Goal: Task Accomplishment & Management: Manage account settings

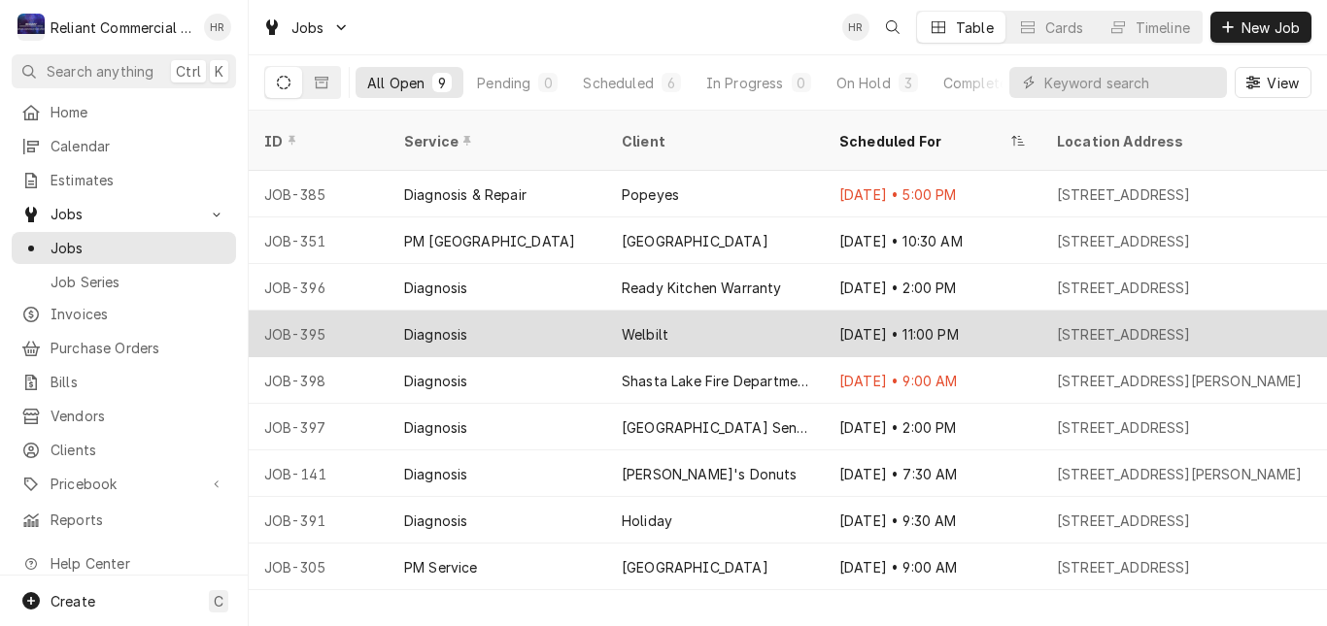
click at [524, 311] on div "Diagnosis" at bounding box center [497, 334] width 218 height 47
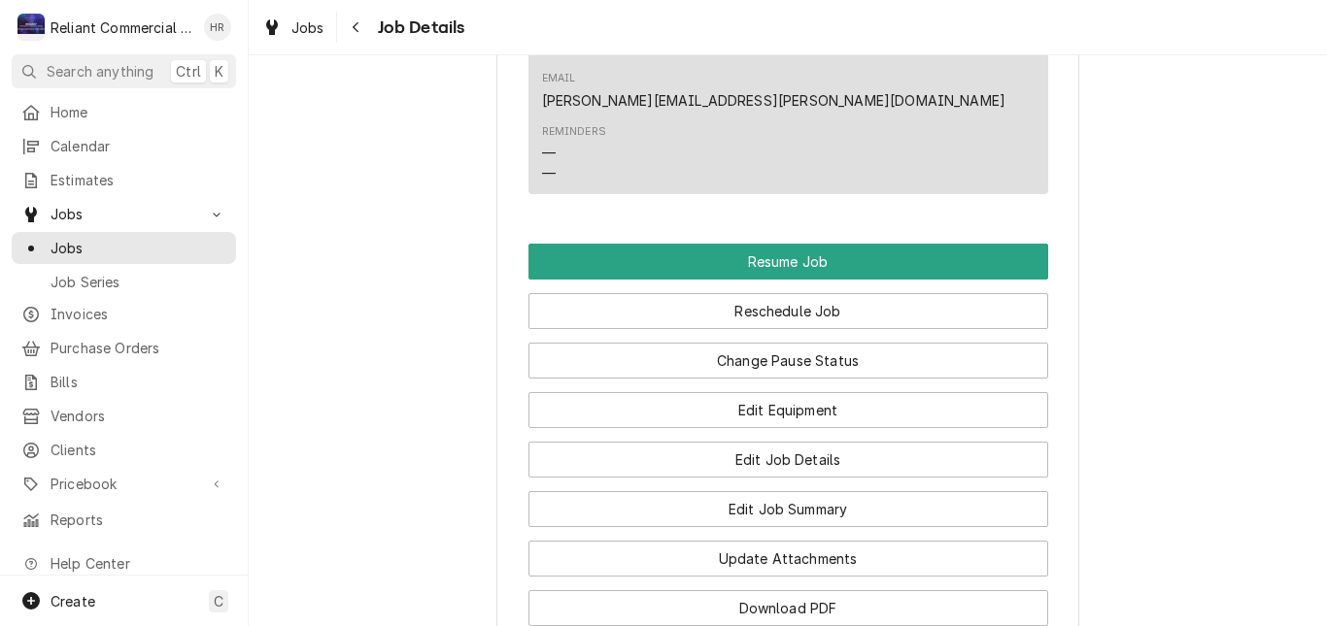
scroll to position [1475, 0]
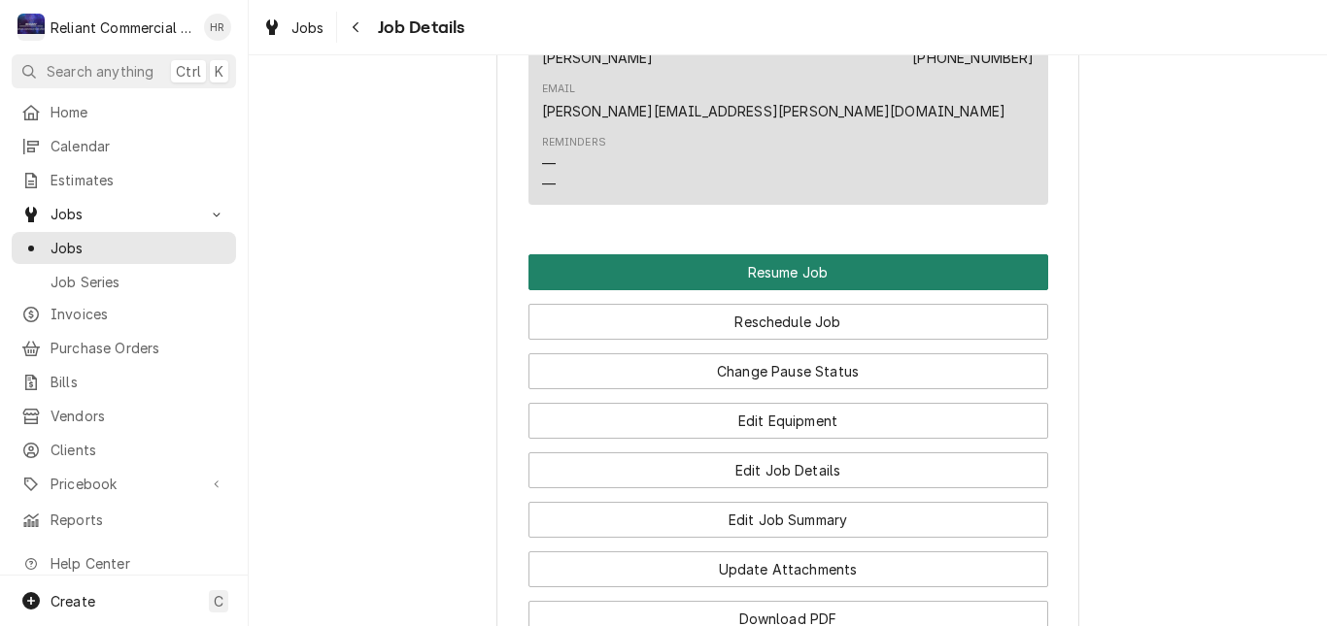
click at [806, 254] on button "Resume Job" at bounding box center [788, 272] width 520 height 36
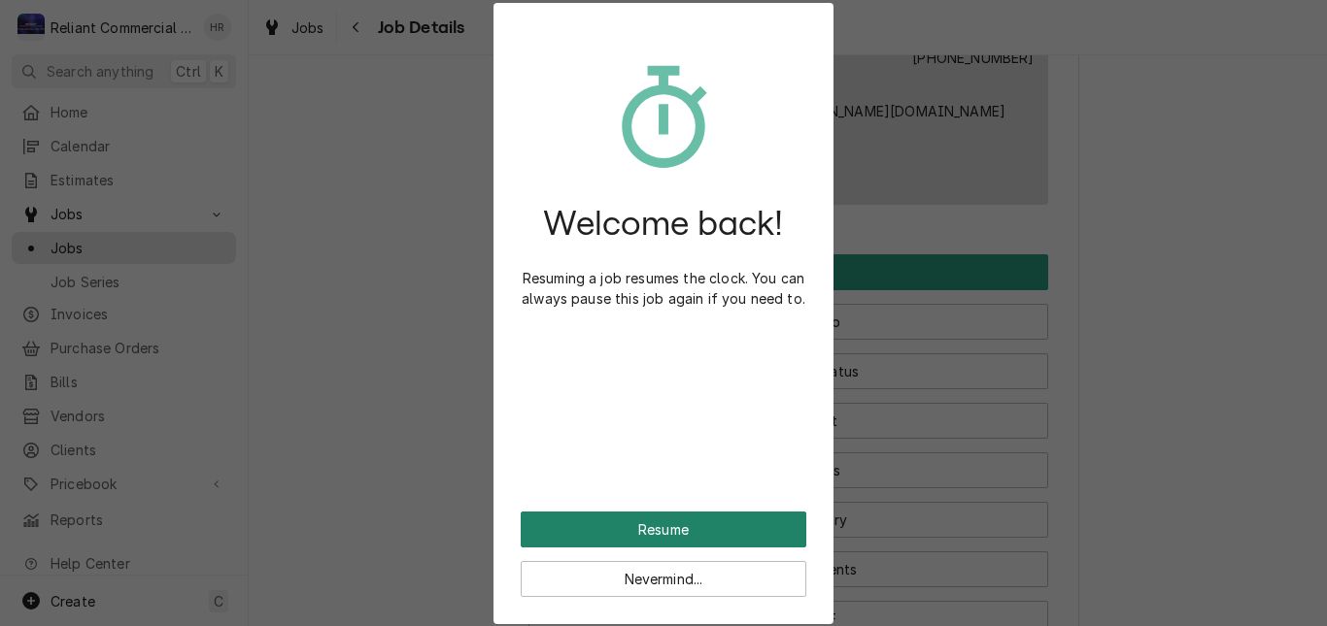
click at [672, 530] on button "Resume" at bounding box center [664, 530] width 286 height 36
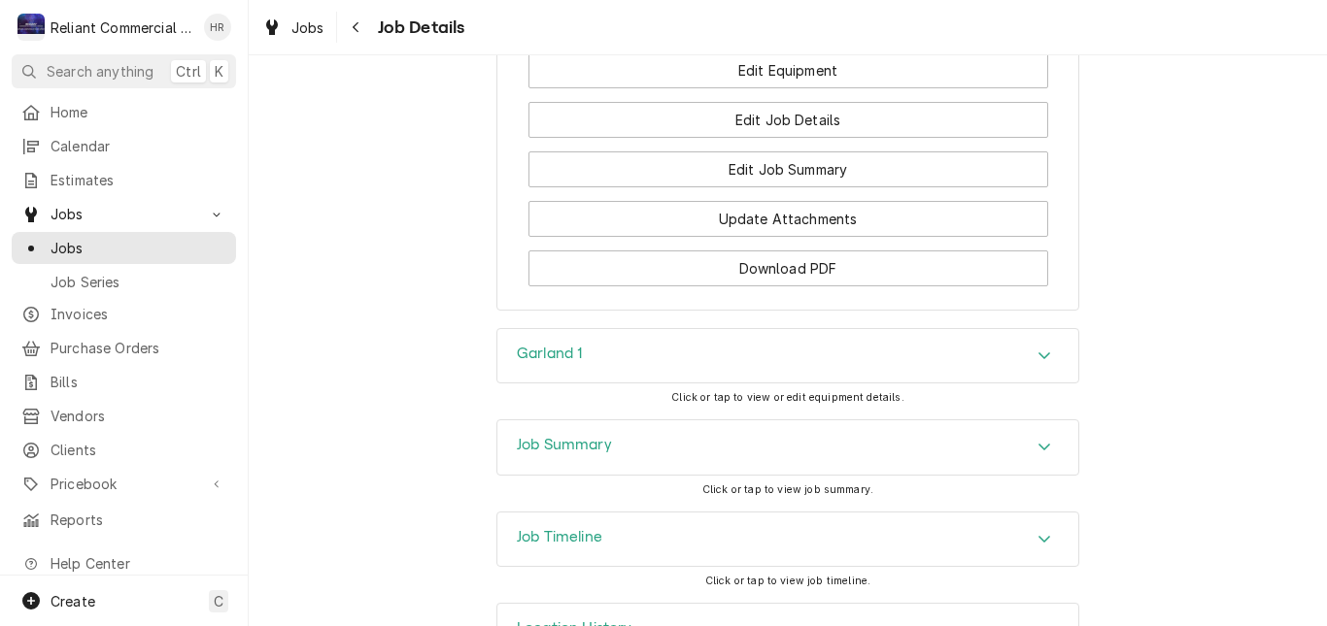
scroll to position [1651, 0]
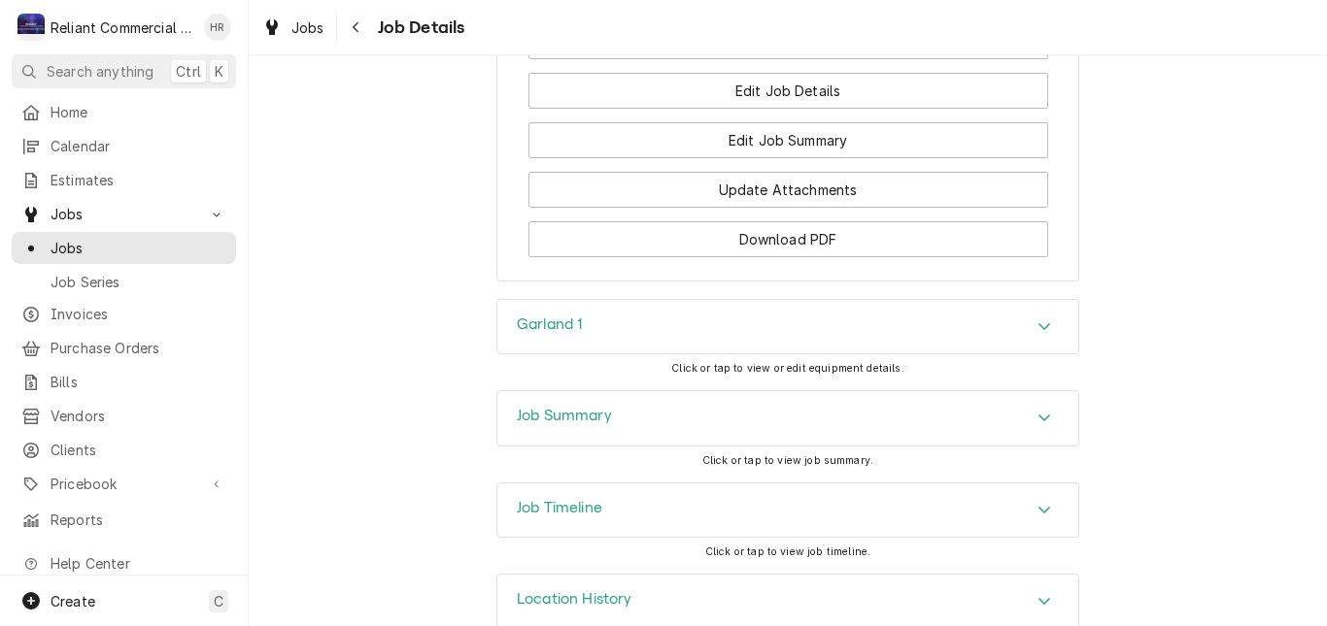
click at [1037, 319] on icon "Accordion Header" at bounding box center [1044, 327] width 14 height 16
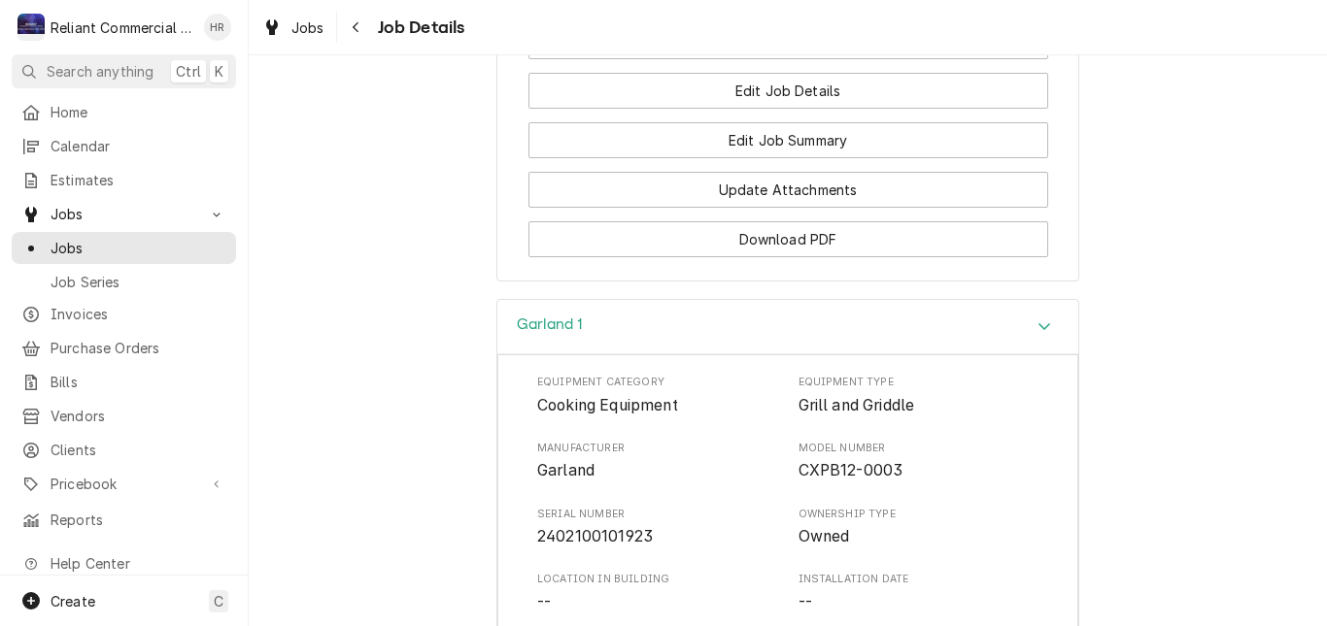
click at [1037, 319] on icon "Accordion Header" at bounding box center [1044, 327] width 14 height 16
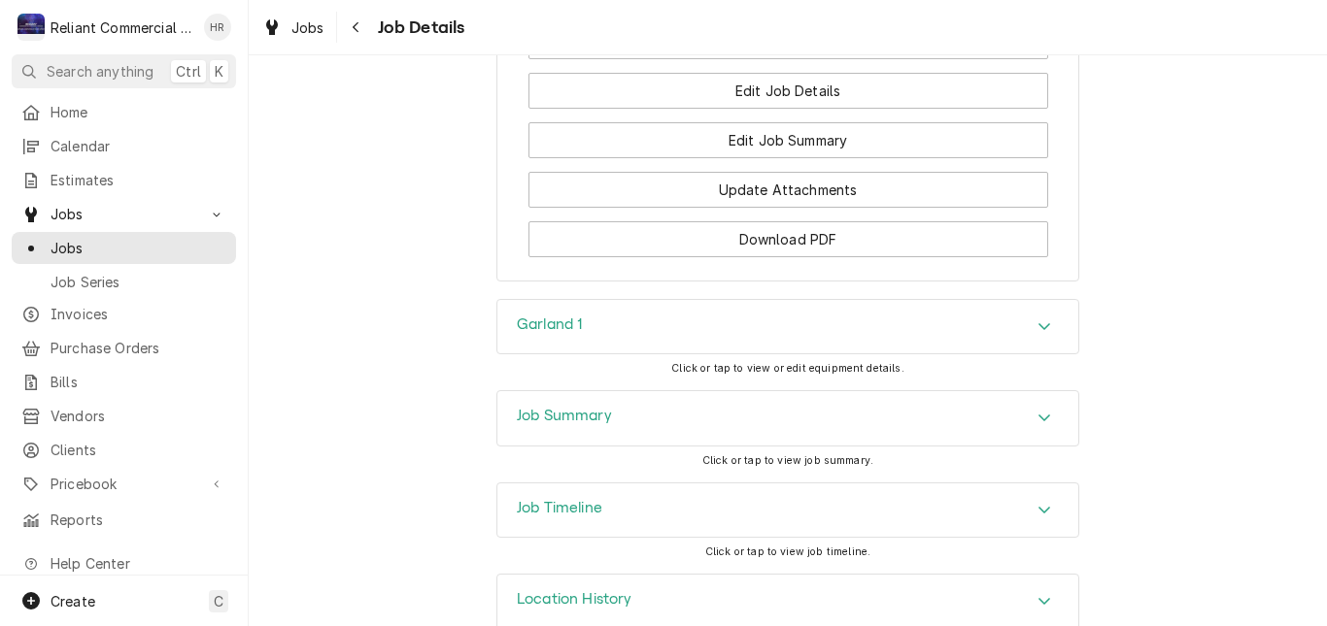
scroll to position [1661, 0]
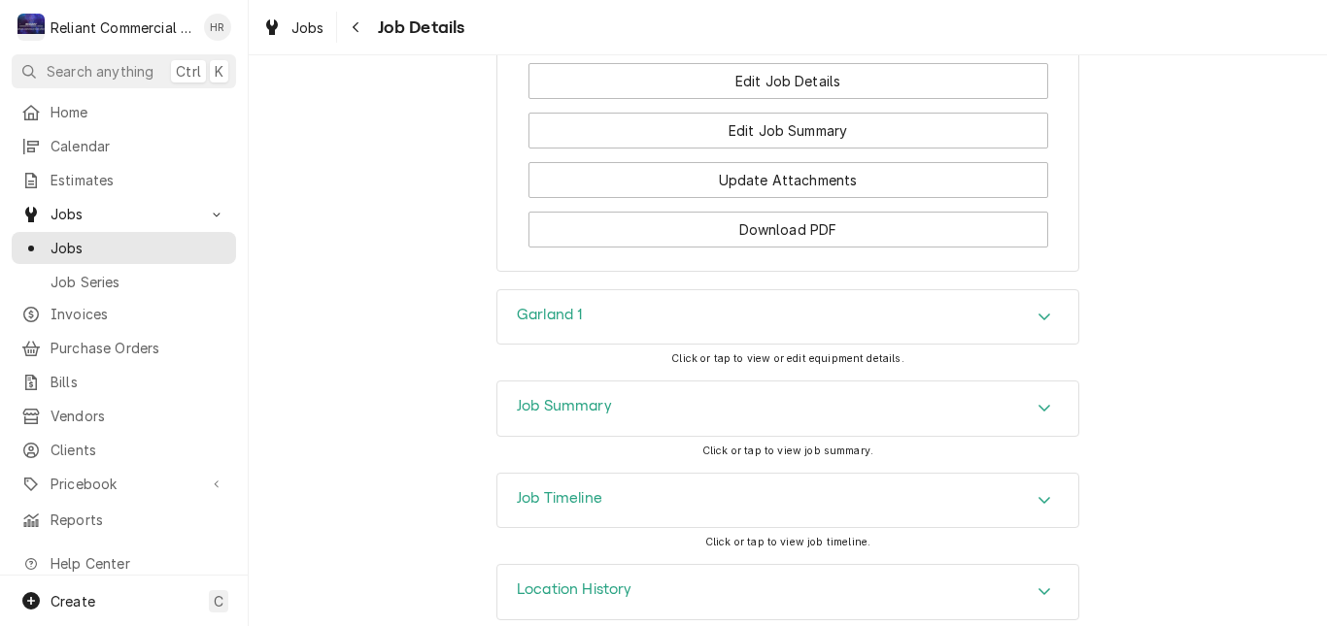
click at [1037, 400] on icon "Accordion Header" at bounding box center [1044, 408] width 14 height 16
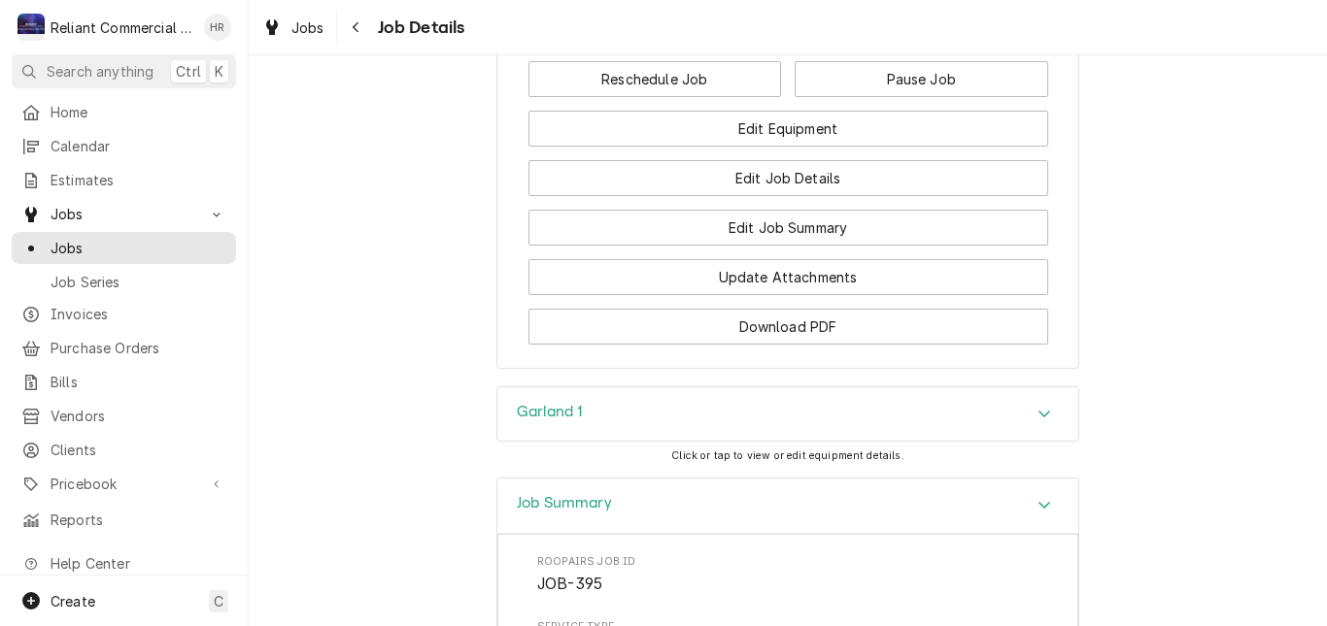
scroll to position [1553, 0]
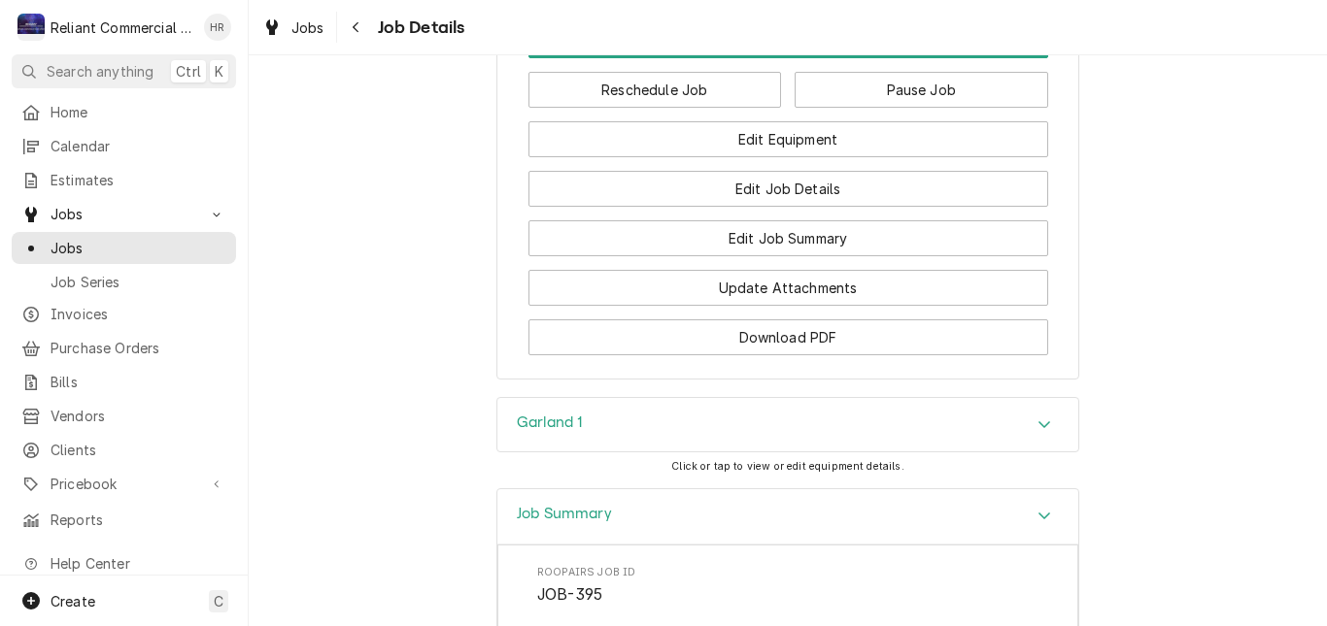
click at [1038, 513] on icon "Accordion Header" at bounding box center [1044, 516] width 12 height 7
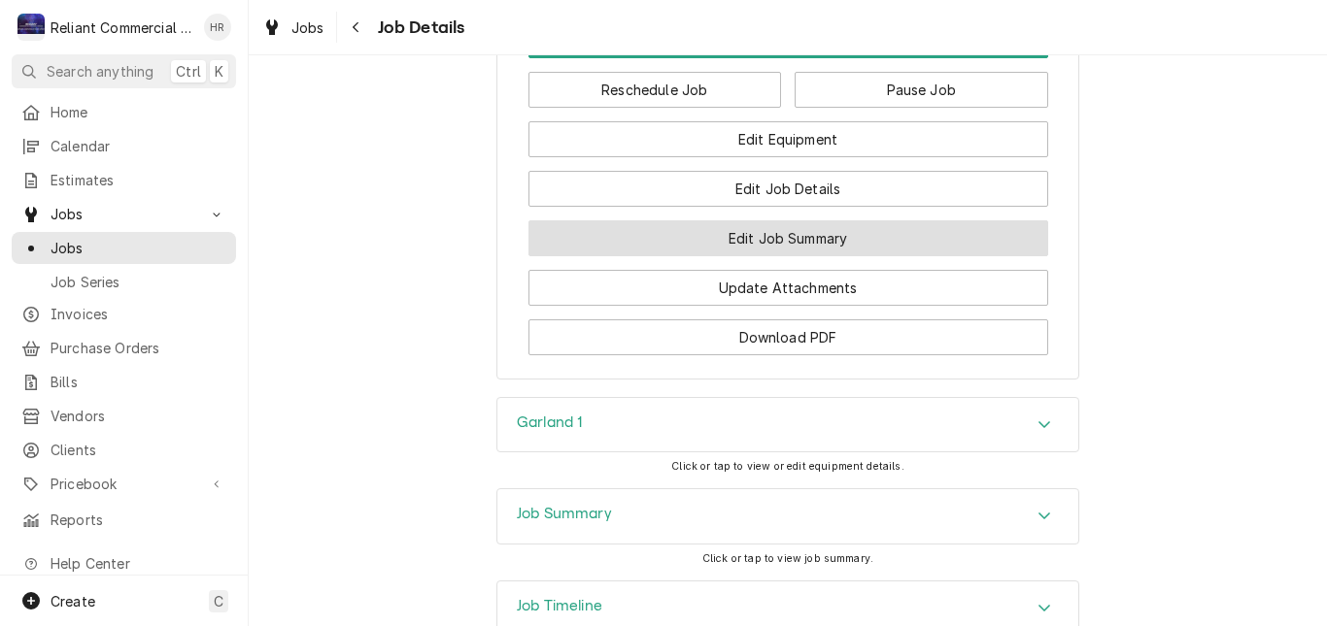
click at [857, 220] on button "Edit Job Summary" at bounding box center [788, 238] width 520 height 36
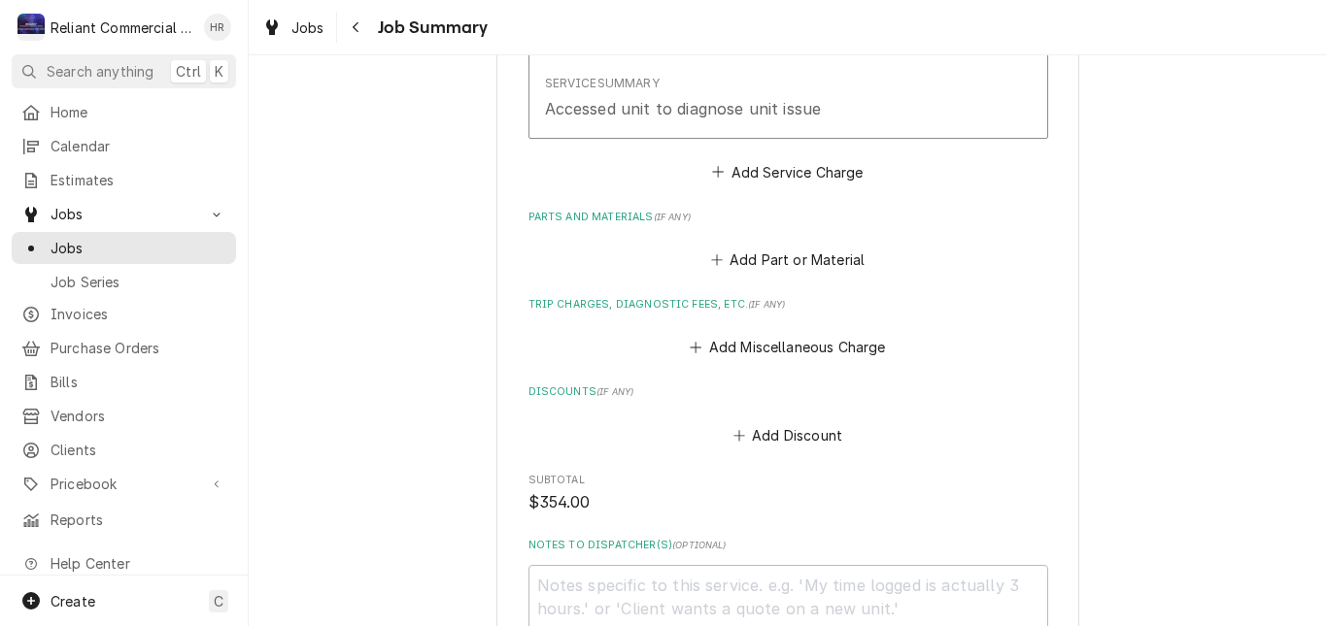
scroll to position [388, 0]
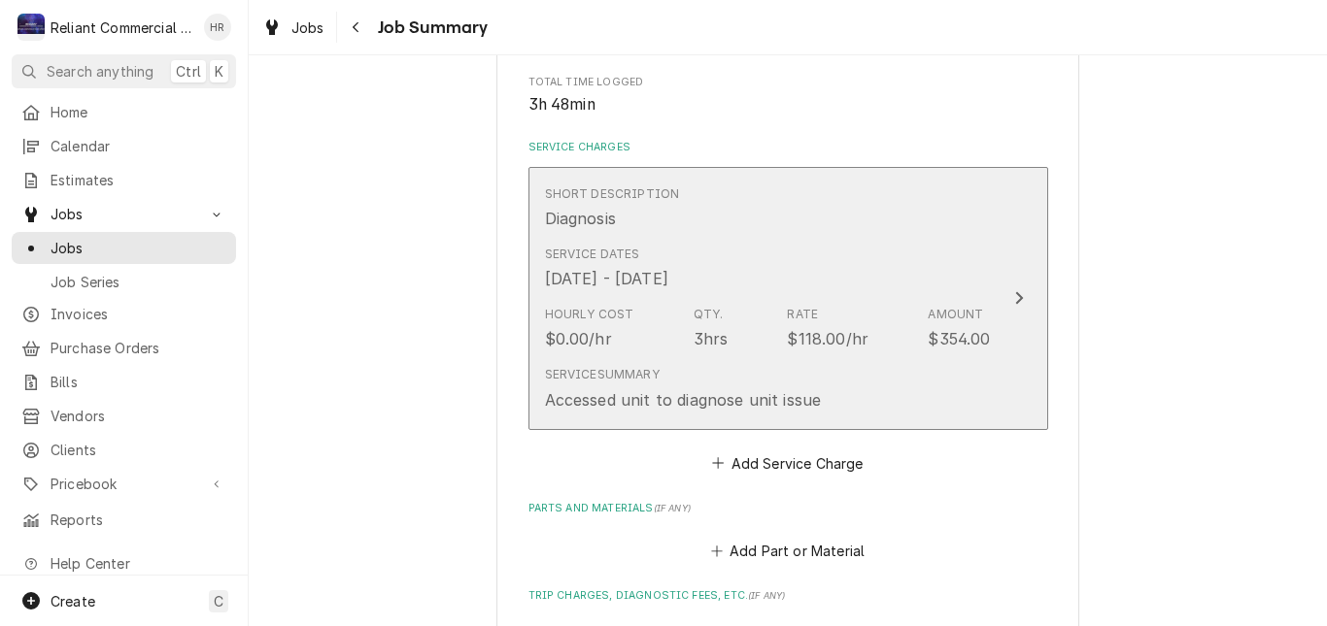
click at [872, 392] on div "Service Summary Accessed unit to diagnose unit issue" at bounding box center [768, 388] width 446 height 60
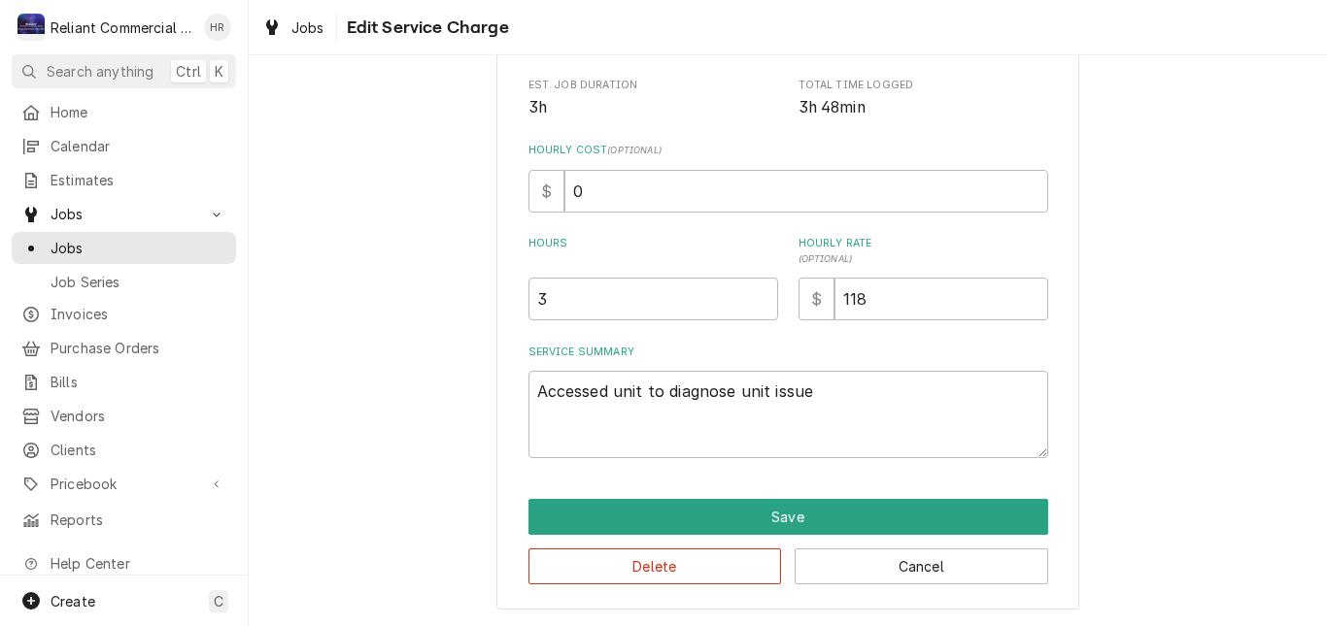
type textarea "x"
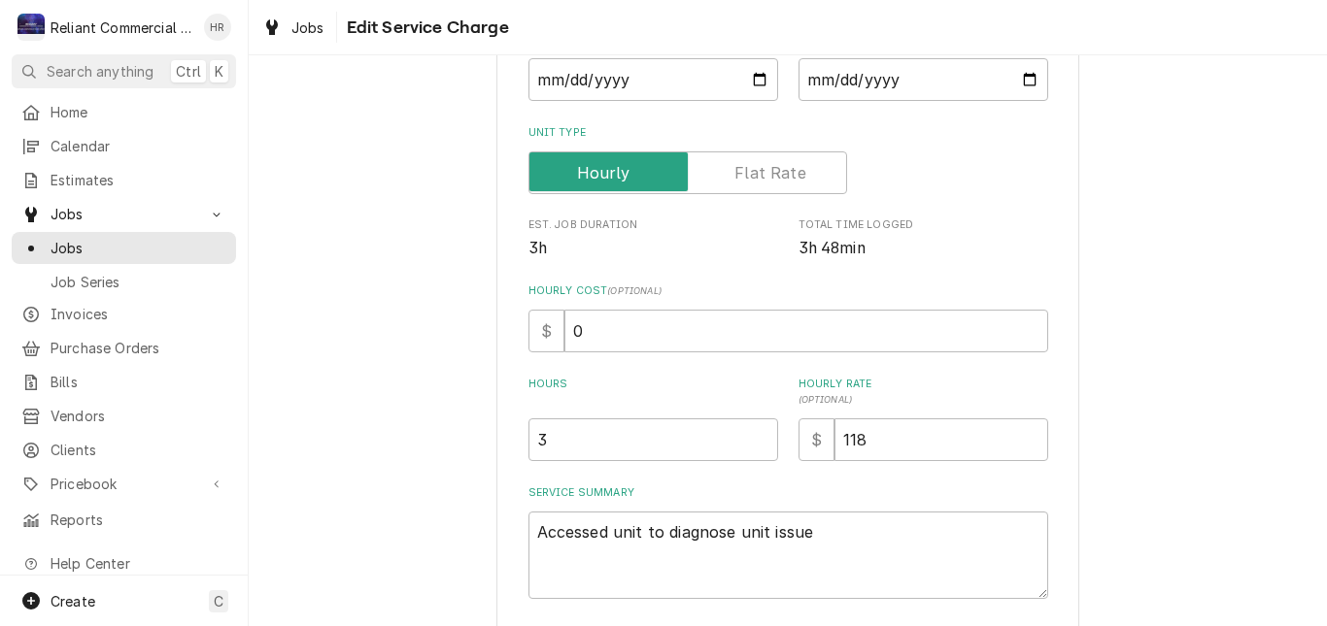
scroll to position [194, 0]
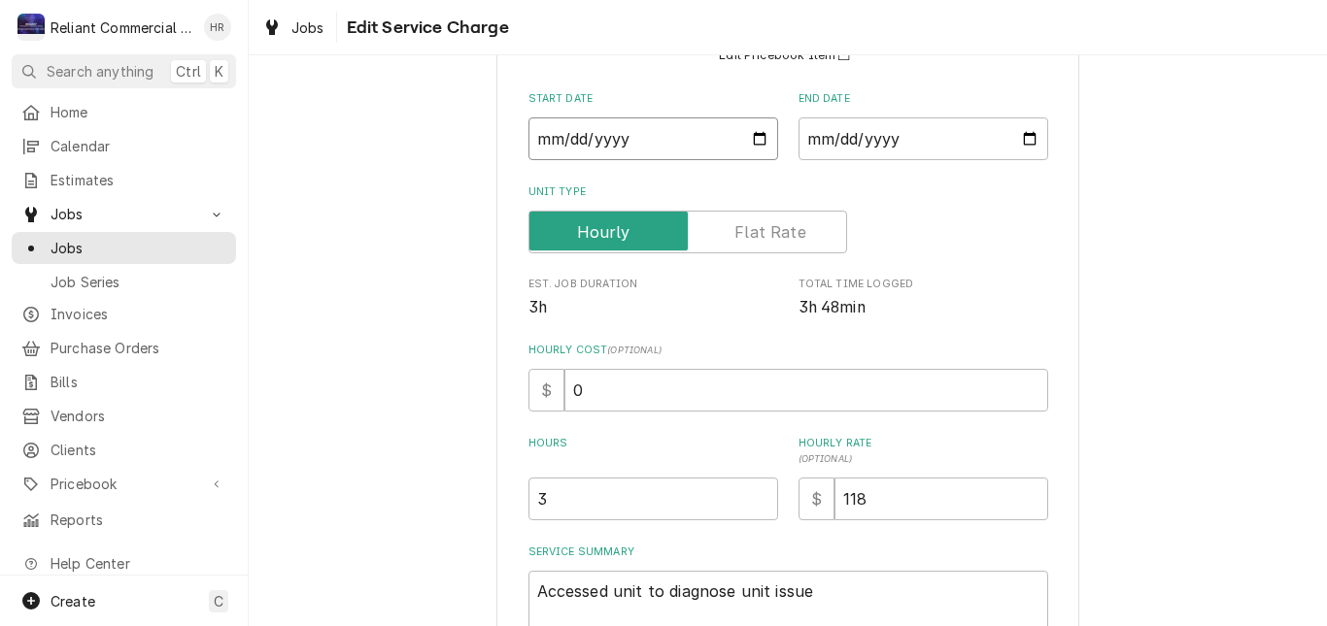
click at [751, 139] on input "2025-08-15" at bounding box center [653, 139] width 250 height 43
type input "2025-08-16"
click at [1028, 139] on input "2025-08-18" at bounding box center [923, 139] width 250 height 43
type textarea "x"
type input "2025-08-16"
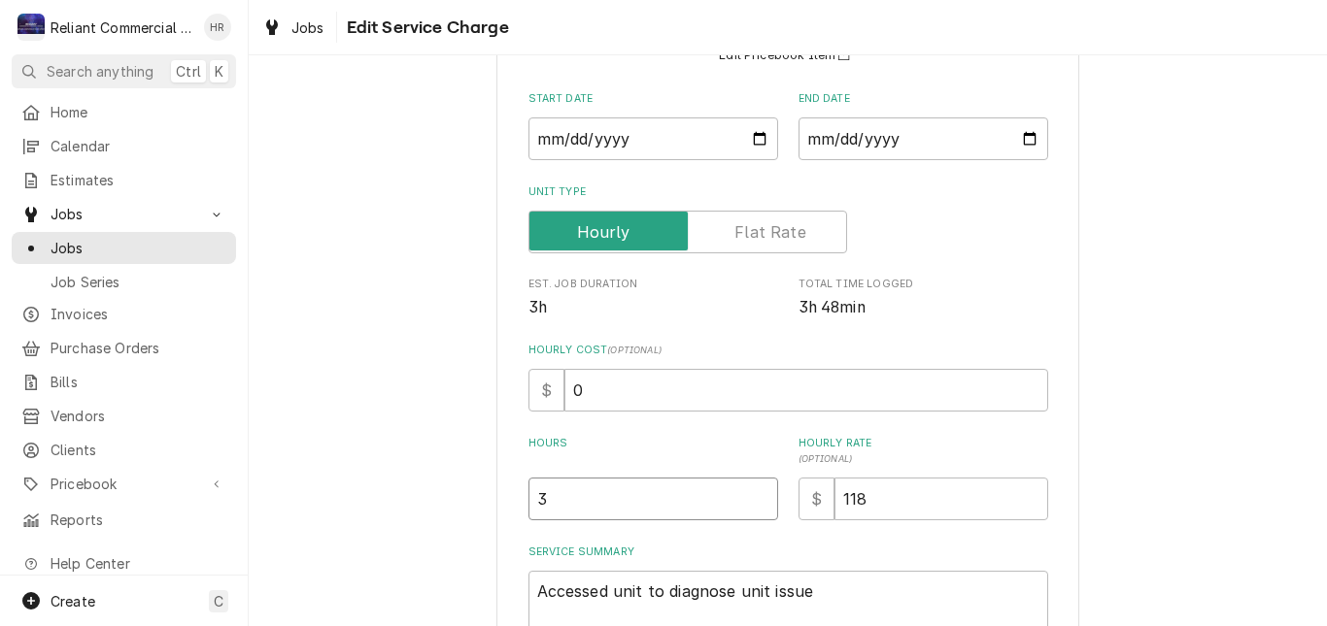
click at [612, 499] on input "3" at bounding box center [653, 499] width 250 height 43
type textarea "x"
type input "3.7"
type textarea "x"
type input "3.75"
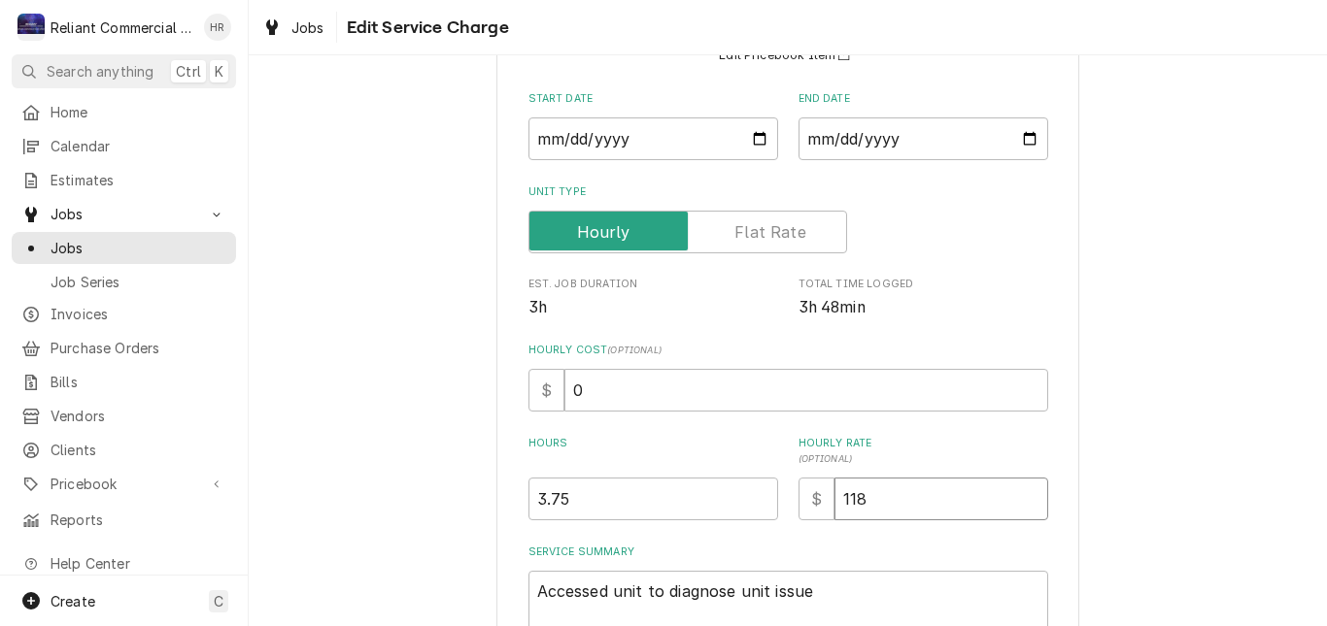
click at [945, 507] on input "118" at bounding box center [941, 499] width 214 height 43
type textarea "x"
type input "11"
type textarea "x"
type input "1"
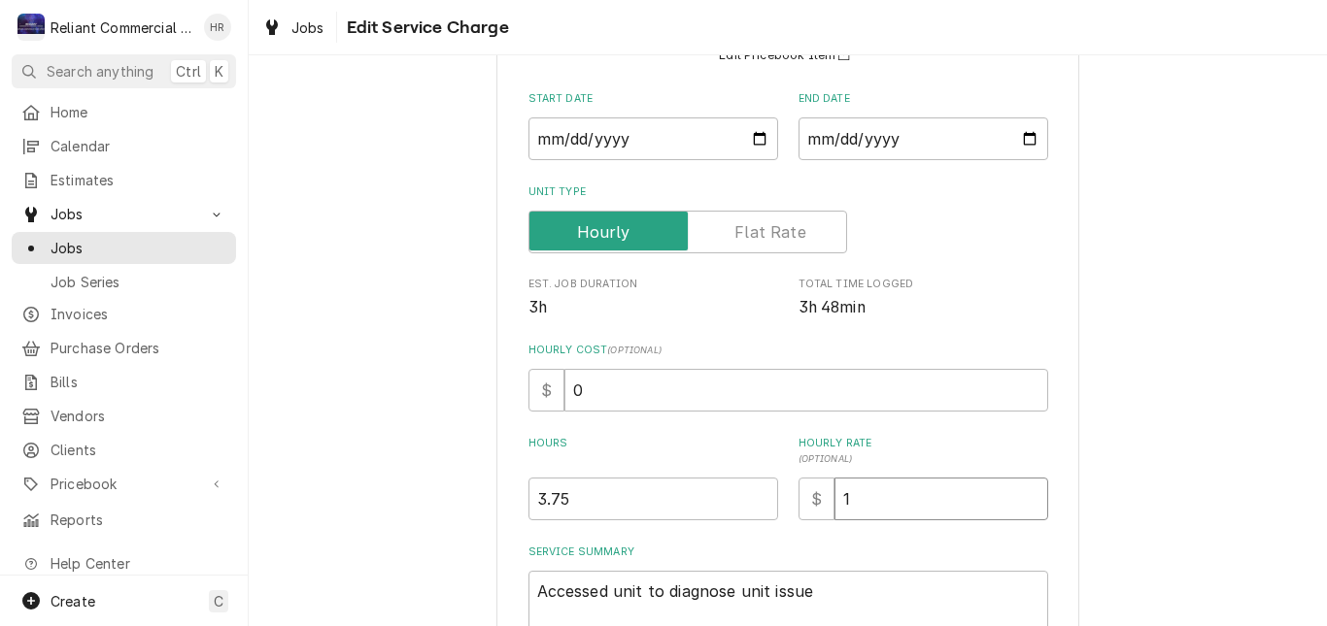
type textarea "x"
type input "12"
type textarea "x"
type input "125"
click at [1214, 442] on div "Use the fields below to edit this service charge Short Description Diagnosis Ed…" at bounding box center [788, 354] width 1078 height 945
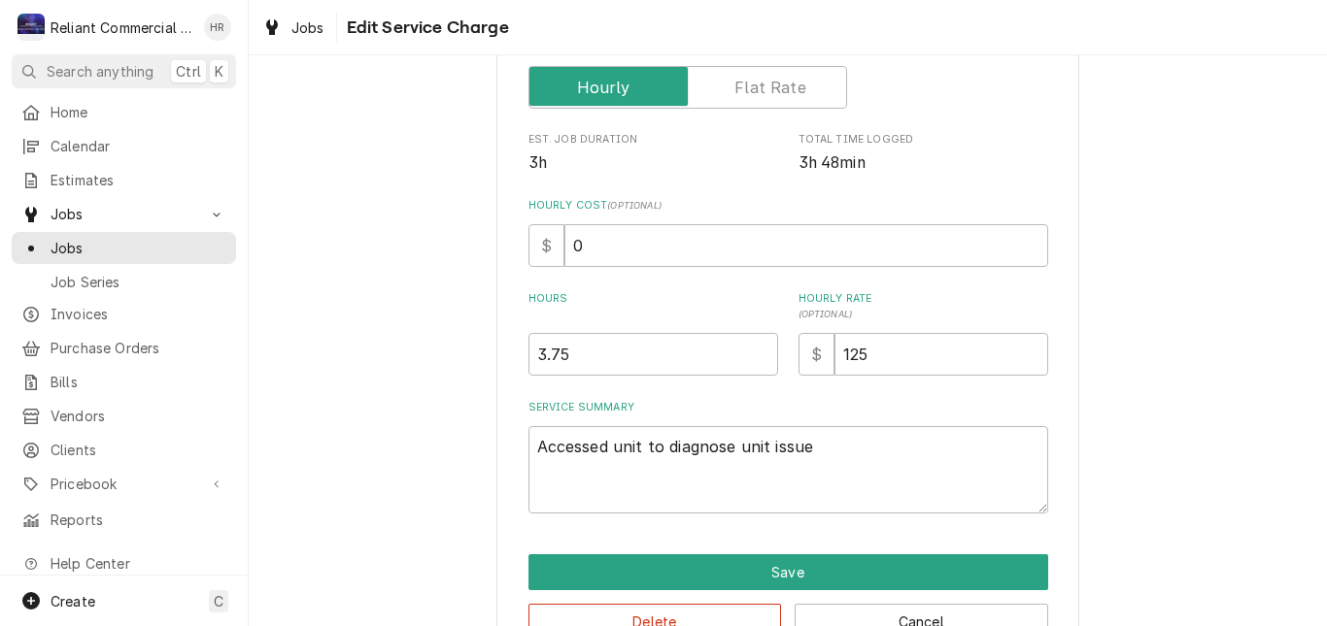
scroll to position [394, 0]
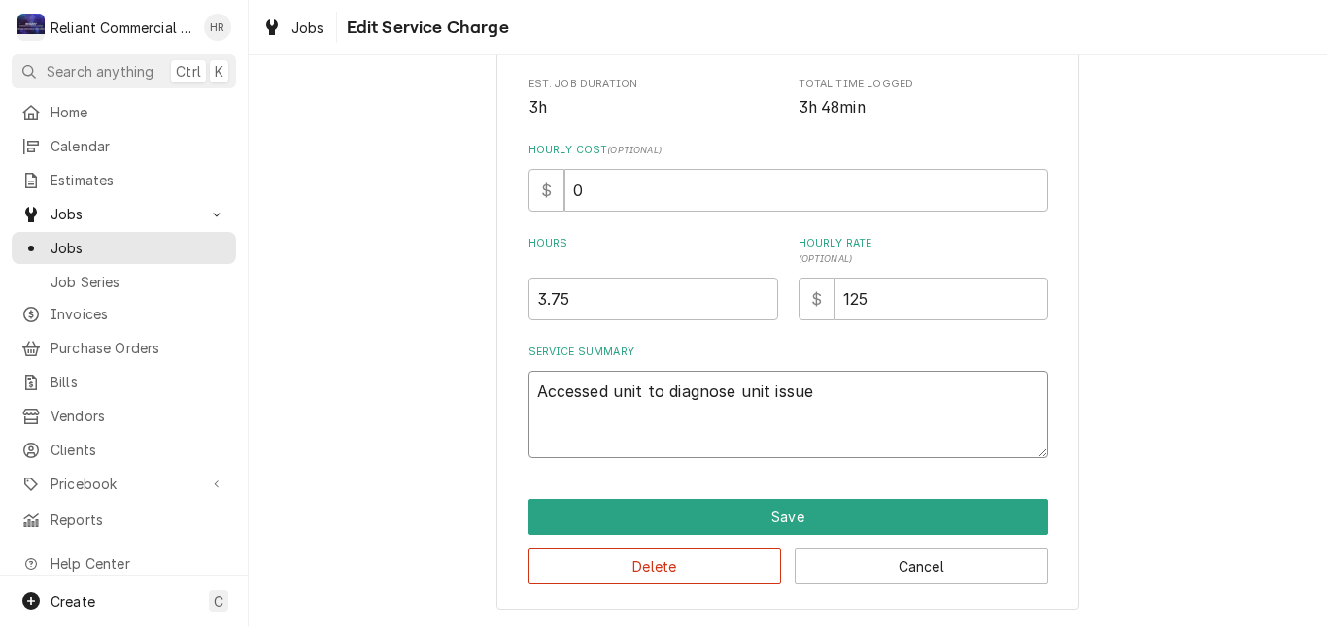
click at [905, 392] on textarea "Accessed unit to diagnose unit issue" at bounding box center [788, 414] width 520 height 87
type textarea "x"
type textarea "Accessed unit to diagnose unit issue."
type textarea "x"
type textarea "Accessed unit to diagnose unit issue."
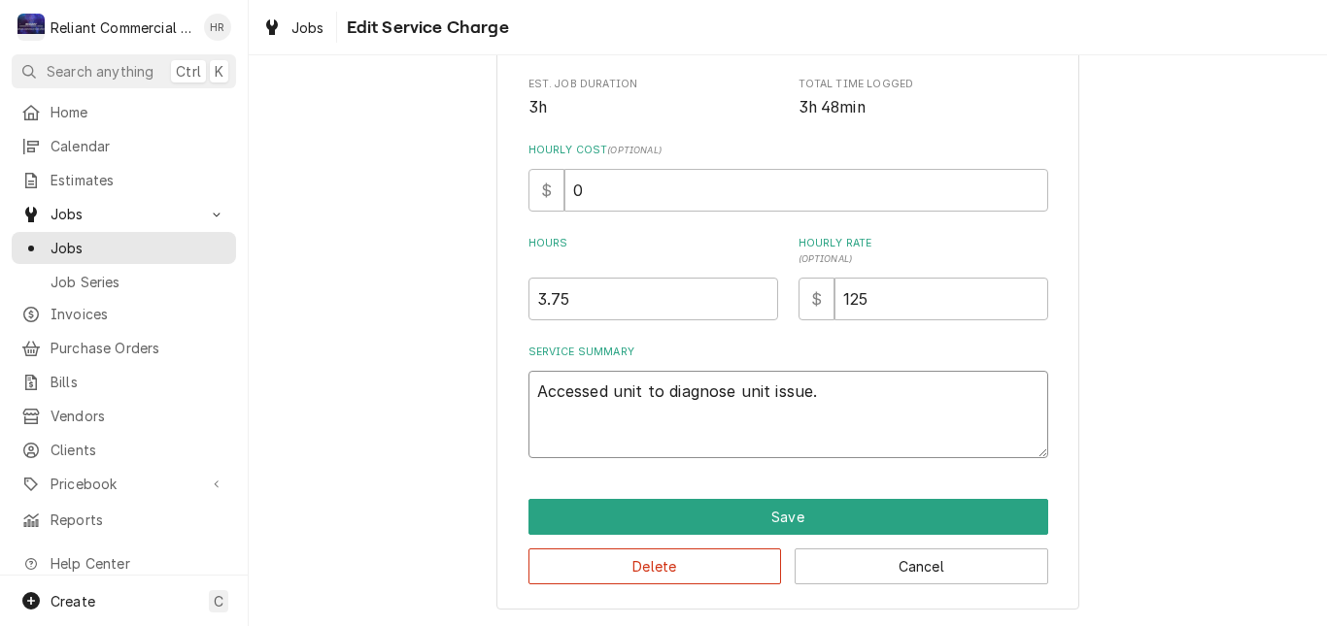
type textarea "x"
type textarea "Accessed unit to diagnose unit issue. F"
type textarea "x"
type textarea "Accessed unit to diagnose unit issue. Fo"
type textarea "x"
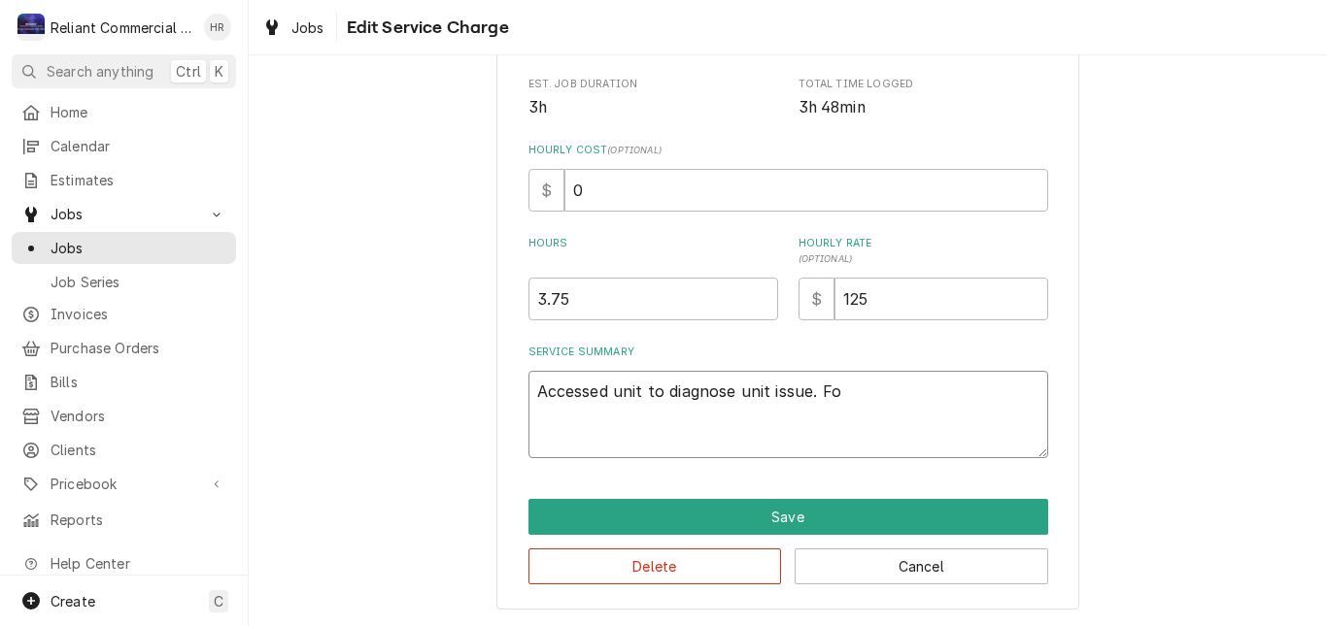
type textarea "Accessed unit to diagnose unit issue. Fou"
type textarea "x"
type textarea "Accessed unit to diagnose unit issue. Foun"
type textarea "x"
type textarea "Accessed unit to diagnose unit issue. Found"
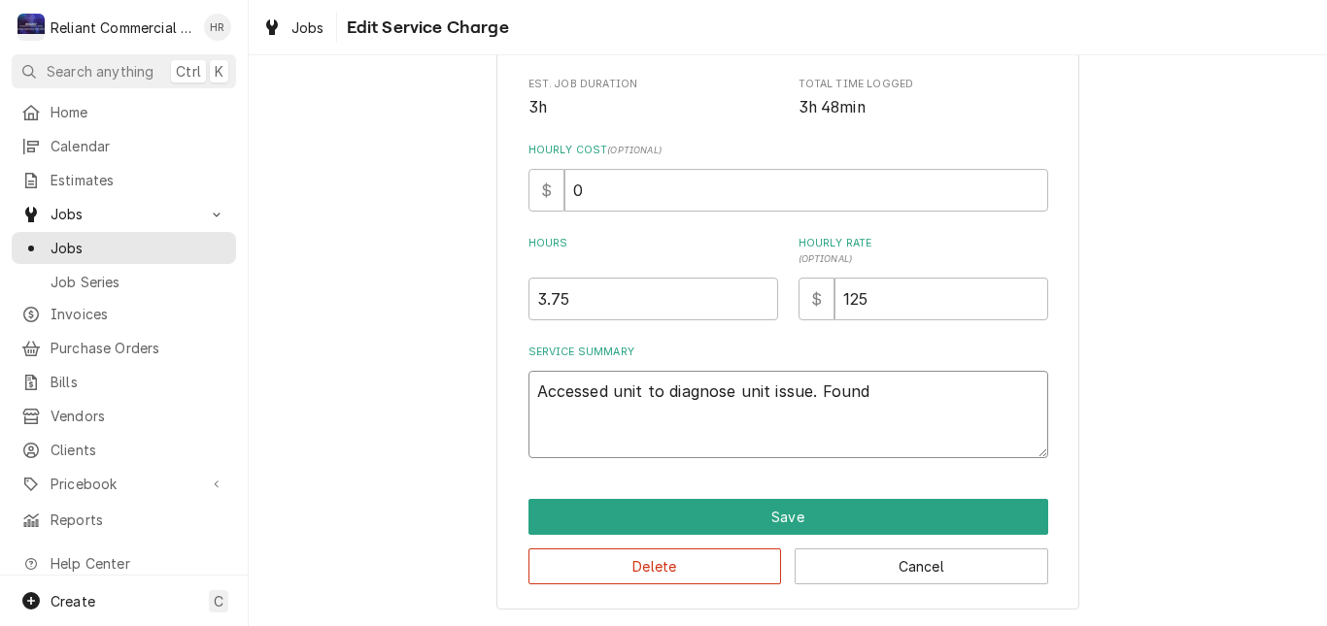
type textarea "x"
type textarea "Accessed unit to diagnose unit issue. Found"
type textarea "x"
type textarea "Accessed unit to diagnose unit issue. Found f"
type textarea "x"
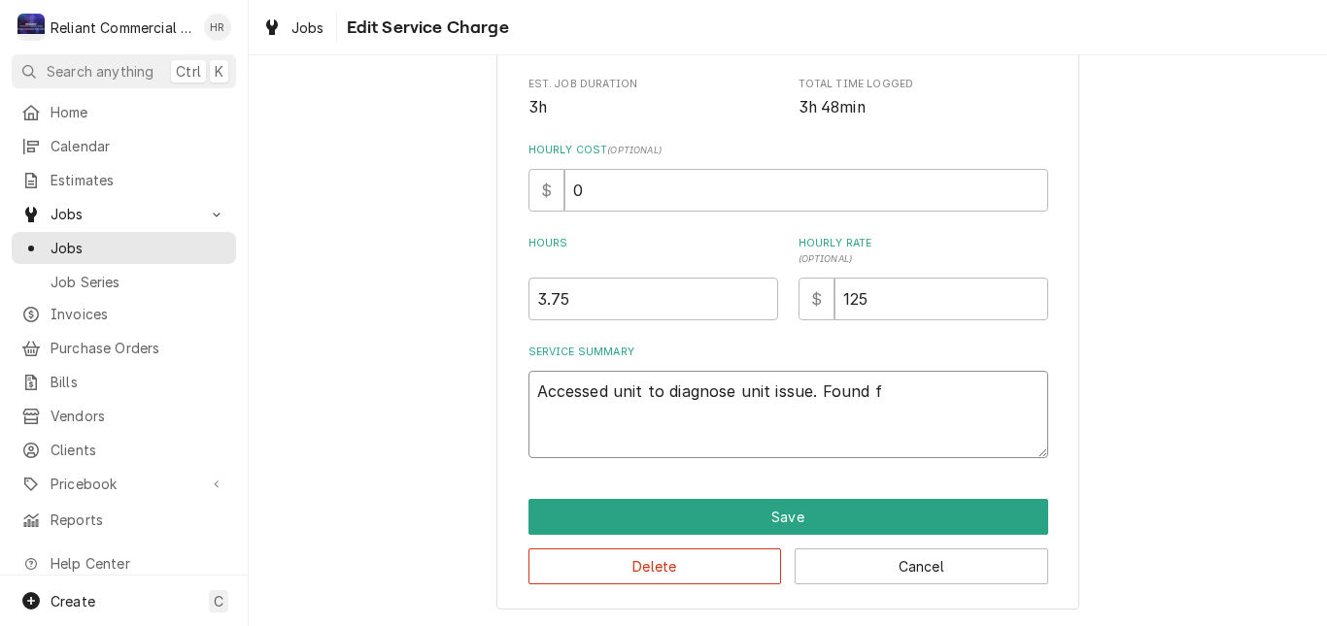
type textarea "Accessed unit to diagnose unit issue. Found fr"
type textarea "x"
type textarea "Accessed unit to diagnose unit issue. Found fro"
type textarea "x"
type textarea "Accessed unit to diagnose unit issue. Found fron"
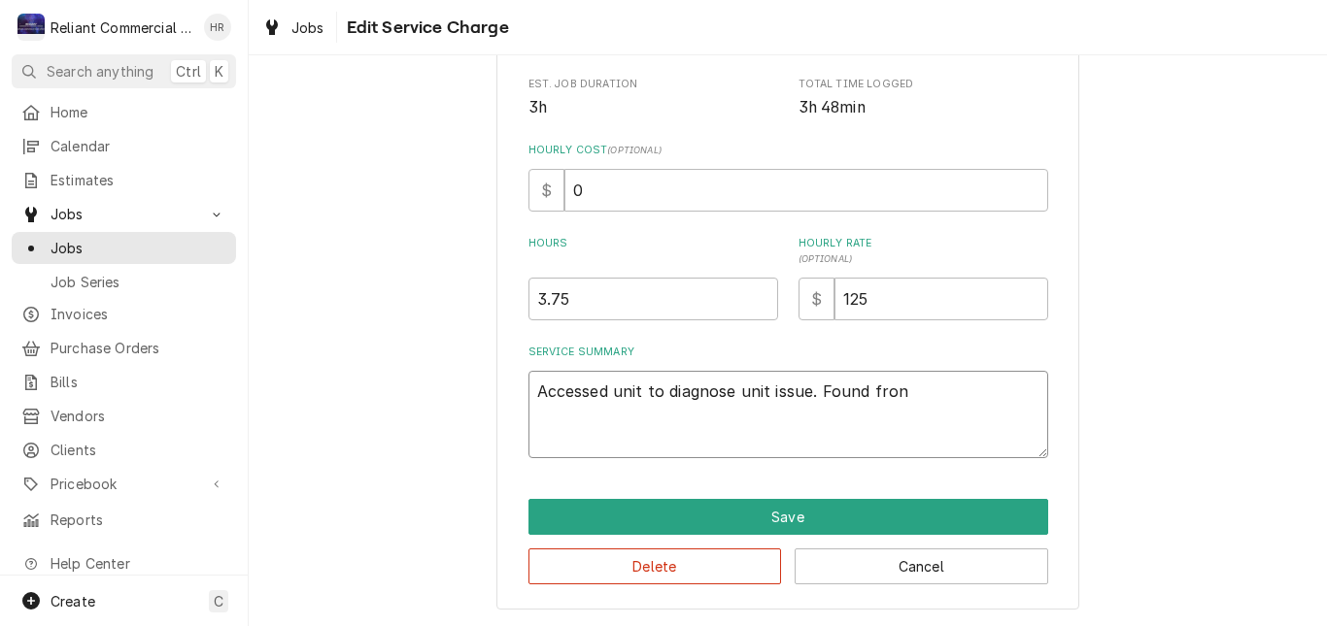
type textarea "x"
type textarea "Accessed unit to diagnose unit issue. Found front"
type textarea "x"
type textarea "Accessed unit to diagnose unit issue. Found front"
type textarea "x"
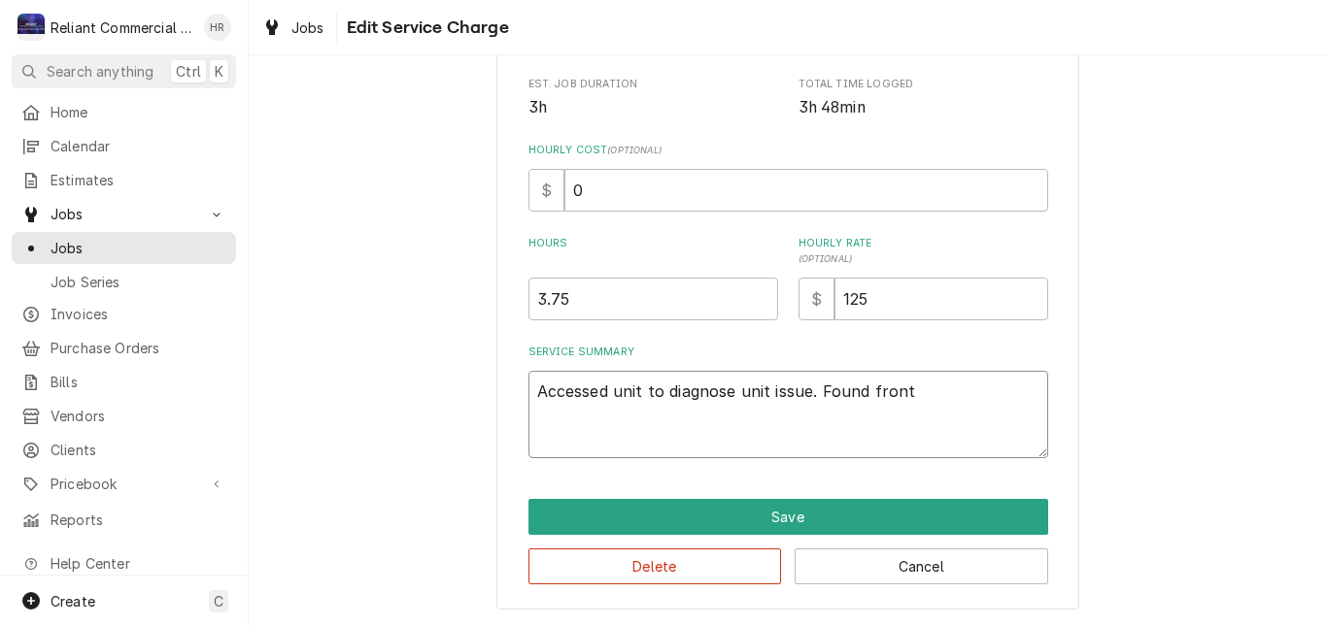
type textarea "Accessed unit to diagnose unit issue. Found front"
type textarea "x"
type textarea "Accessed unit to diagnose unit issue. Found fron"
type textarea "x"
type textarea "Accessed unit to diagnose unit issue. Found fro"
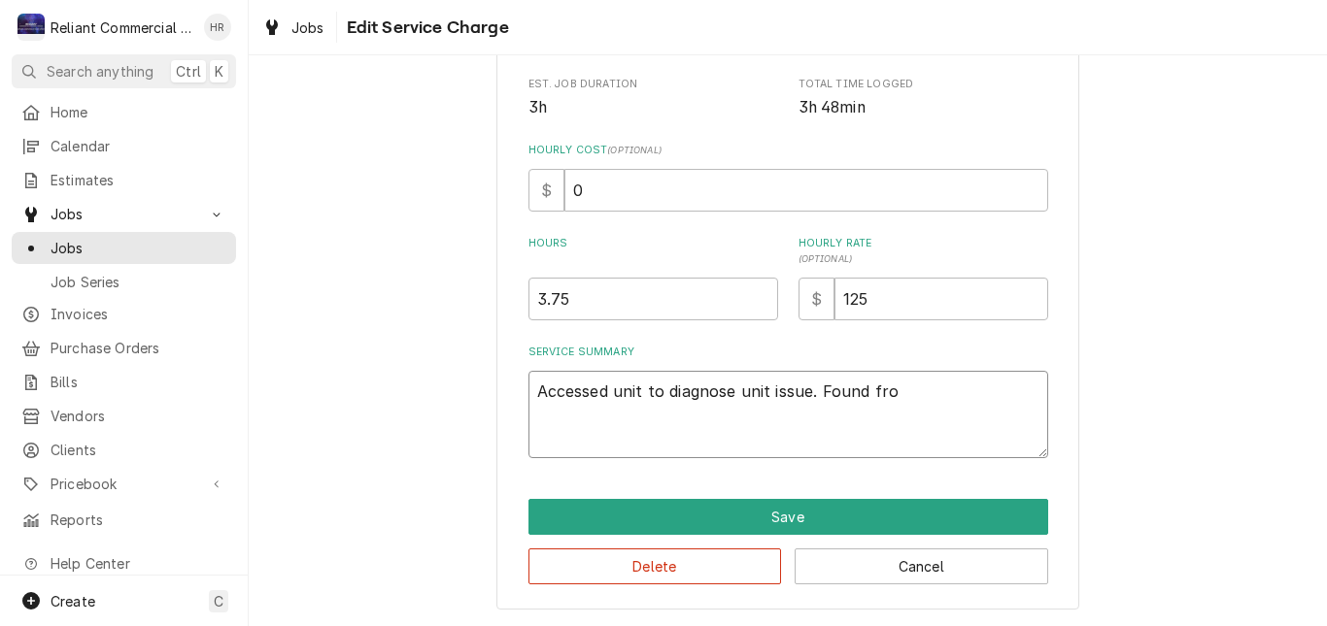
type textarea "x"
type textarea "Accessed unit to diagnose unit issue. Found fr"
type textarea "x"
type textarea "Accessed unit to diagnose unit issue. Found f"
type textarea "x"
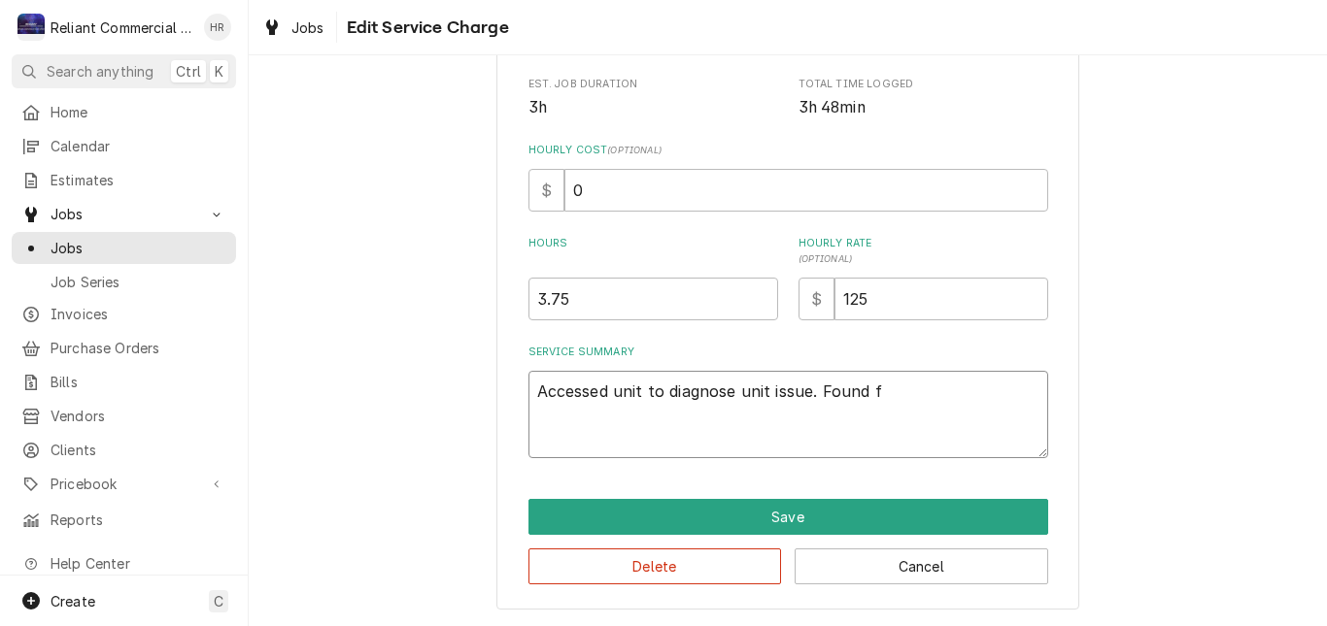
type textarea "Accessed unit to diagnose unit issue. Found"
type textarea "x"
type textarea "Accessed unit to diagnose unit issue. Found"
type textarea "x"
type textarea "Accessed unit to diagnose unit issue. Foun"
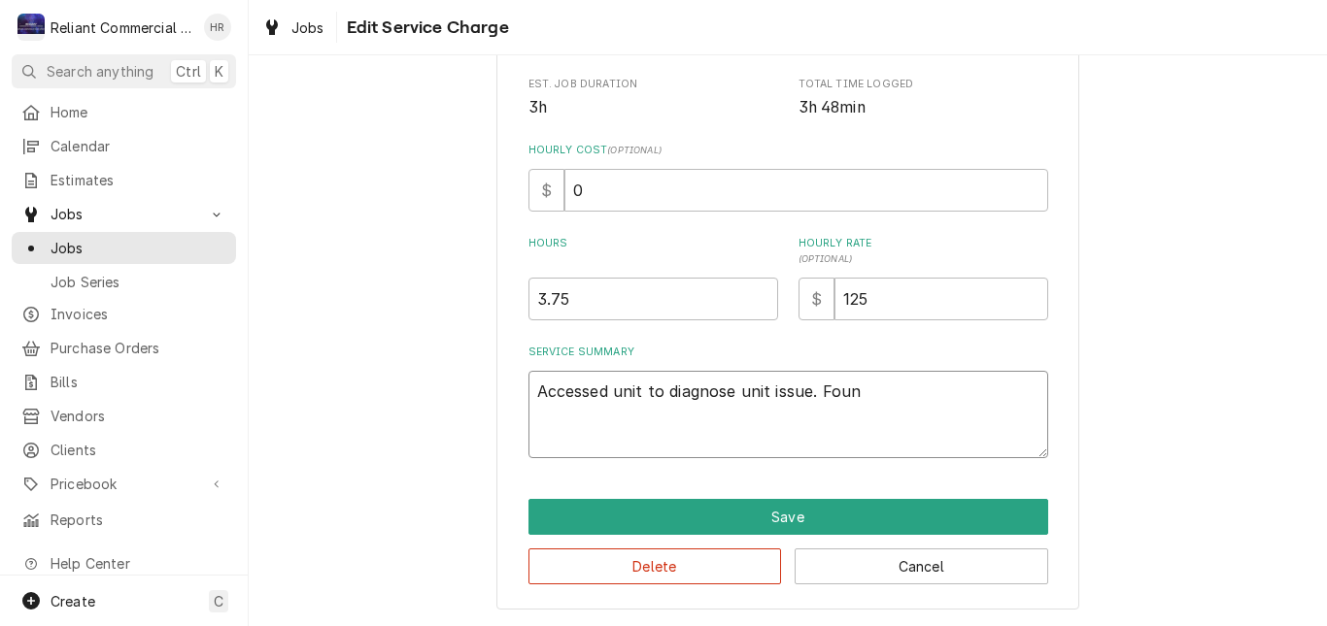
type textarea "x"
type textarea "Accessed unit to diagnose unit issue. Fou"
type textarea "x"
type textarea "Accessed unit to diagnose unit issue. Fo"
type textarea "x"
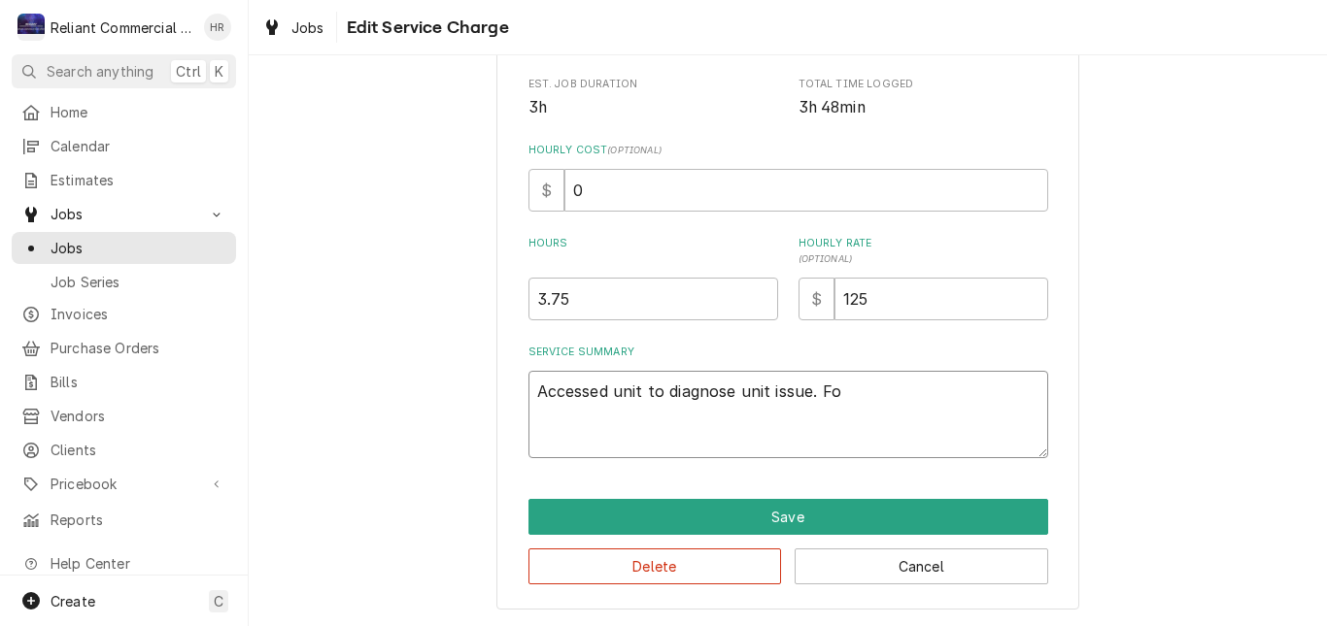
type textarea "Accessed unit to diagnose unit issue. F"
type textarea "x"
type textarea "Accessed unit to diagnose unit issue."
type textarea "x"
type textarea "Accessed unit to diagnose unit issue. u"
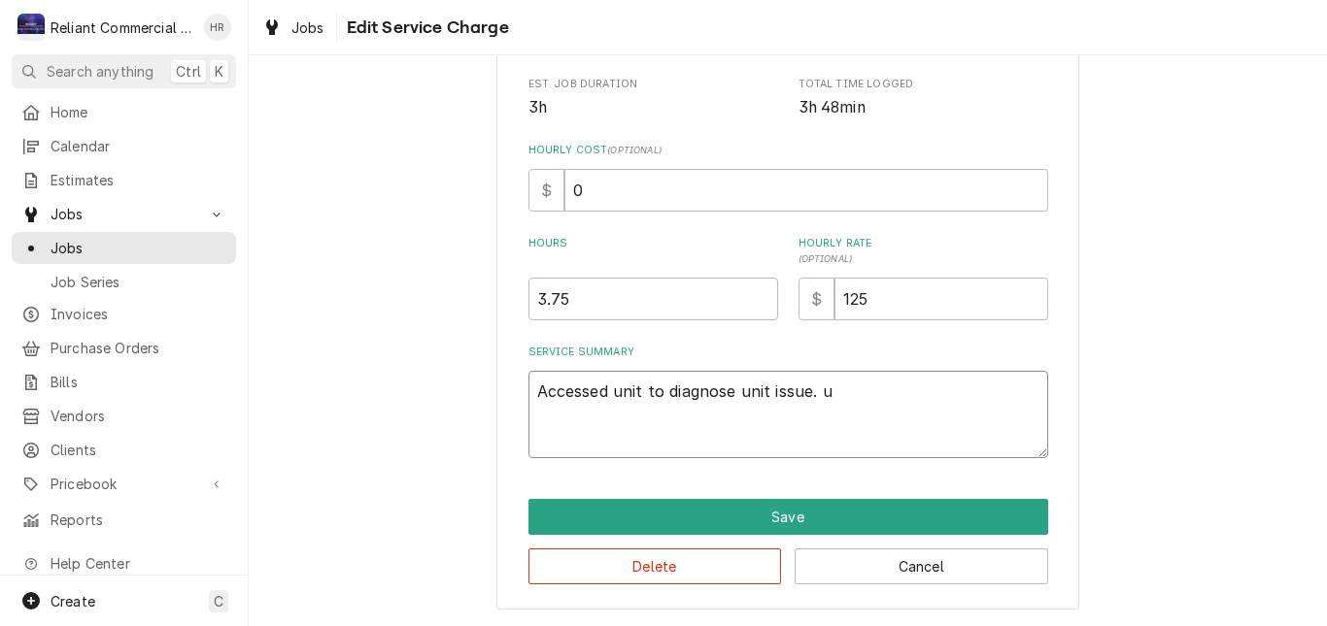
type textarea "x"
type textarea "Accessed unit to diagnose unit issue. un"
type textarea "x"
type textarea "Accessed unit to diagnose unit issue. uni"
type textarea "x"
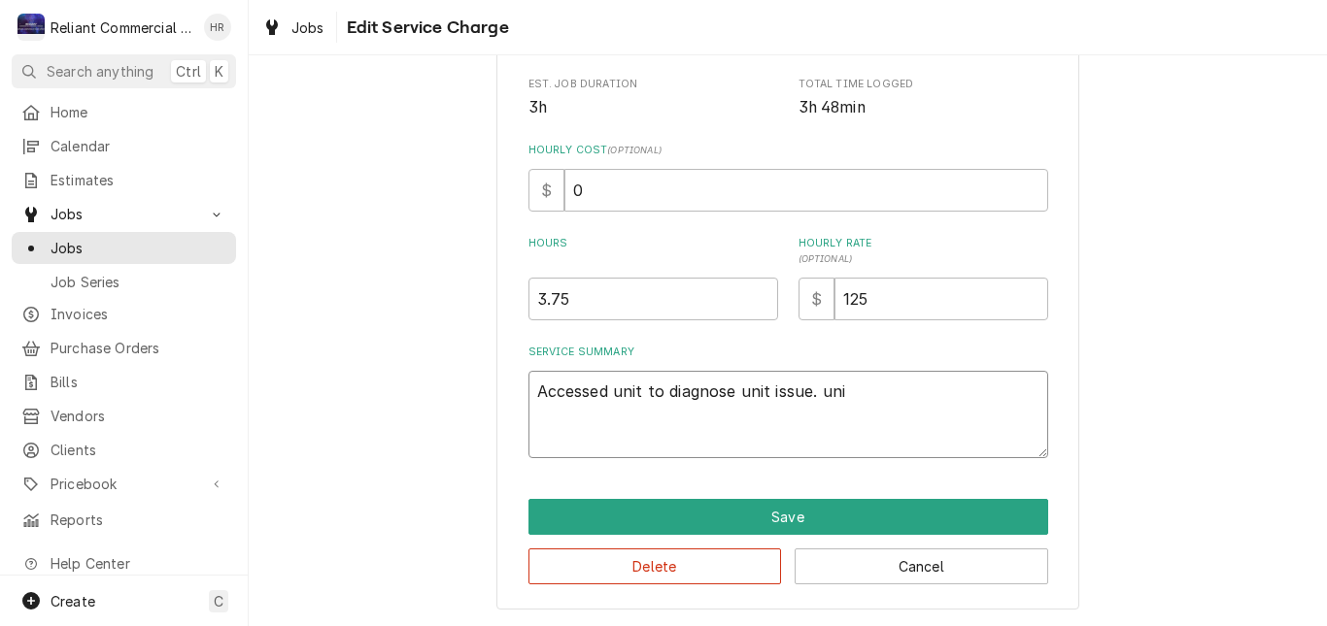
type textarea "Accessed unit to diagnose unit issue. unit"
type textarea "x"
type textarea "Accessed unit to diagnose unit issue. unit"
type textarea "x"
type textarea "Accessed unit to diagnose unit issue. unit p"
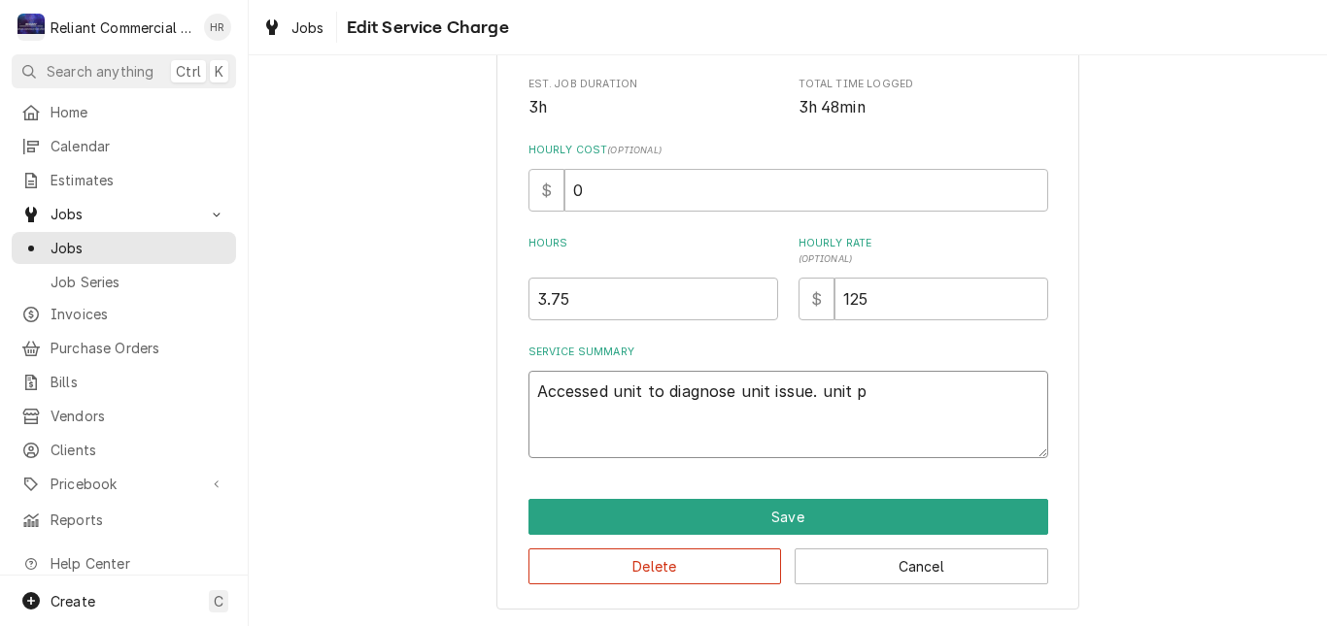
type textarea "x"
type textarea "Accessed unit to diagnose unit issue. unit pr"
type textarea "x"
type textarea "Accessed unit to diagnose unit issue. unit pro"
type textarea "x"
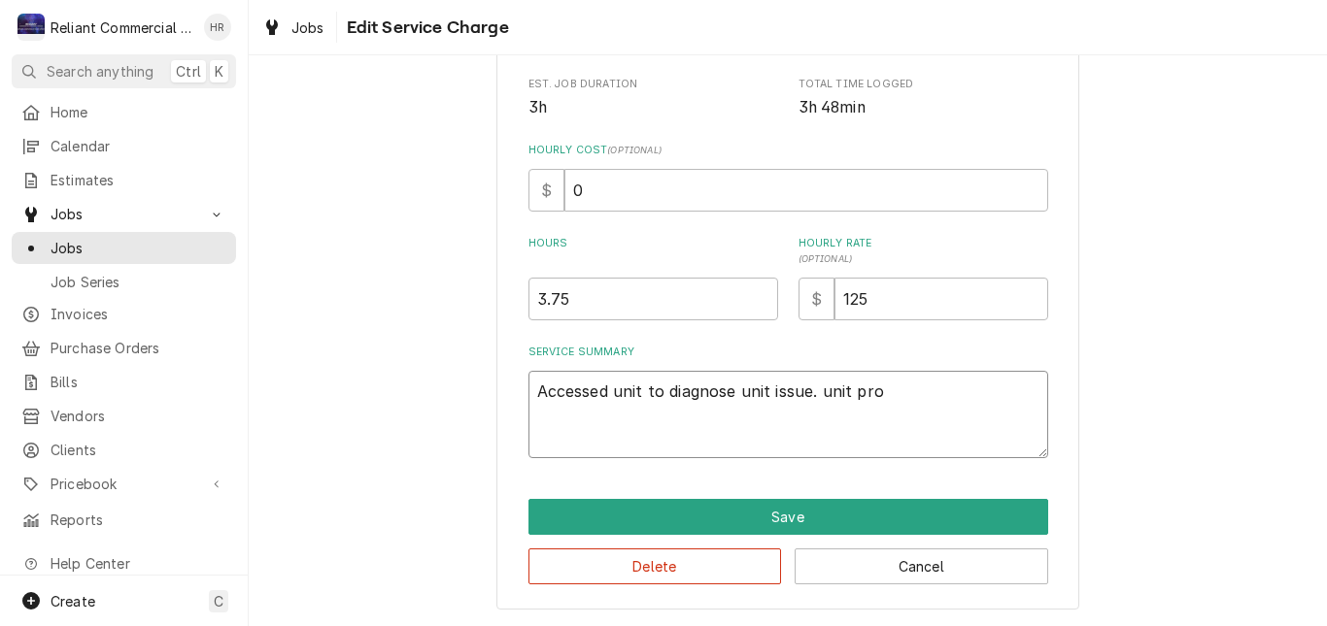
type textarea "Accessed unit to diagnose unit issue. unit prod"
type textarea "x"
type textarea "Accessed unit to diagnose unit issue. unit produ"
type textarea "x"
type textarea "Accessed unit to diagnose unit issue. unit produc"
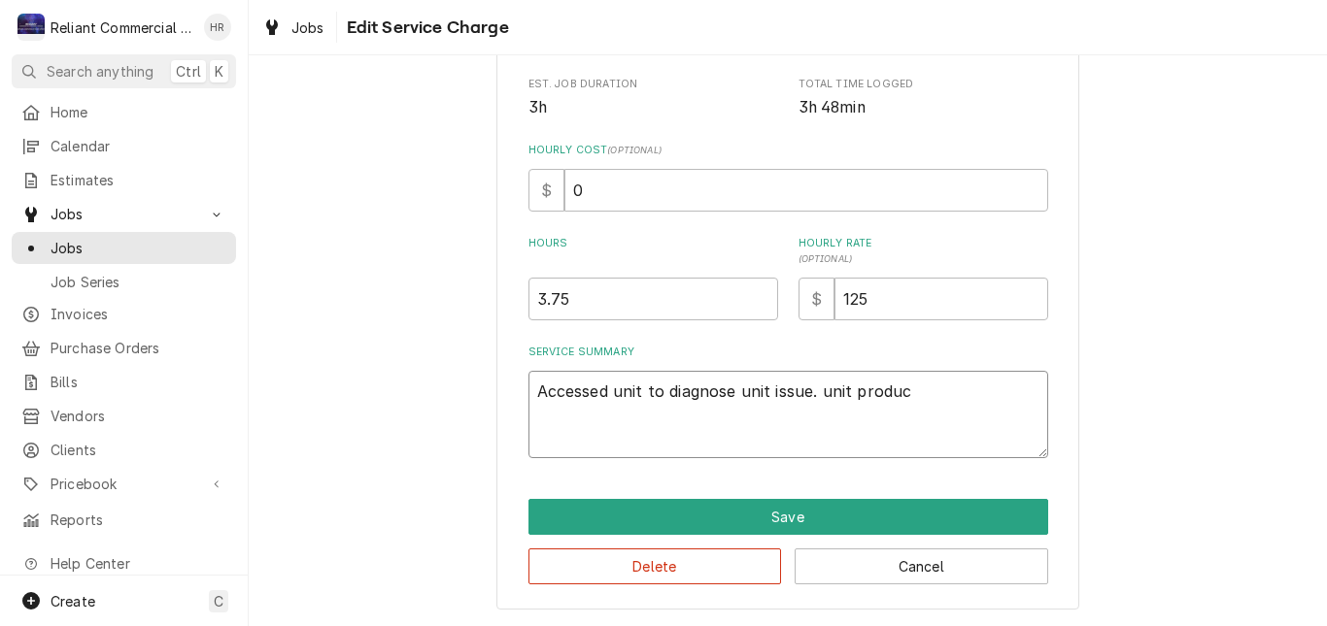
type textarea "x"
type textarea "Accessed unit to diagnose unit issue. unit produci"
type textarea "x"
type textarea "Accessed unit to diagnose unit issue. unit producin"
type textarea "x"
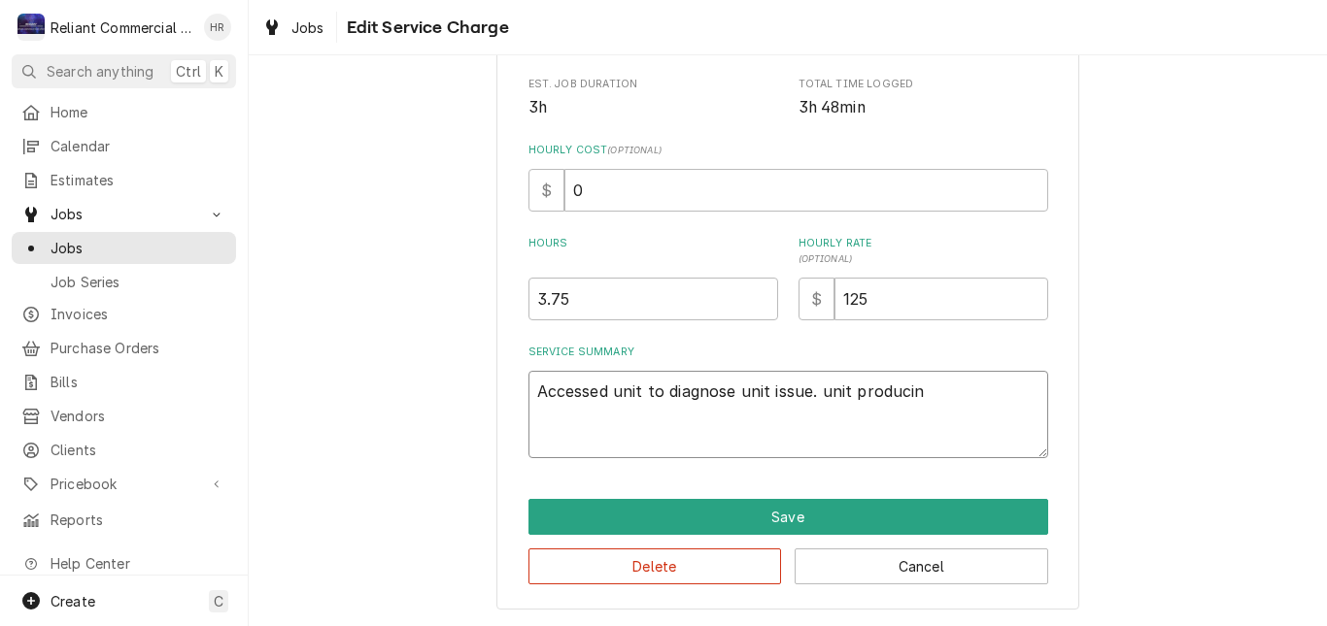
type textarea "Accessed unit to diagnose unit issue. unit producing"
type textarea "x"
type textarea "Accessed unit to diagnose unit issue. unit producing"
type textarea "x"
type textarea "Accessed unit to diagnose unit issue. unit producing n"
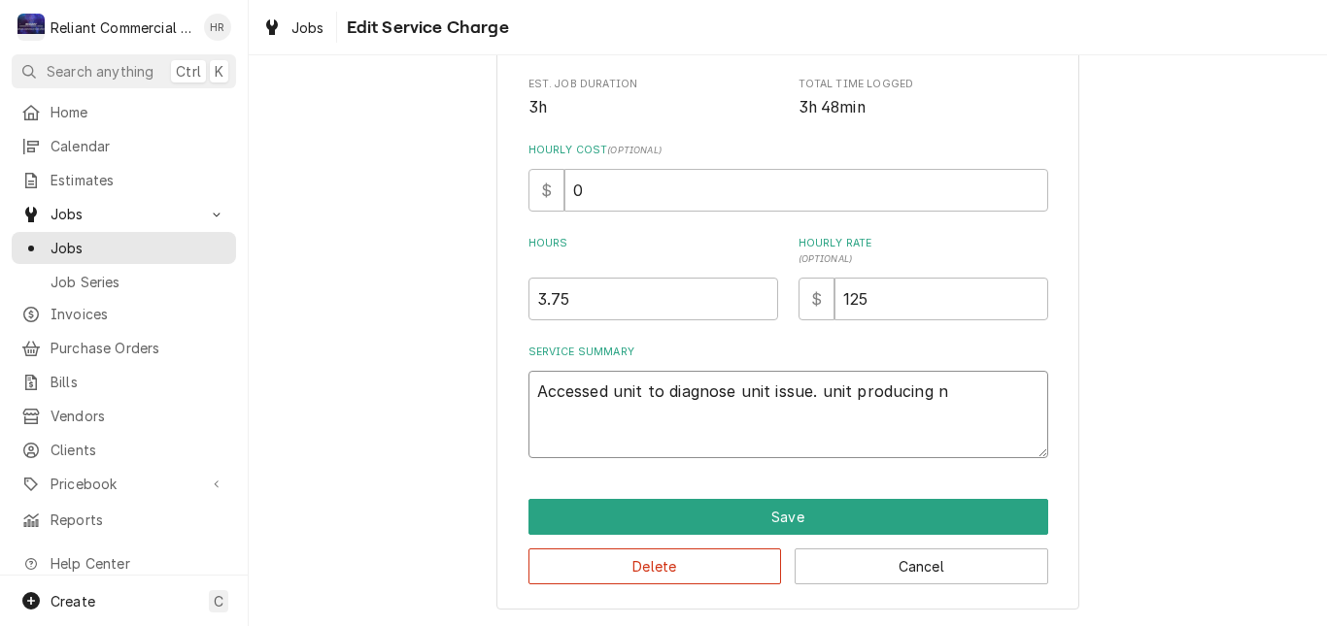
type textarea "x"
type textarea "Accessed unit to diagnose unit issue. unit producing no"
type textarea "x"
type textarea "Accessed unit to diagnose unit issue. unit producing not"
type textarea "x"
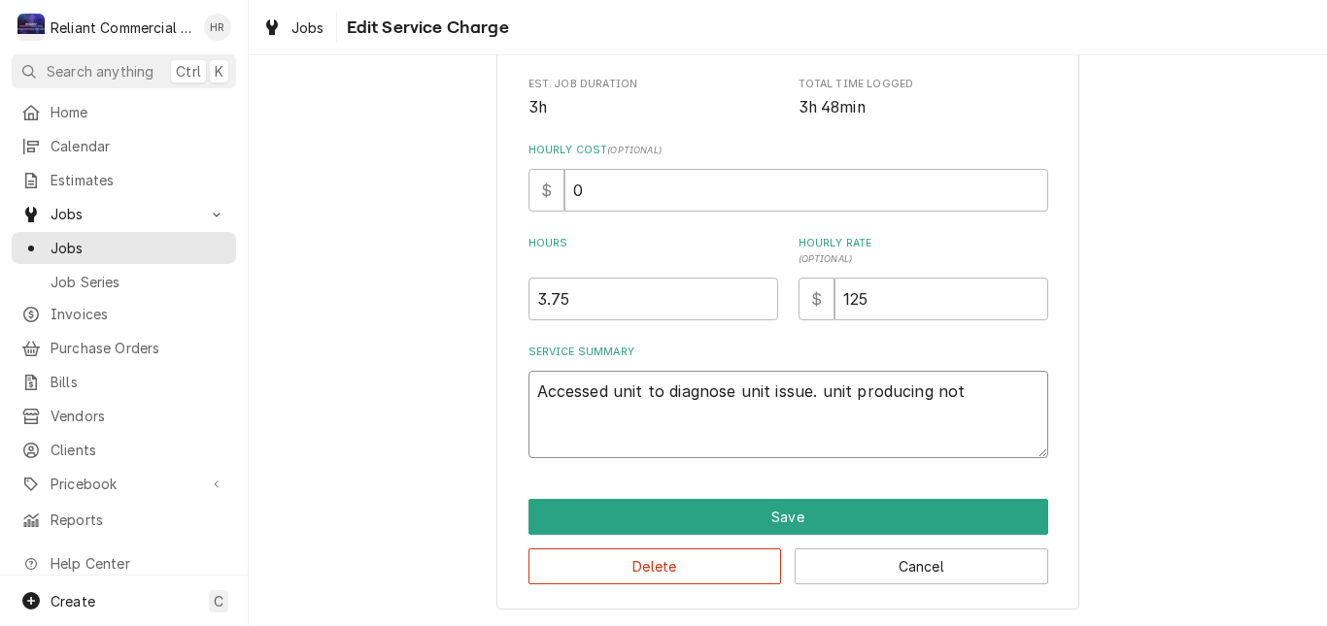
type textarea "Accessed unit to diagnose unit issue. unit producing no"
type textarea "x"
type textarea "Accessed unit to diagnose unit issue. unit producing n"
type textarea "x"
type textarea "Accessed unit to diagnose unit issue. unit producing"
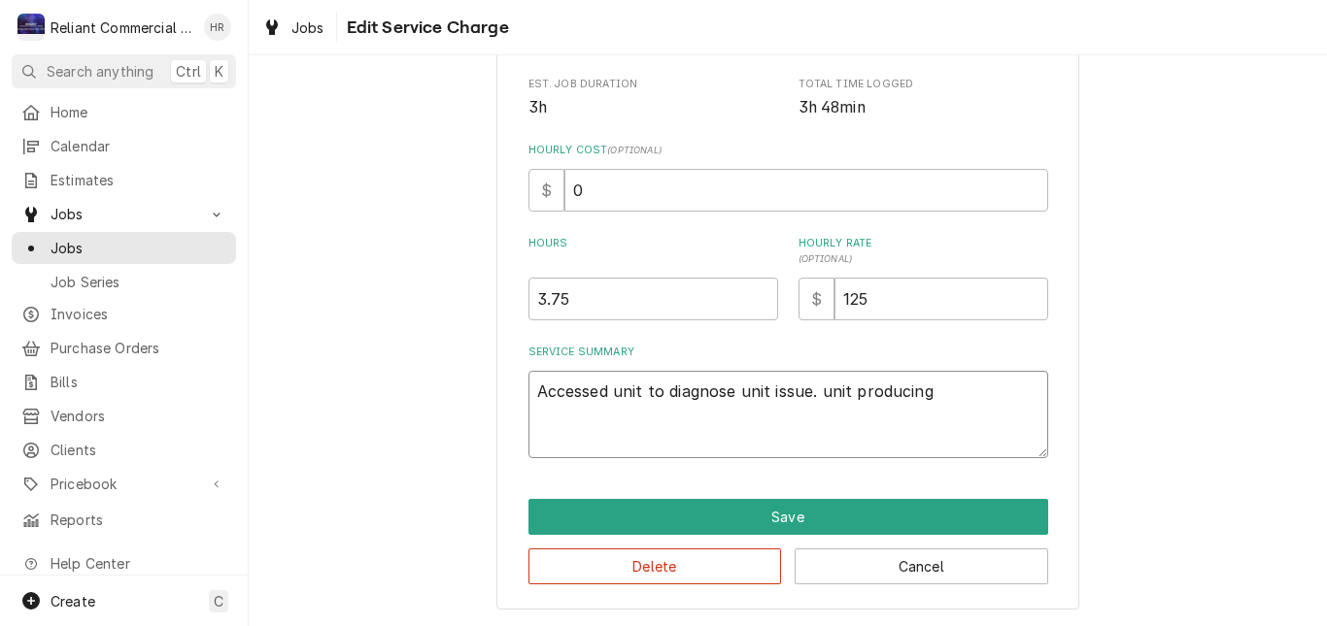
type textarea "x"
type textarea "Accessed unit to diagnose unit issue. unit producing p"
type textarea "x"
type textarea "Accessed unit to diagnose unit issue. unit producing pl"
type textarea "x"
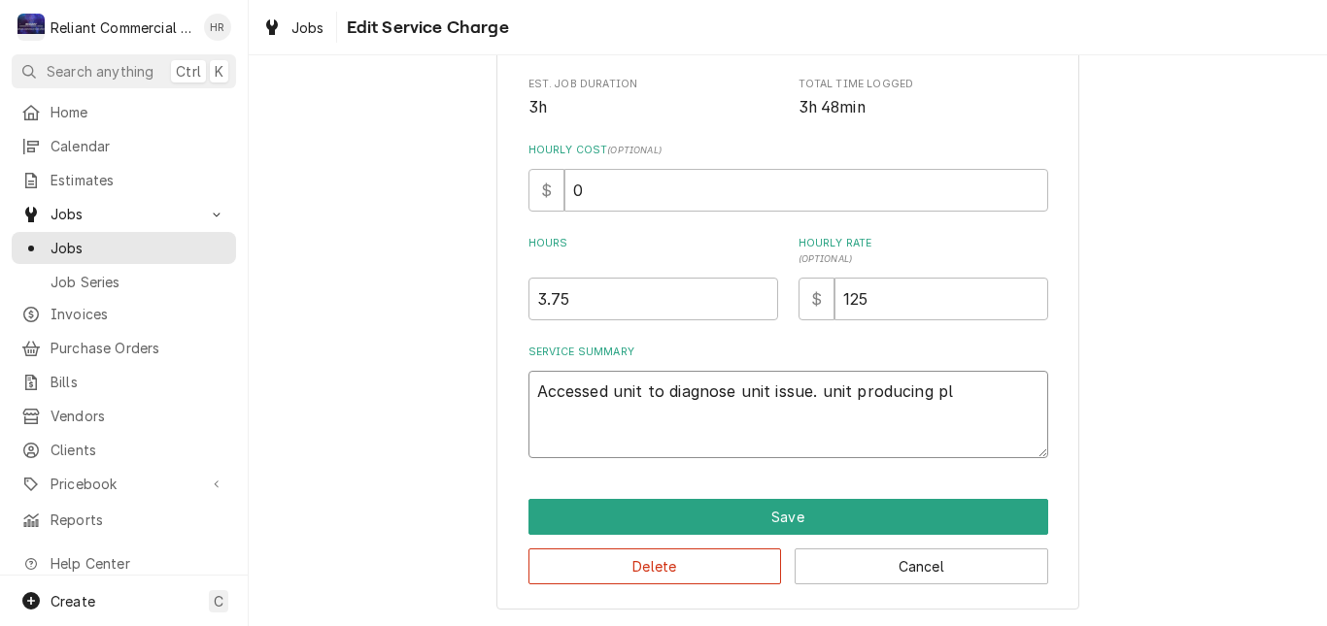
type textarea "Accessed unit to diagnose unit issue. unit producing pla"
type textarea "x"
type textarea "Accessed unit to diagnose unit issue. unit producing plat"
type textarea "x"
type textarea "Accessed unit to diagnose unit issue. unit producing plate"
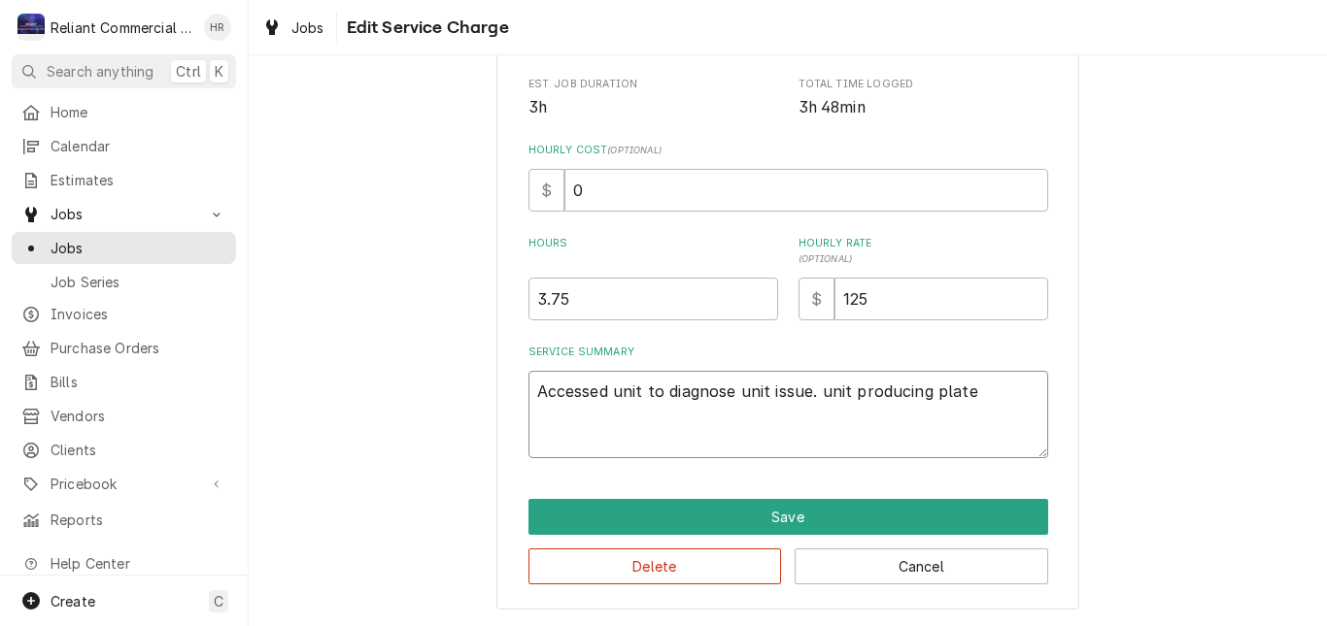
type textarea "x"
type textarea "Accessed unit to diagnose unit issue. unit producing platen"
type textarea "x"
type textarea "Accessed unit to diagnose unit issue. unit producing platen"
type textarea "x"
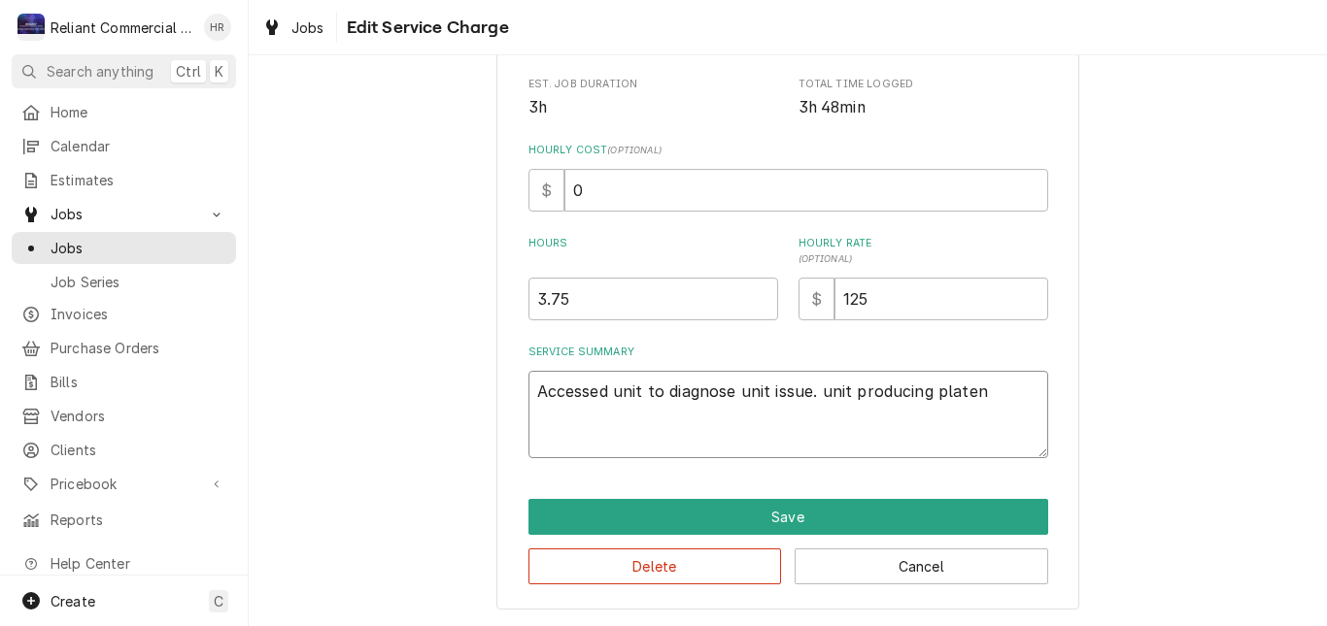
type textarea "Accessed unit to diagnose unit issue. unit producing platen n"
type textarea "x"
type textarea "Accessed unit to diagnose unit issue. unit producing platen no"
type textarea "x"
type textarea "Accessed unit to diagnose unit issue. unit producing platen not"
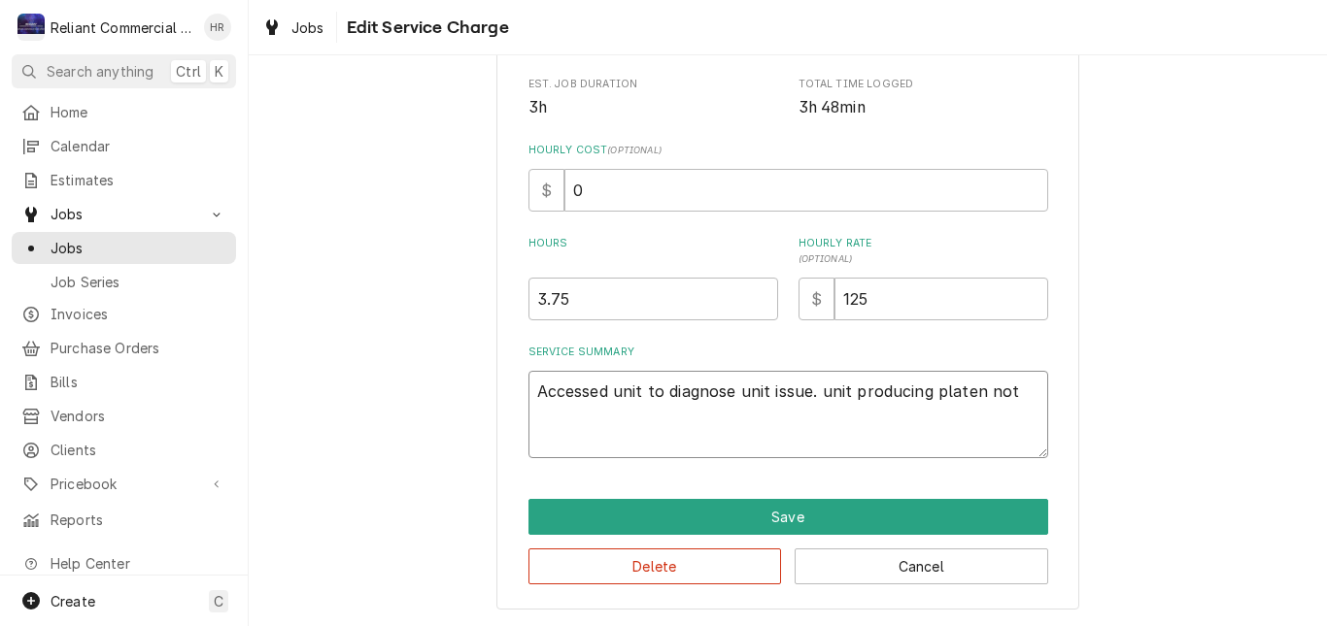
type textarea "x"
type textarea "Accessed unit to diagnose unit issue. unit producing platen not"
type textarea "x"
type textarea "Accessed unit to diagnose unit issue. unit producing platen not l"
type textarea "x"
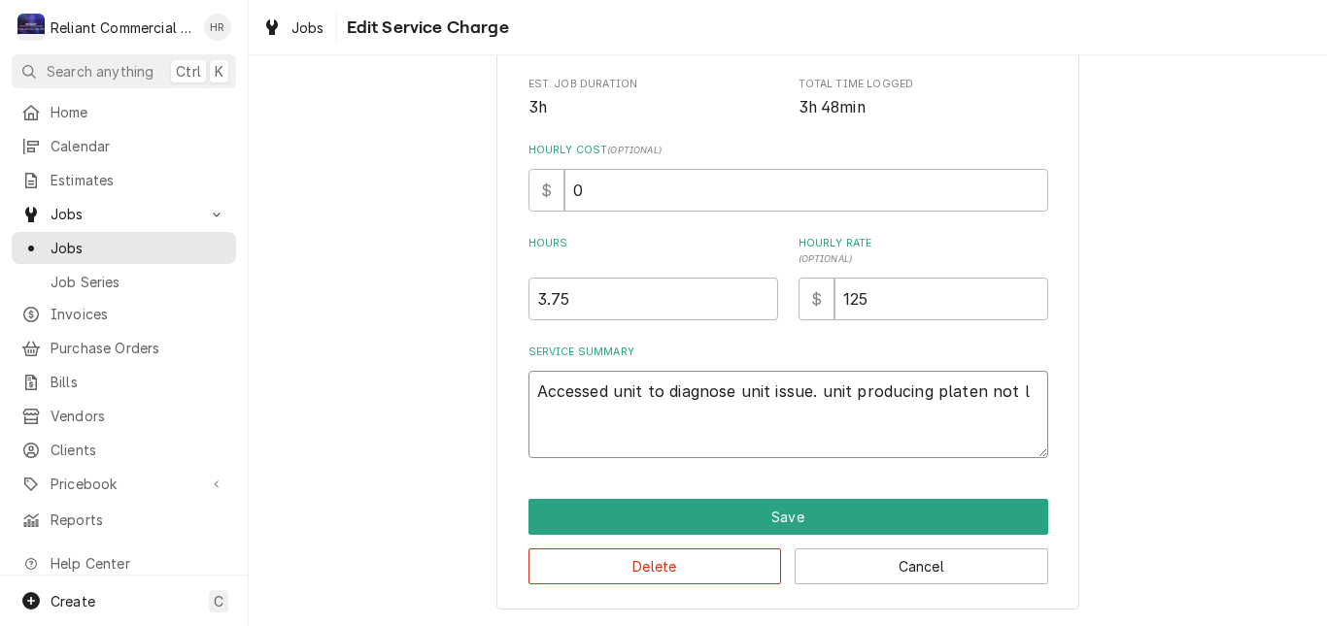
type textarea "Accessed unit to diagnose unit issue. unit producing platen not le"
type textarea "x"
type textarea "Accessed unit to diagnose unit issue. unit producing platen not lev"
type textarea "x"
type textarea "Accessed unit to diagnose unit issue. unit producing platen not leve"
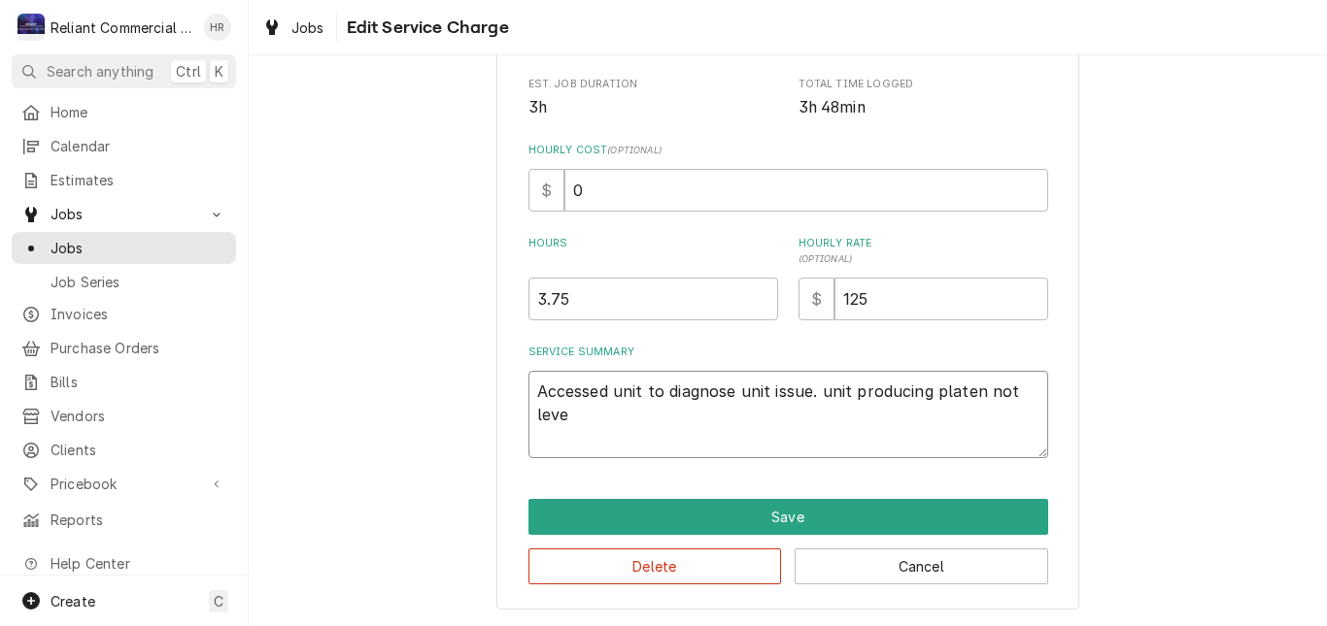
type textarea "x"
type textarea "Accessed unit to diagnose unit issue. unit producing platen not level"
type textarea "x"
type textarea "Accessed unit to diagnose unit issue. unit producing platen not level"
type textarea "x"
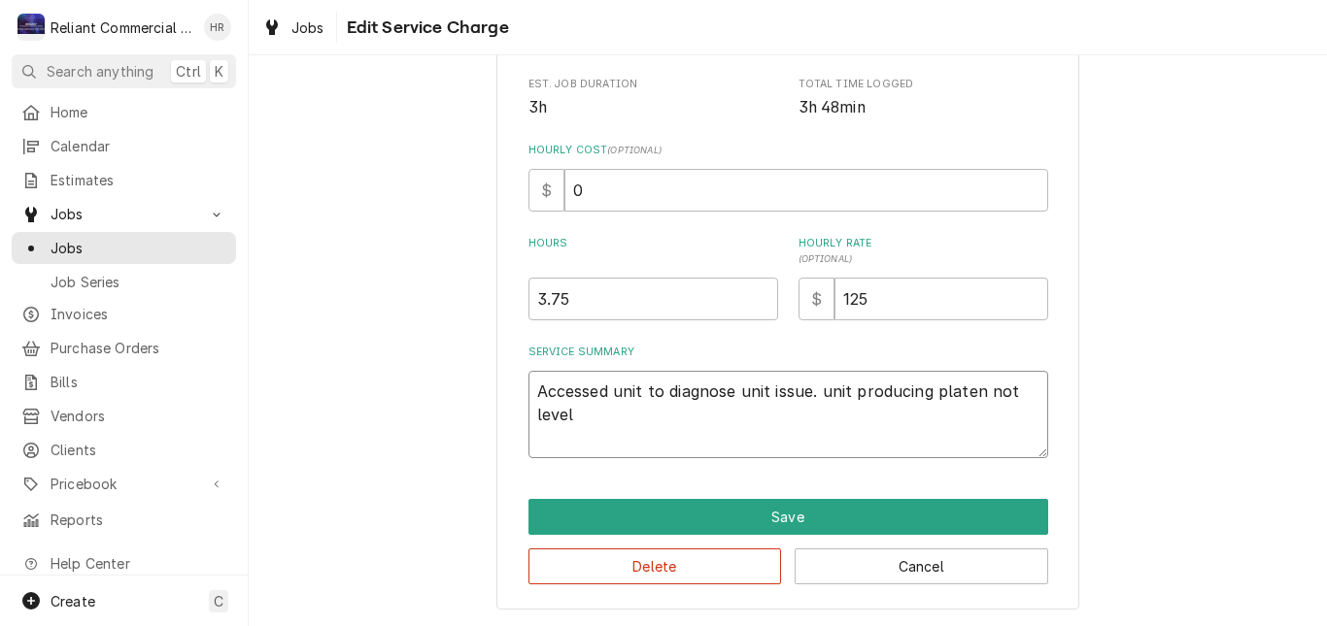
type textarea "Accessed unit to diagnose unit issue. unit producing platen not level e"
type textarea "x"
type textarea "Accessed unit to diagnose unit issue. unit producing platen not level er"
type textarea "x"
type textarea "Accessed unit to diagnose unit issue. unit producing platen not level err"
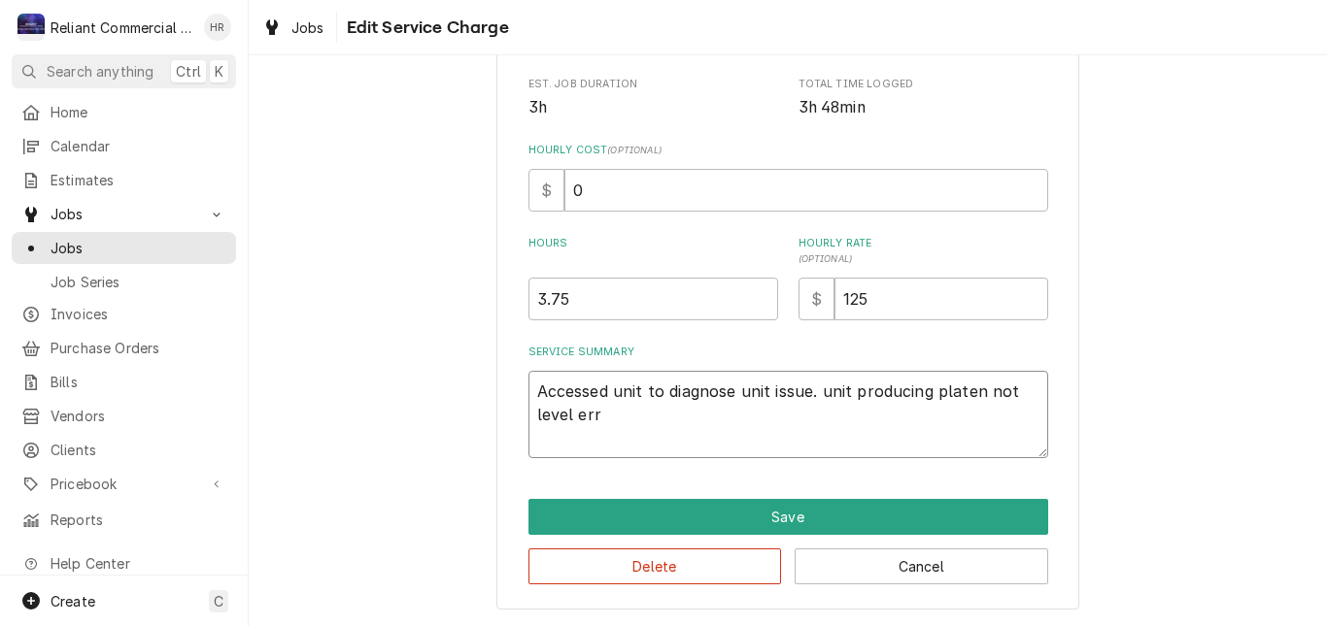
type textarea "x"
type textarea "Accessed unit to diagnose unit issue. unit producing platen not level erro"
type textarea "x"
type textarea "Accessed unit to diagnose unit issue. unit producing platen not level error"
type textarea "x"
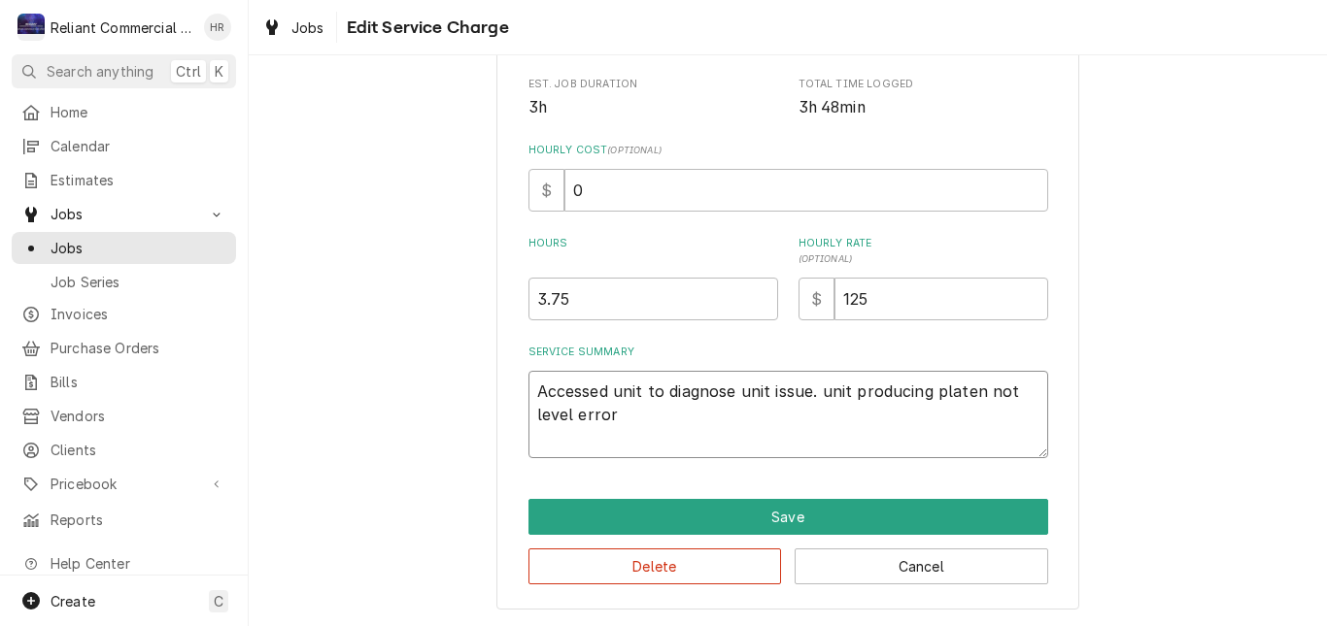
type textarea "Accessed unit to diagnose unit issue. unit producing platen not level error."
type textarea "x"
type textarea "Accessed unit to diagnose unit issue. unit producing platen not level error."
type textarea "x"
type textarea "Accessed unit to diagnose unit issue. unit producing platen not level error. N"
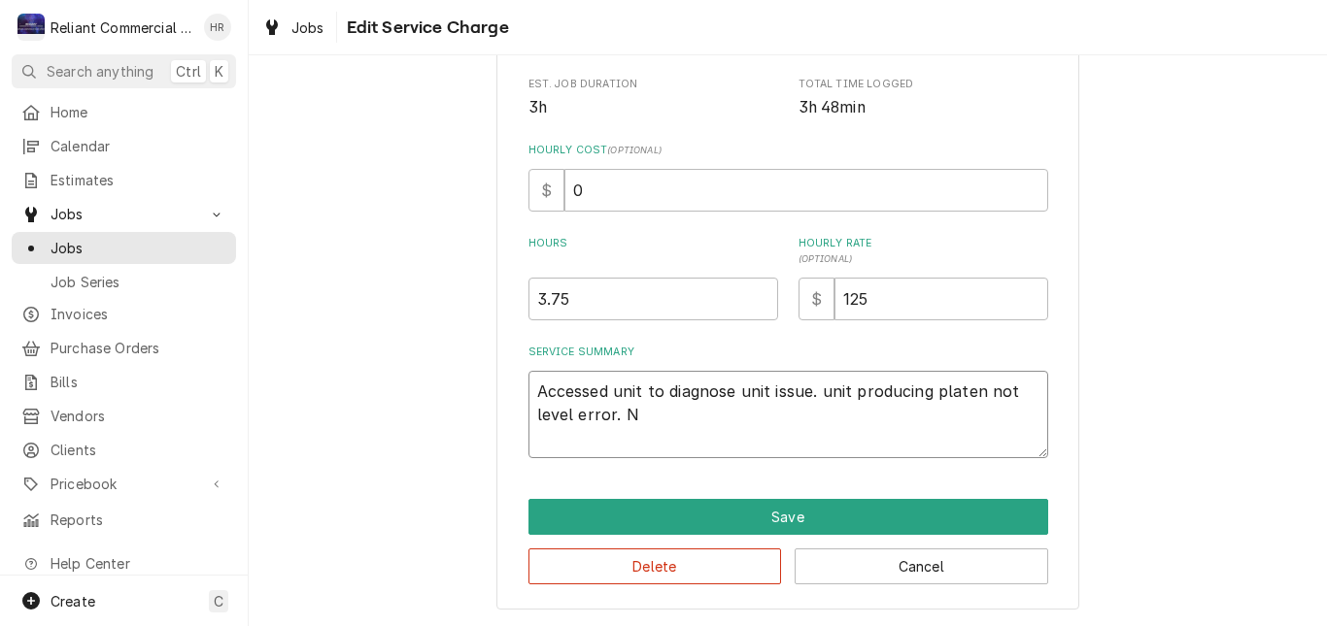
type textarea "x"
type textarea "Accessed unit to diagnose unit issue. unit producing platen not level error. Ne"
type textarea "x"
type textarea "Accessed unit to diagnose unit issue. unit producing platen not level error. Nee"
type textarea "x"
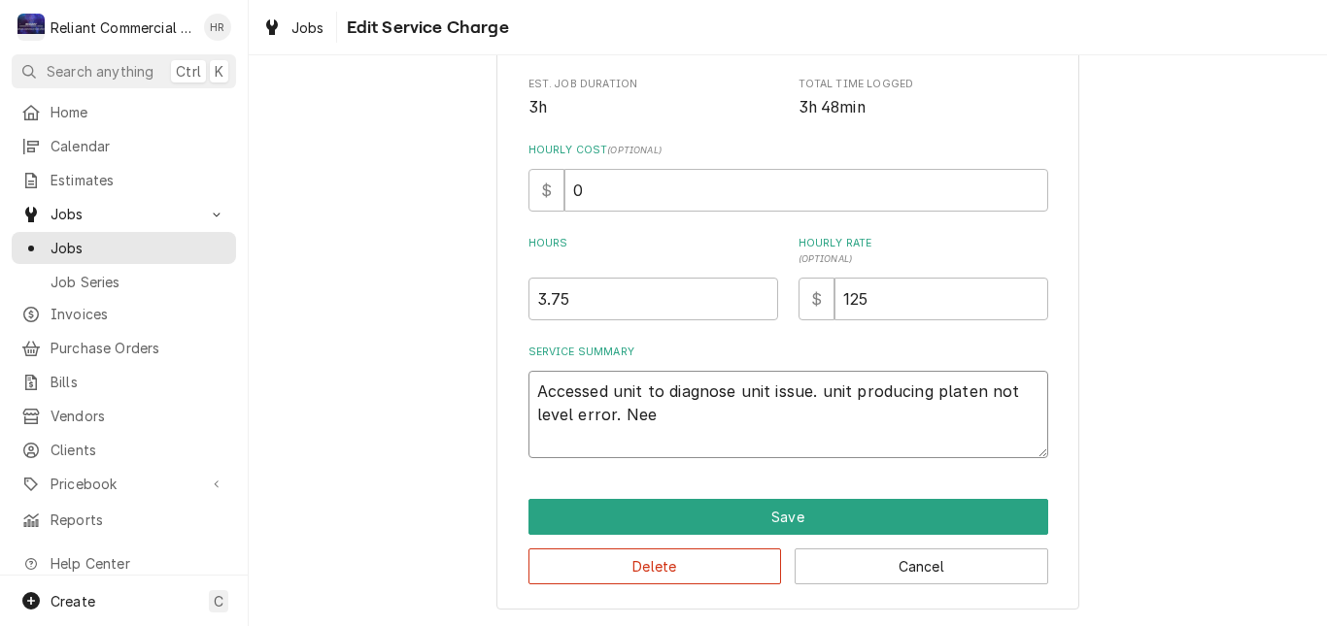
type textarea "Accessed unit to diagnose unit issue. unit producing platen not level error. Ne…"
type textarea "x"
type textarea "Accessed unit to diagnose unit issue. unit producing platen not level error. Ne…"
type textarea "x"
type textarea "Accessed unit to diagnose unit issue. unit producing platen not level error. Ne…"
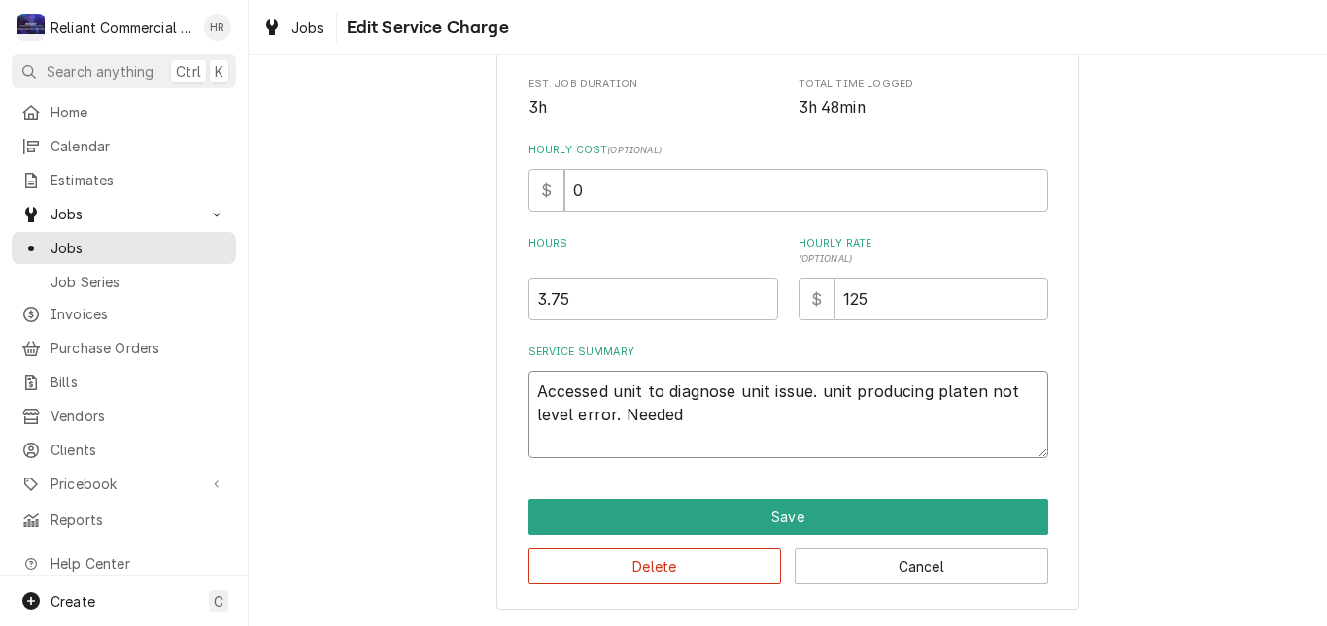
type textarea "x"
type textarea "Accessed unit to diagnose unit issue. unit producing platen not level error. Ne…"
type textarea "x"
type textarea "Accessed unit to diagnose unit issue. unit producing platen not level error. Ne…"
type textarea "x"
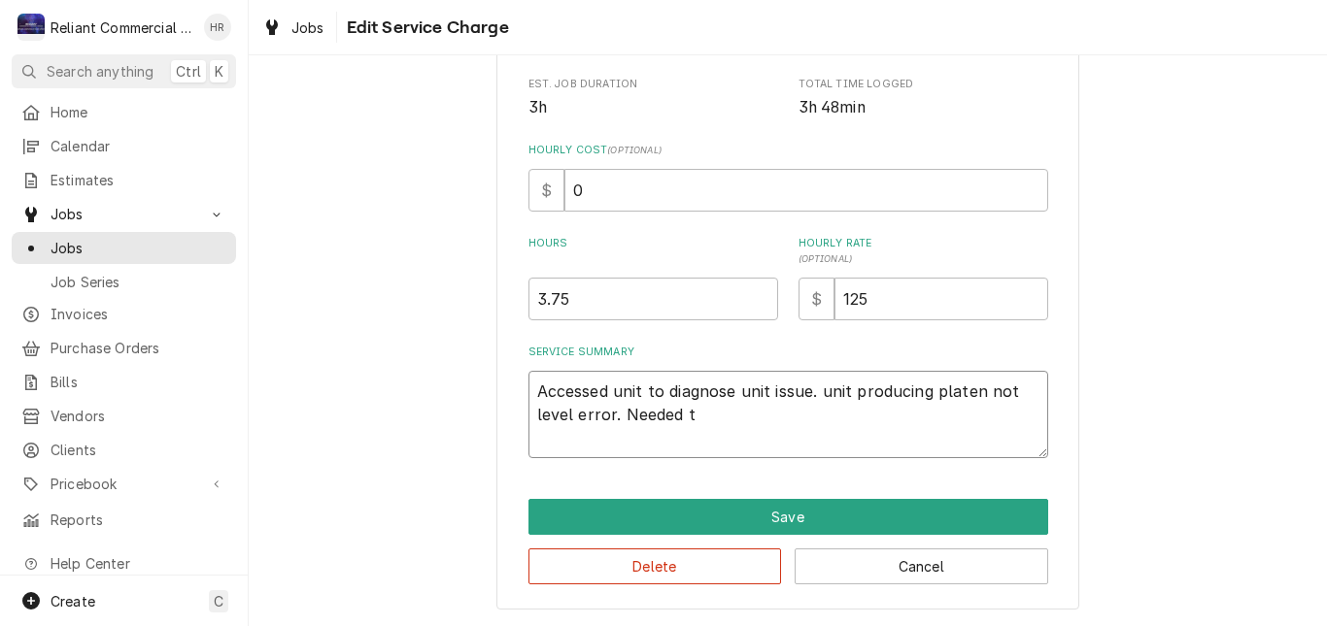
type textarea "Accessed unit to diagnose unit issue. unit producing platen not level error. Ne…"
type textarea "x"
type textarea "Accessed unit to diagnose unit issue. unit producing platen not level error. Ne…"
type textarea "x"
type textarea "Accessed unit to diagnose unit issue. unit producing platen not level error. Ne…"
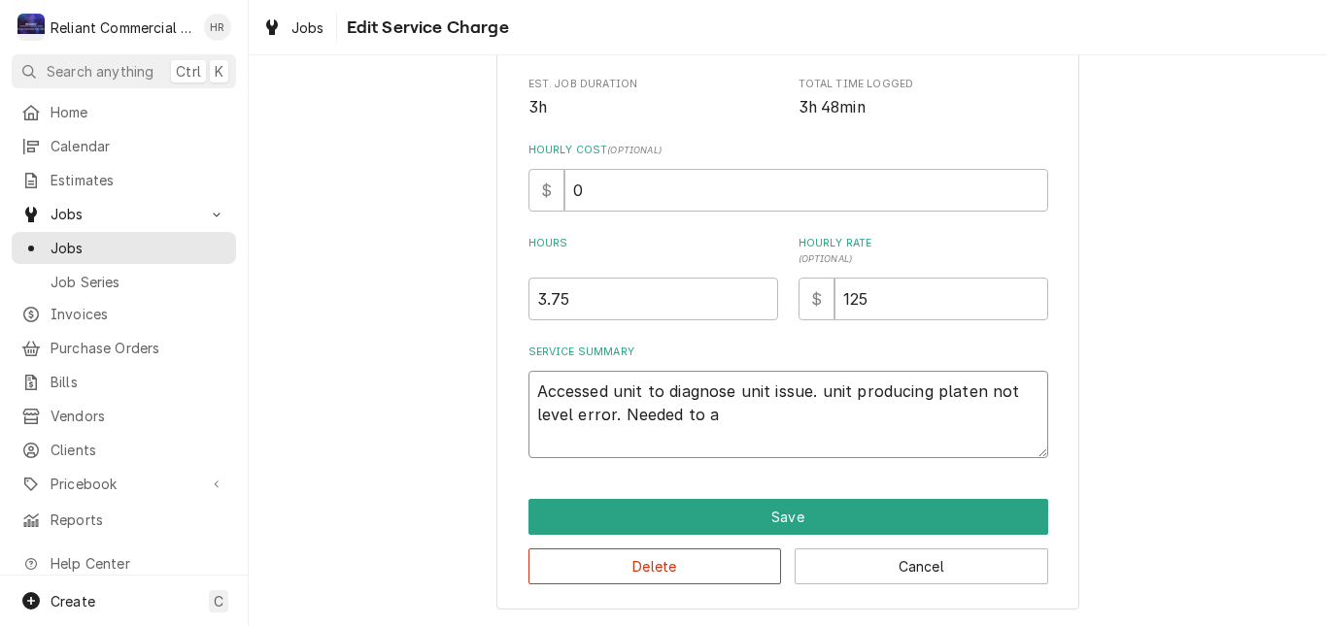
type textarea "x"
type textarea "Accessed unit to diagnose unit issue. unit producing platen not level error. Ne…"
type textarea "x"
type textarea "Accessed unit to diagnose unit issue. unit producing platen not level error. Ne…"
type textarea "x"
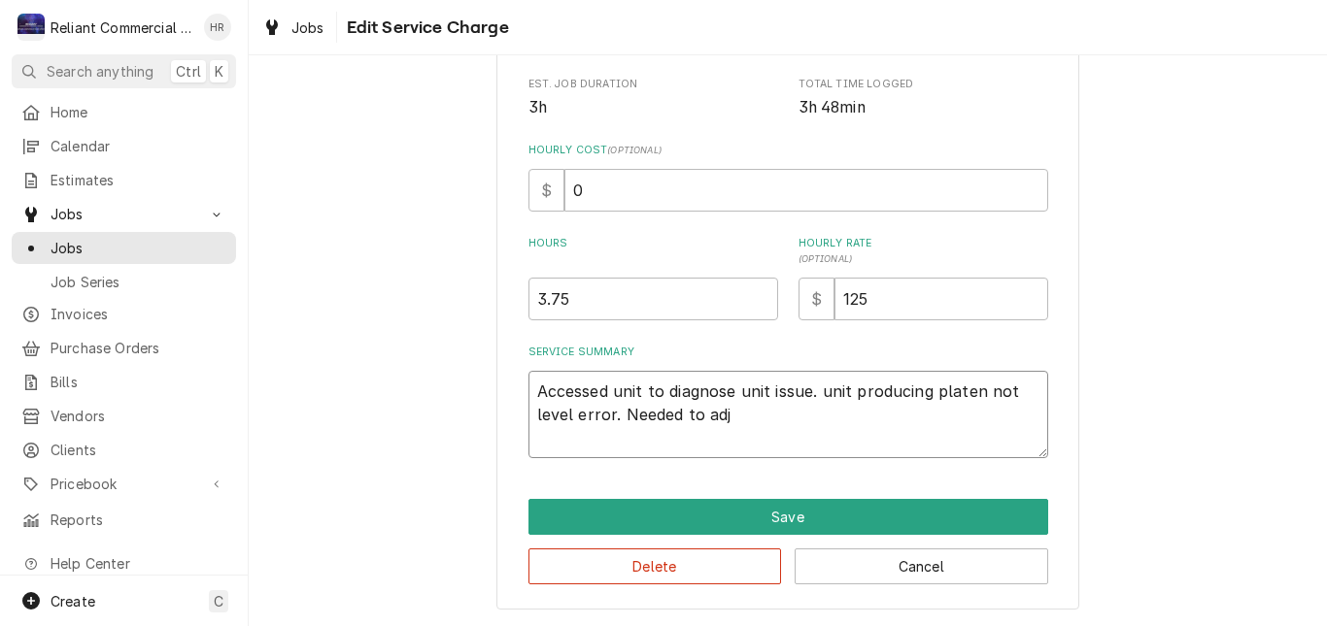
type textarea "Accessed unit to diagnose unit issue. unit producing platen not level error. Ne…"
type textarea "x"
type textarea "Accessed unit to diagnose unit issue. unit producing platen not level error. Ne…"
type textarea "x"
type textarea "Accessed unit to diagnose unit issue. unit producing platen not level error. Ne…"
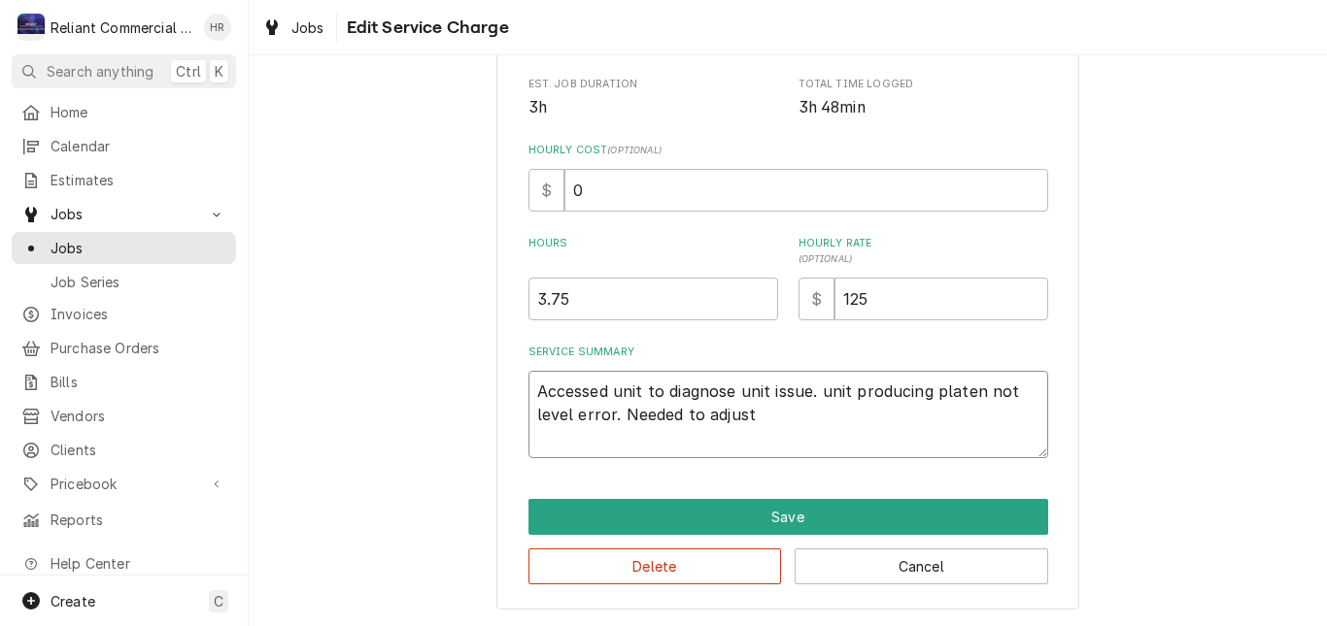
type textarea "x"
type textarea "Accessed unit to diagnose unit issue. unit producing platen not level error. Ne…"
type textarea "x"
type textarea "Accessed unit to diagnose unit issue. unit producing platen not level error. Ne…"
type textarea "x"
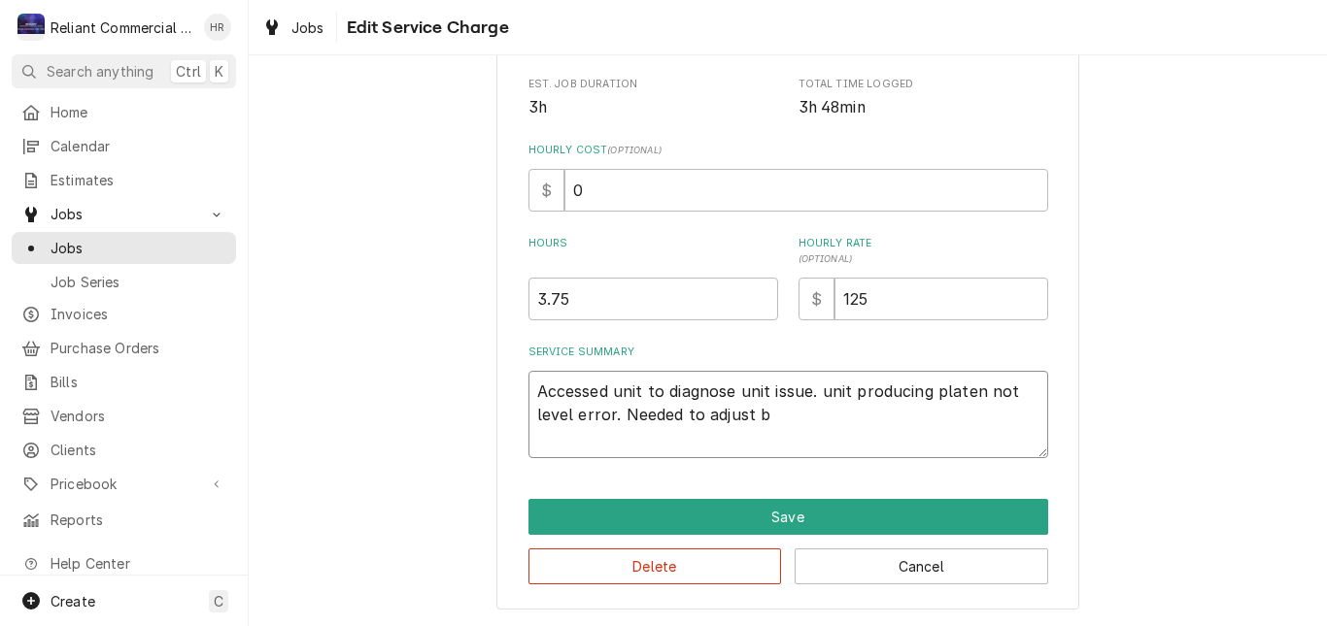
type textarea "Accessed unit to diagnose unit issue. unit producing platen not level error. Ne…"
type textarea "x"
type textarea "Accessed unit to diagnose unit issue. unit producing platen not level error. Ne…"
type textarea "x"
type textarea "Accessed unit to diagnose unit issue. unit producing platen not level error. Ne…"
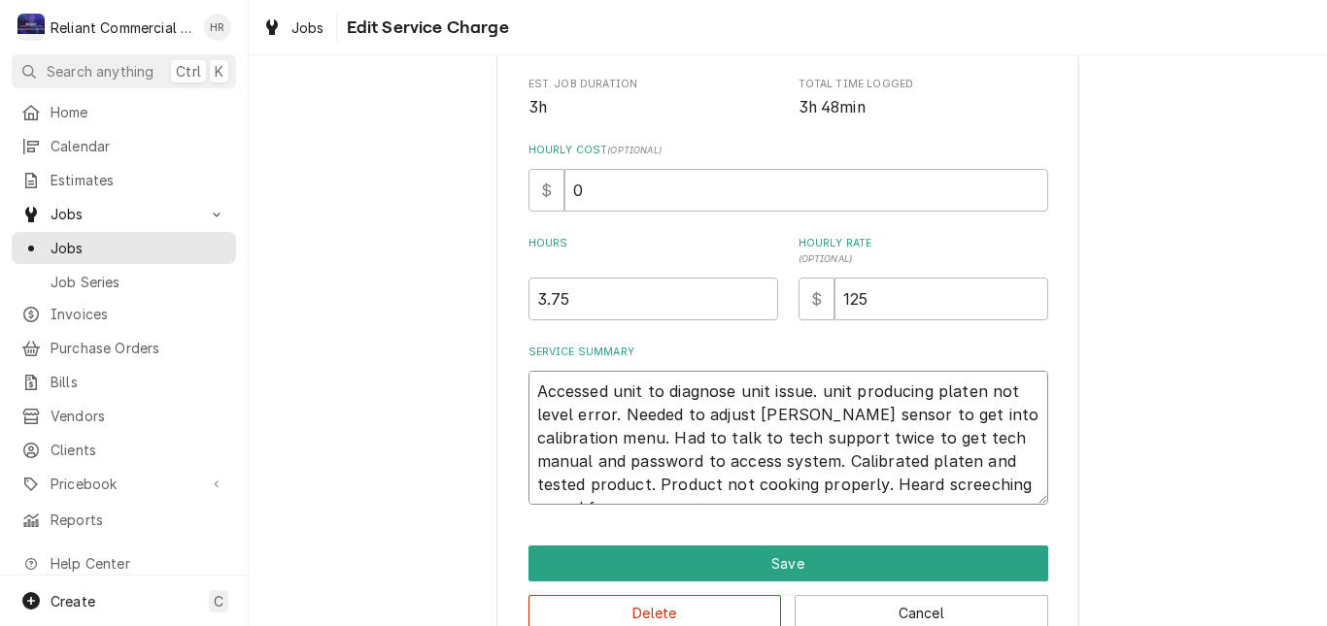
click at [1005, 492] on textarea "Accessed unit to diagnose unit issue. unit producing platen not level error. Ne…" at bounding box center [788, 438] width 520 height 134
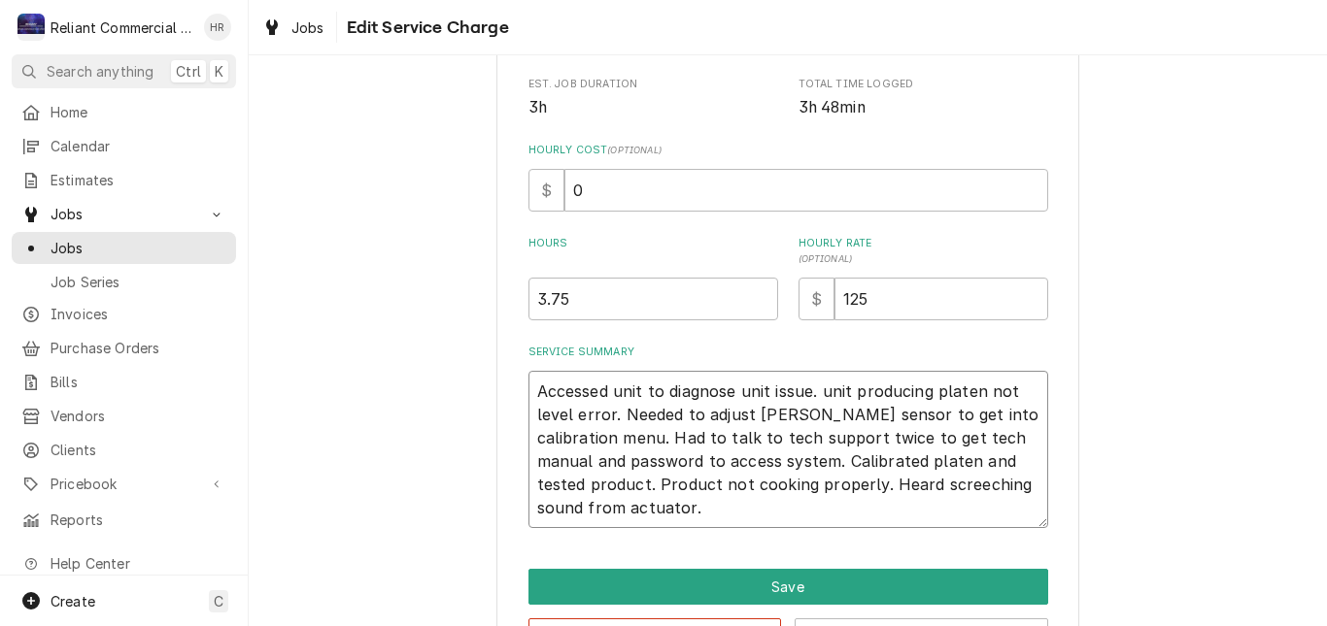
click at [659, 513] on textarea "Accessed unit to diagnose unit issue. unit producing platen not level error. Ne…" at bounding box center [788, 449] width 520 height 157
click at [890, 515] on textarea "Accessed unit to diagnose unit issue. unit producing platen not level error. Ne…" at bounding box center [788, 449] width 520 height 157
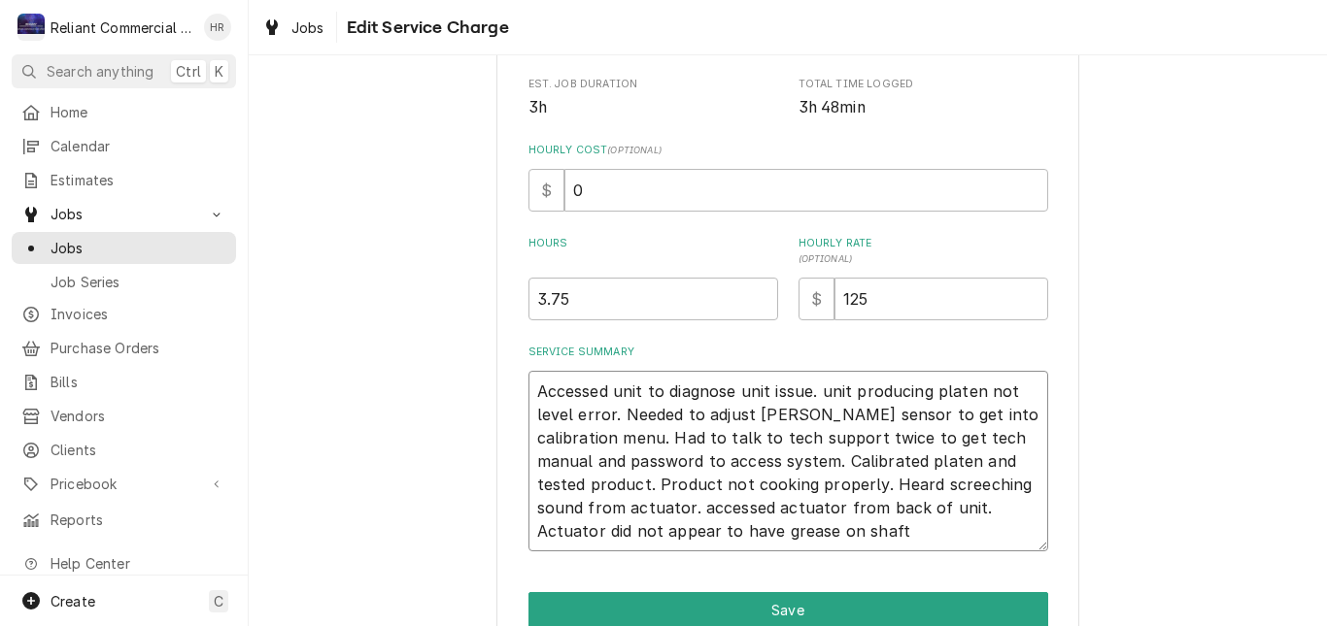
click at [795, 535] on textarea "Accessed unit to diagnose unit issue. unit producing platen not level error. Ne…" at bounding box center [788, 461] width 520 height 181
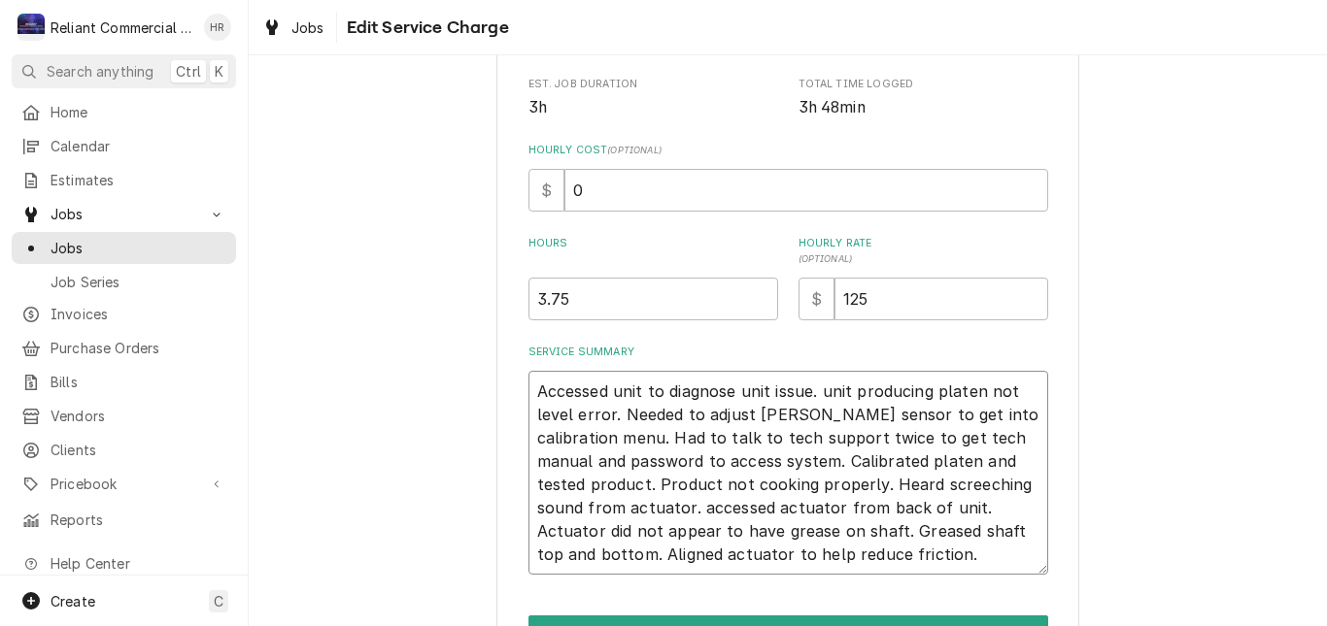
click at [861, 563] on textarea "Accessed unit to diagnose unit issue. unit producing platen not level error. Ne…" at bounding box center [788, 473] width 520 height 204
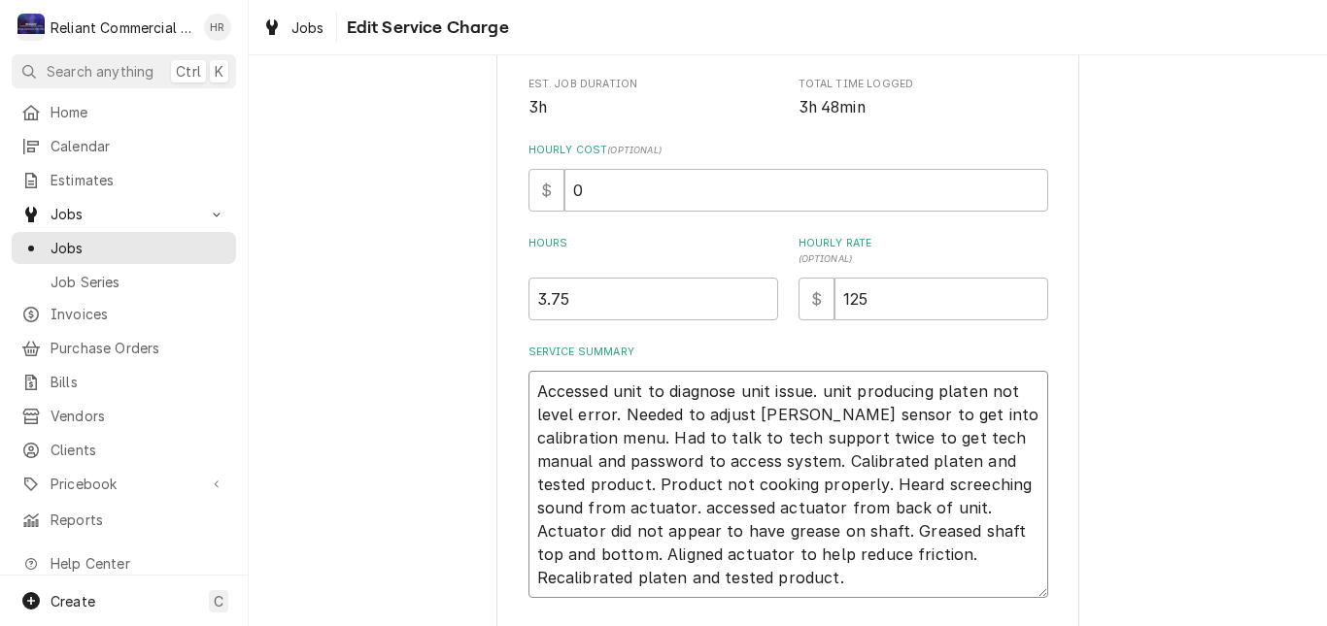
click at [707, 581] on textarea "Accessed unit to diagnose unit issue. unit producing platen not level error. Ne…" at bounding box center [788, 484] width 520 height 227
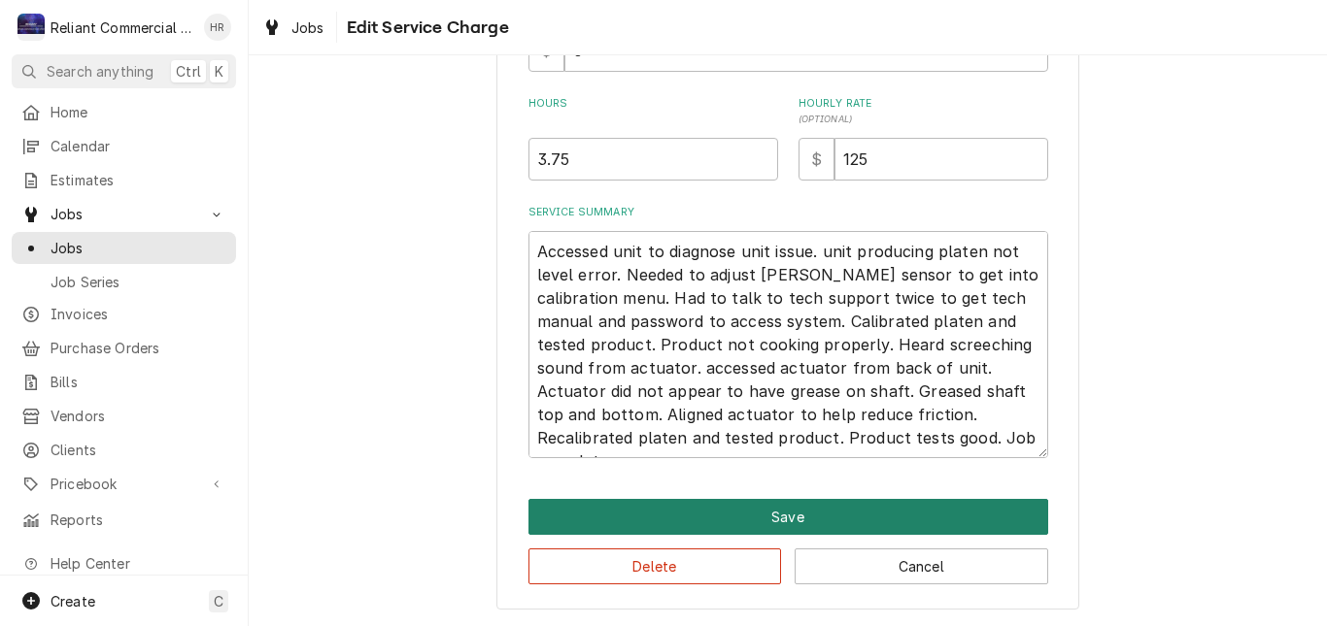
click at [808, 522] on button "Save" at bounding box center [788, 517] width 520 height 36
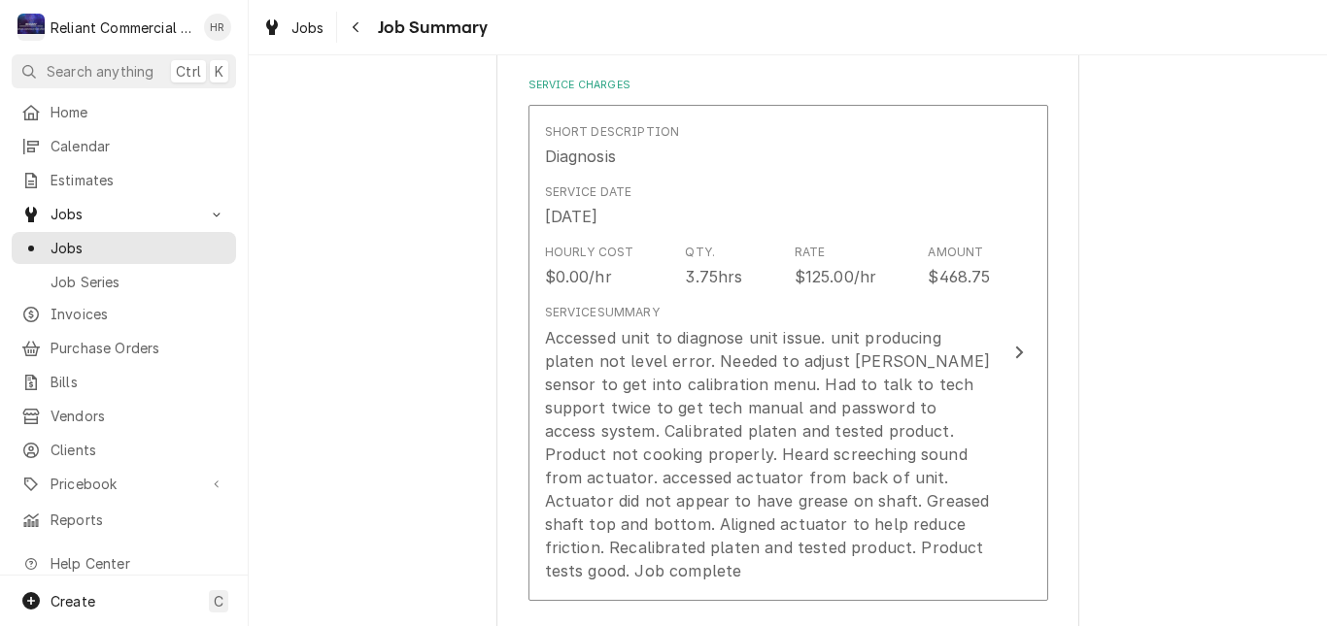
scroll to position [486, 0]
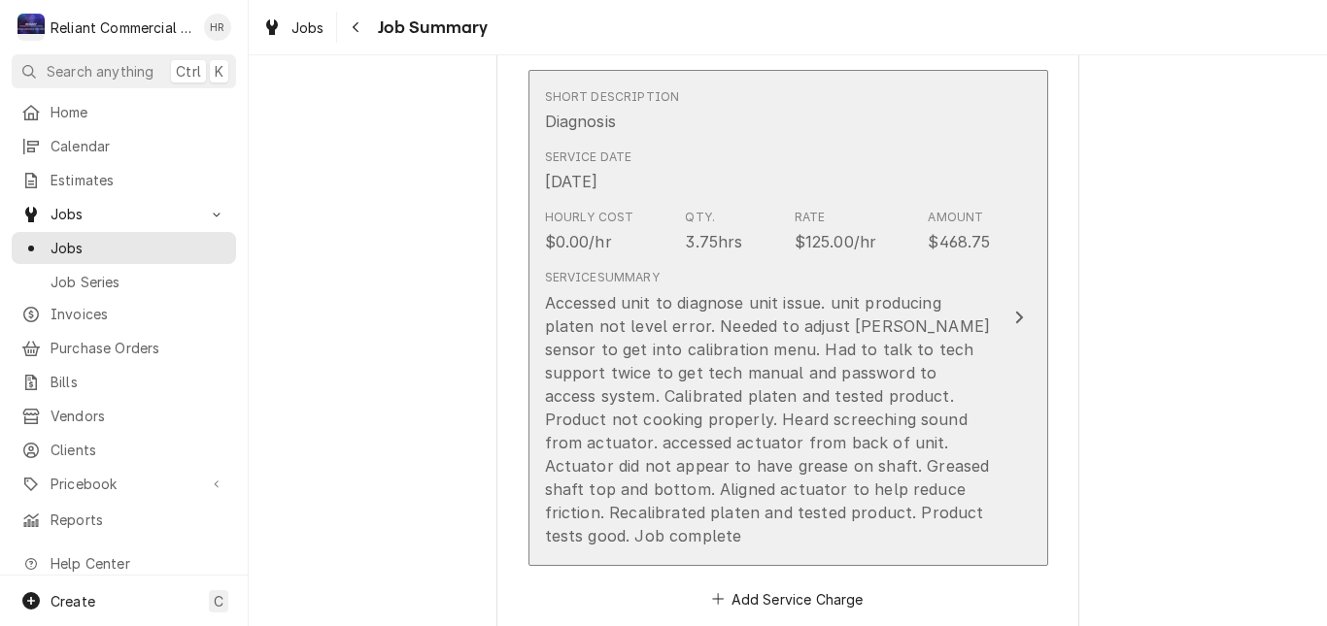
click at [946, 522] on div "Accessed unit to diagnose unit issue. unit producing platen not level error. Ne…" at bounding box center [768, 419] width 446 height 256
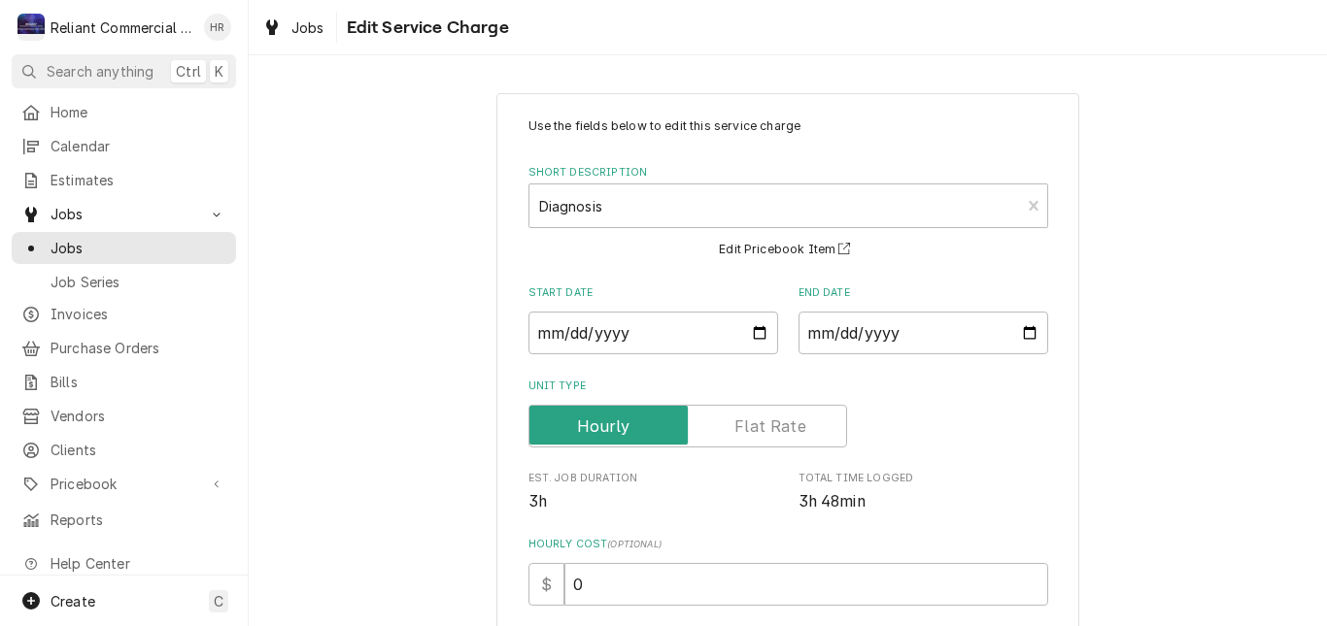
scroll to position [291, 0]
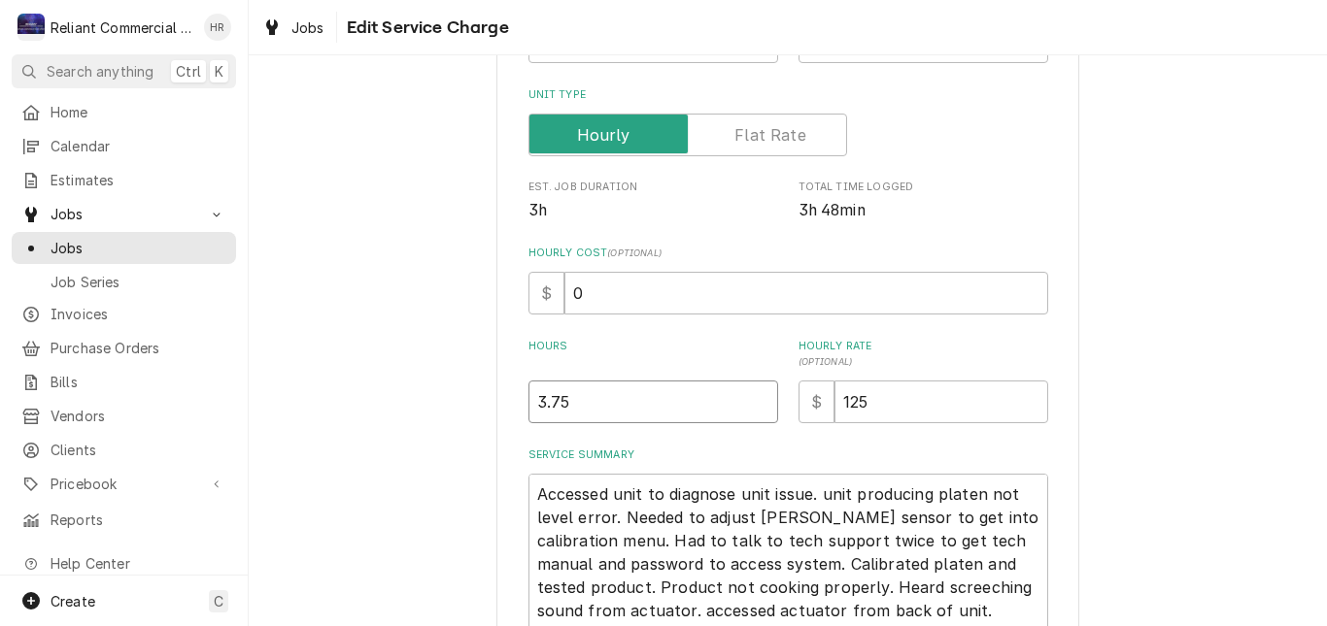
drag, startPoint x: 621, startPoint y: 405, endPoint x: 429, endPoint y: 403, distance: 191.3
click at [437, 403] on div "Use the fields below to edit this service charge Short Description Diagnosis Ed…" at bounding box center [788, 326] width 1078 height 1085
click at [1216, 414] on div "Use the fields below to edit this service charge Short Description Diagnosis Ed…" at bounding box center [788, 326] width 1078 height 1085
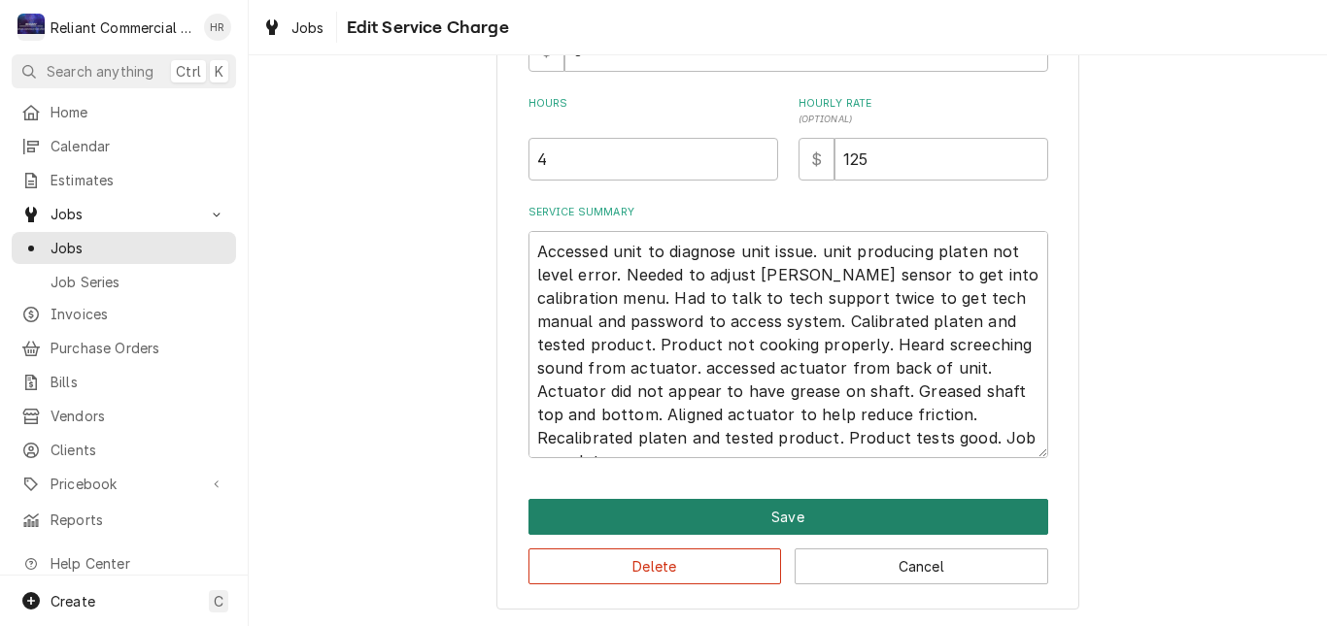
click at [844, 501] on button "Save" at bounding box center [788, 517] width 520 height 36
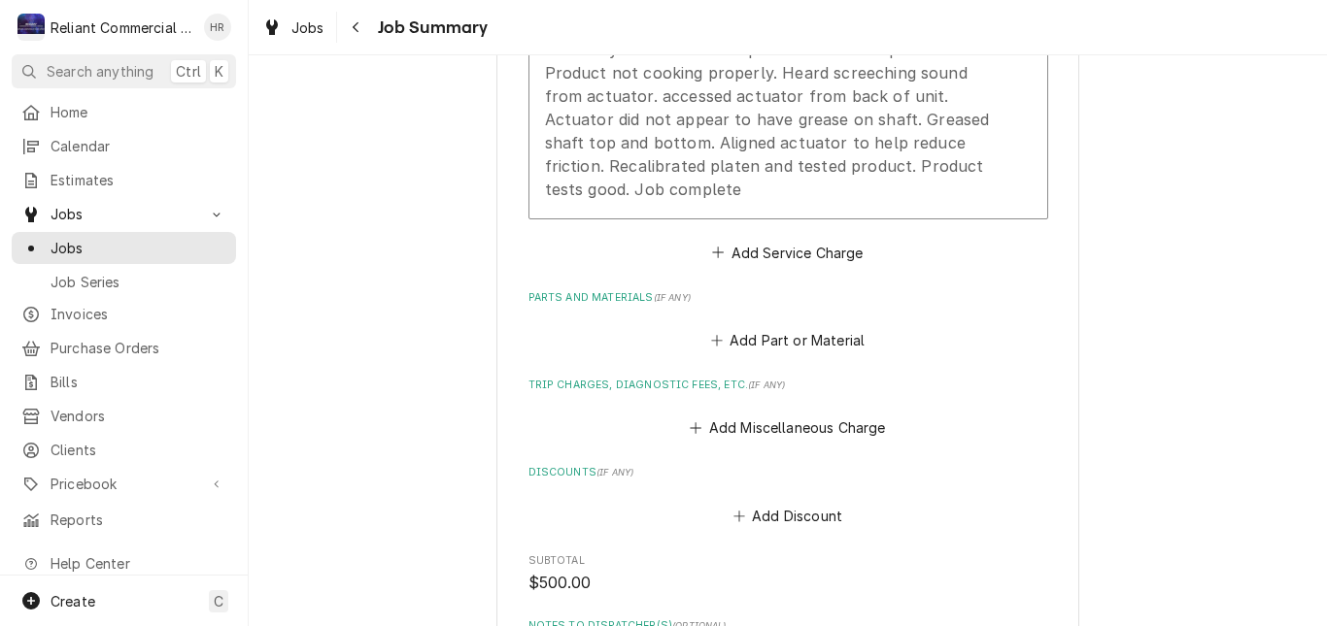
scroll to position [723, 0]
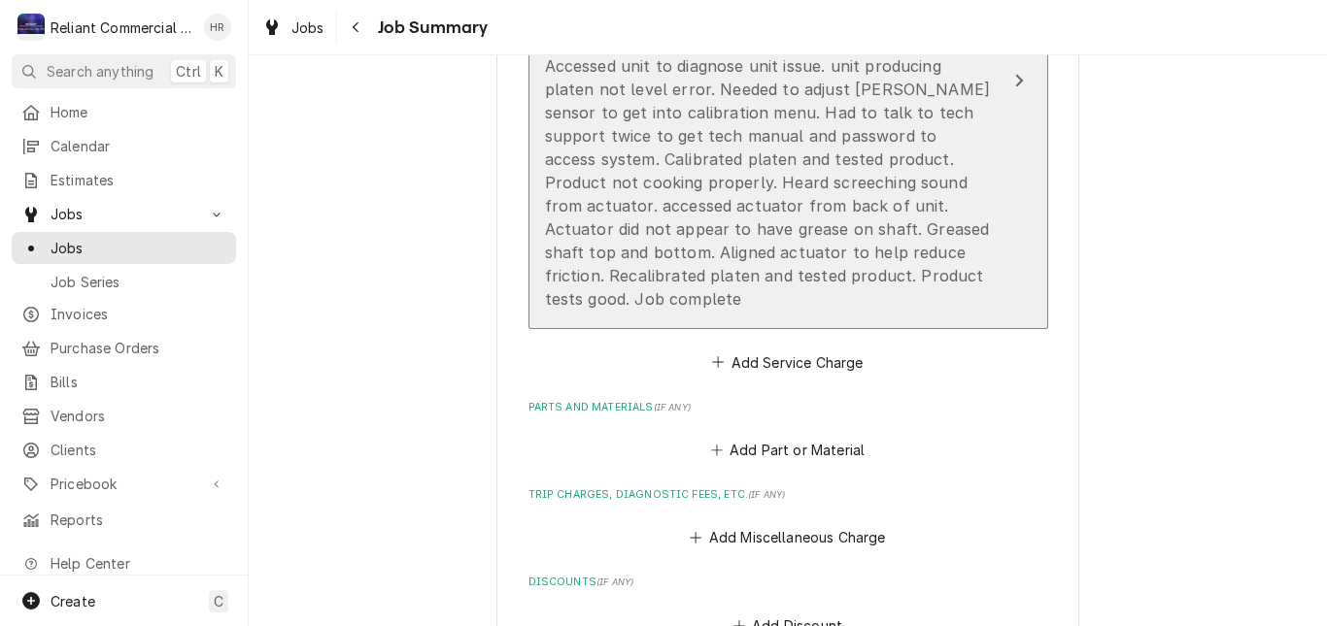
click at [930, 279] on div "Accessed unit to diagnose unit issue. unit producing platen not level error. Ne…" at bounding box center [768, 182] width 446 height 256
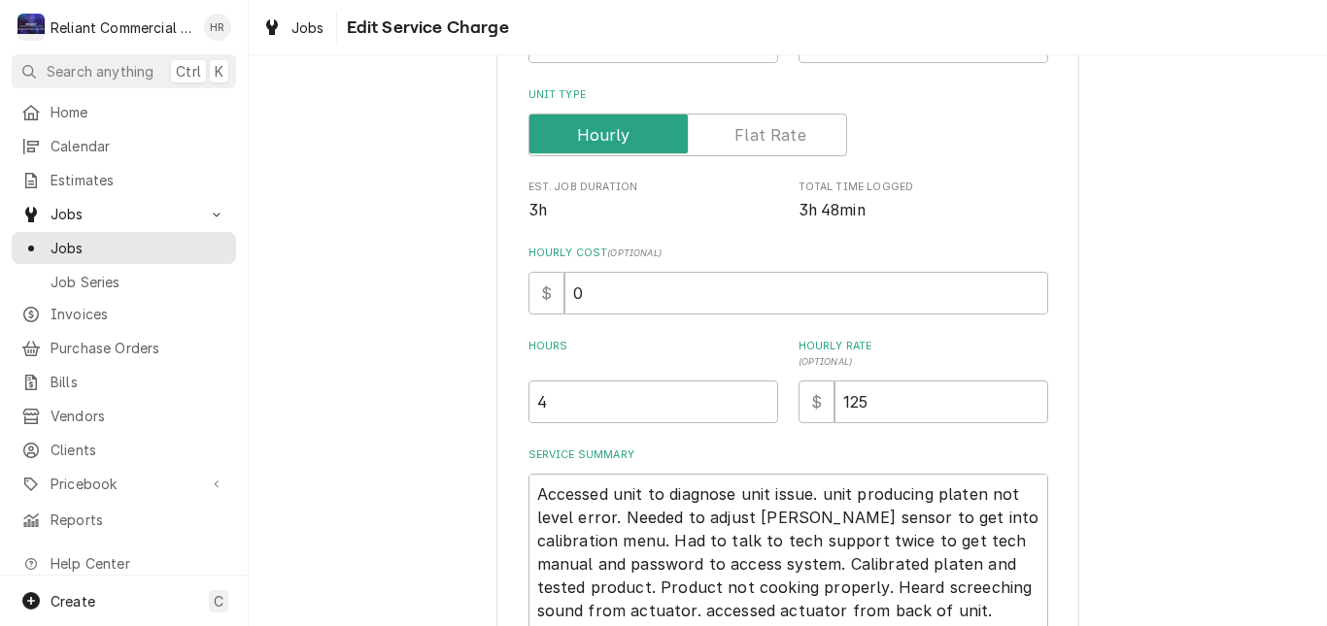
scroll to position [534, 0]
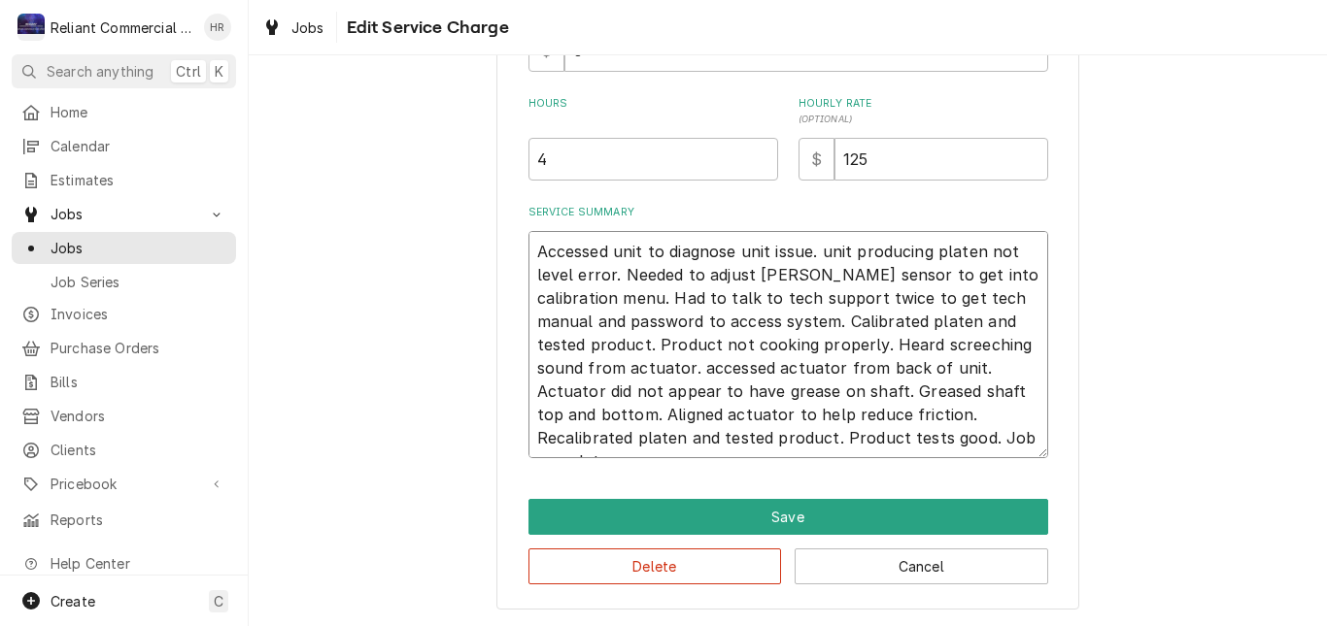
drag, startPoint x: 960, startPoint y: 435, endPoint x: 506, endPoint y: 252, distance: 490.2
click at [506, 252] on div "Use the fields below to edit this service charge Short Description Diagnosis Ed…" at bounding box center [787, 84] width 583 height 1051
click at [970, 446] on textarea "Accessed unit to diagnose unit issue. unit producing platen not level error. Ne…" at bounding box center [788, 344] width 520 height 227
paste textarea "Accessed unit to diagnose unit issue. unit producing platen not level error. Ne…"
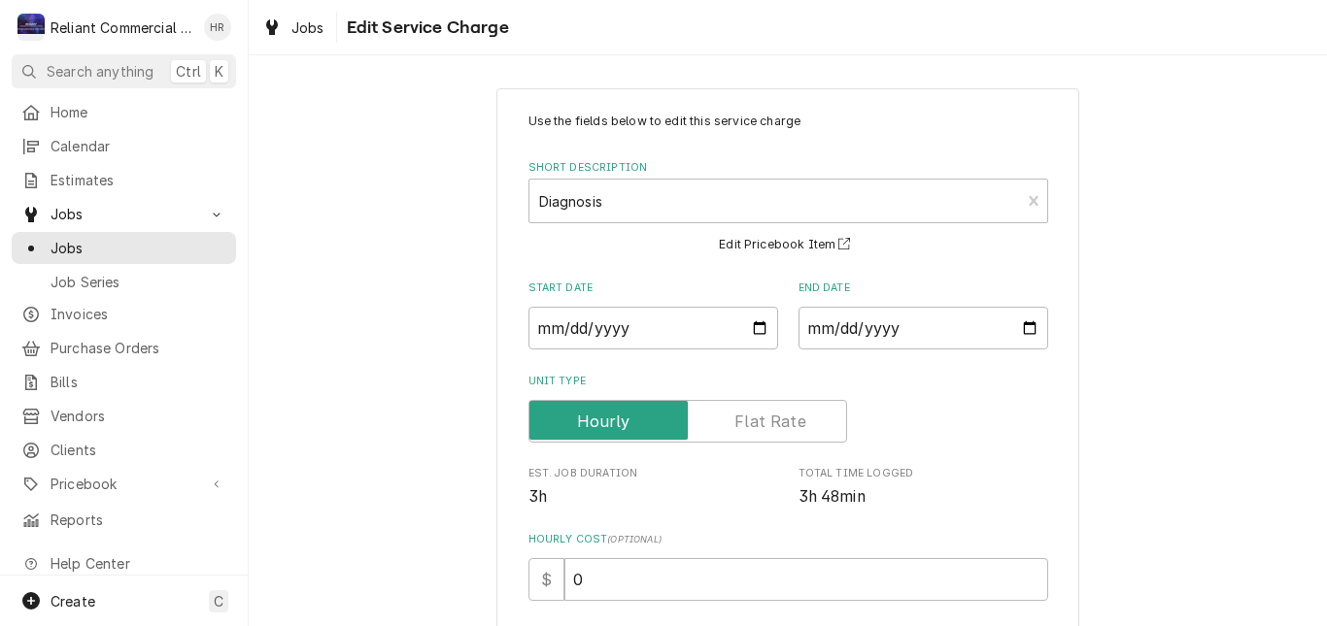
scroll to position [0, 0]
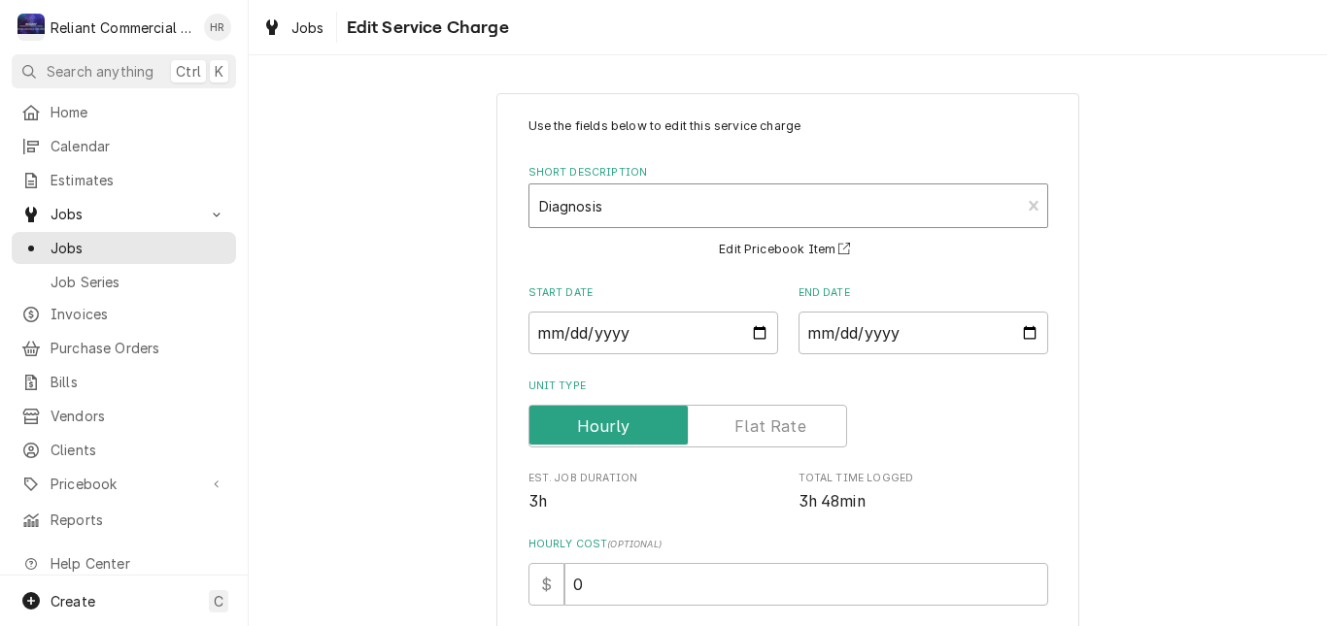
click at [733, 212] on div "Short Description" at bounding box center [775, 205] width 472 height 35
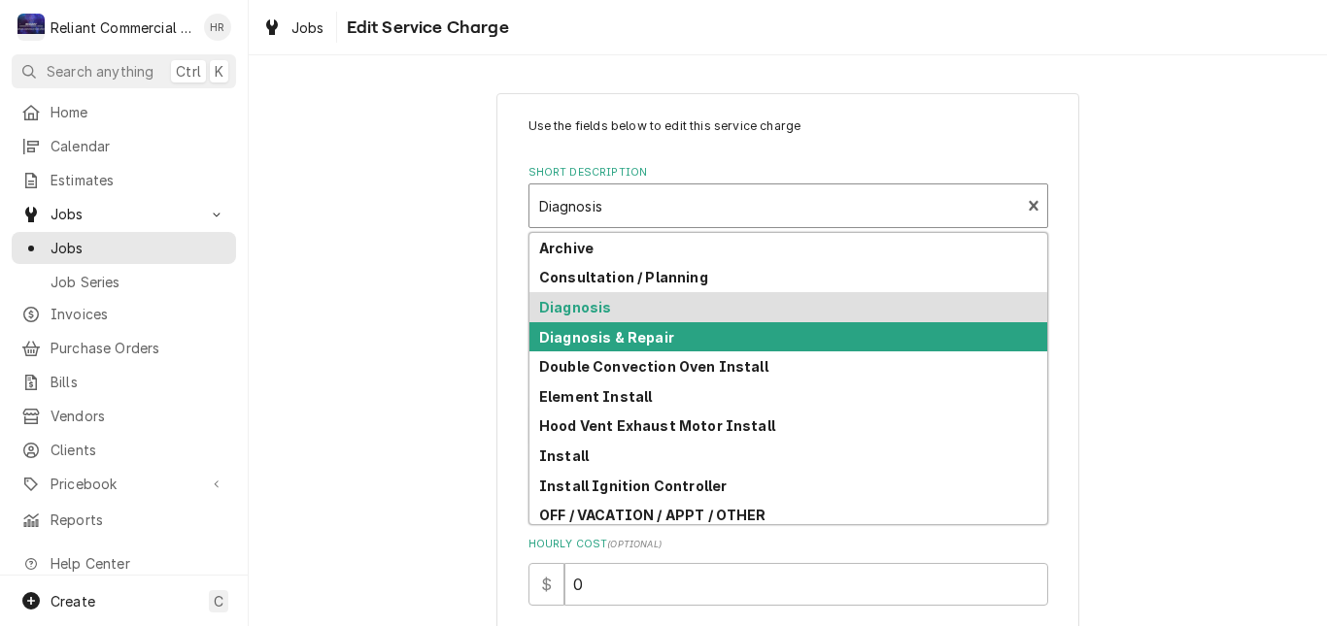
click at [676, 339] on div "Diagnosis & Repair" at bounding box center [788, 337] width 518 height 30
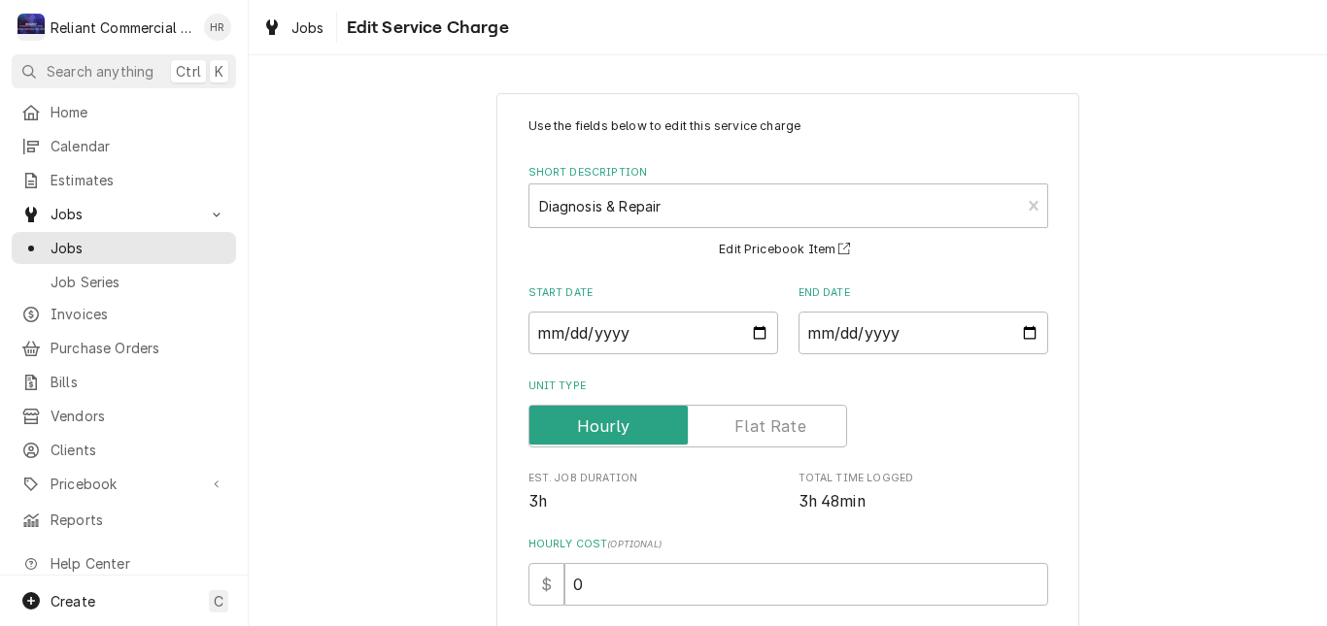
scroll to position [388, 0]
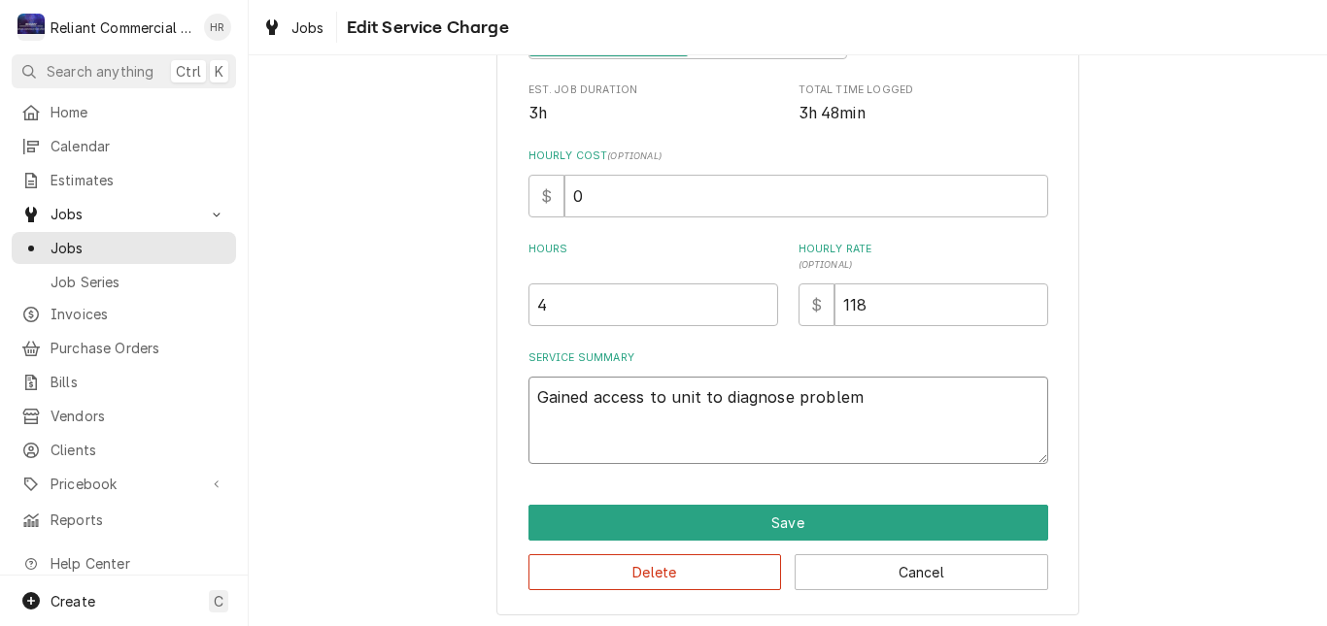
drag, startPoint x: 902, startPoint y: 402, endPoint x: 528, endPoint y: 398, distance: 373.9
click at [528, 398] on textarea "Gained access to unit to diagnose problem" at bounding box center [788, 420] width 520 height 87
paste textarea "Accessed unit to diagnose unit issue. unit producing platen not level error. Ne…"
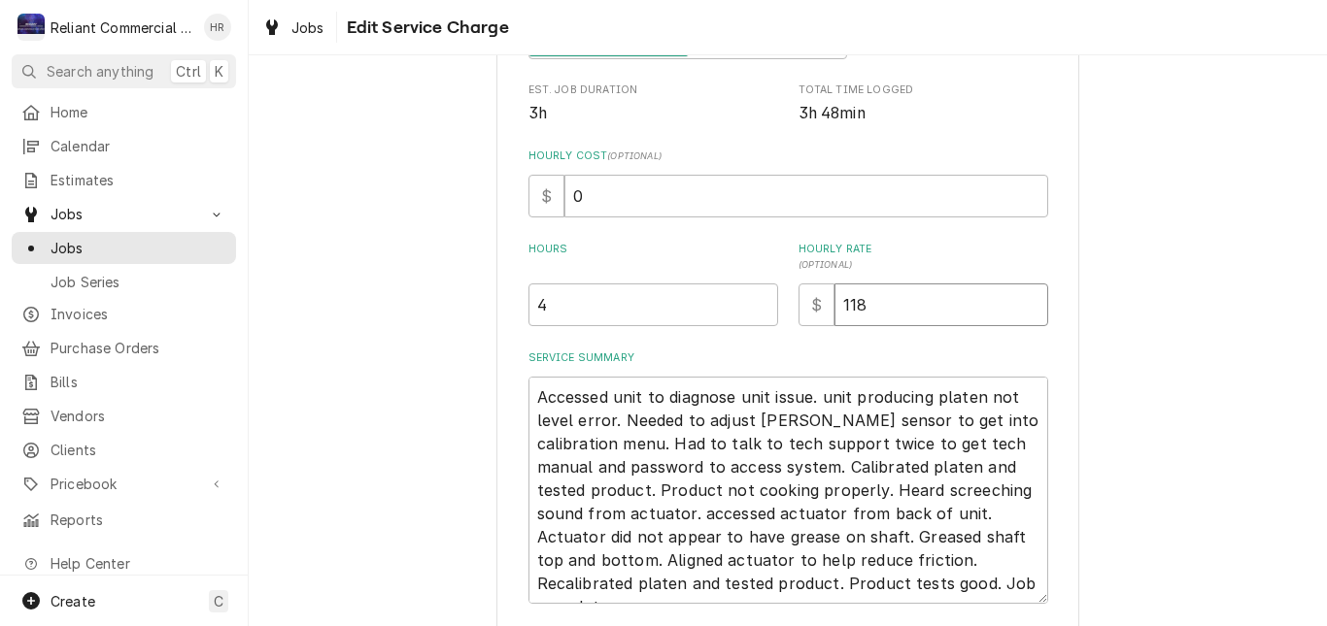
click at [897, 309] on input "118" at bounding box center [941, 305] width 214 height 43
click at [1163, 294] on div "Use the fields below to edit this service charge Short Description Diagnosis & …" at bounding box center [788, 229] width 1078 height 1085
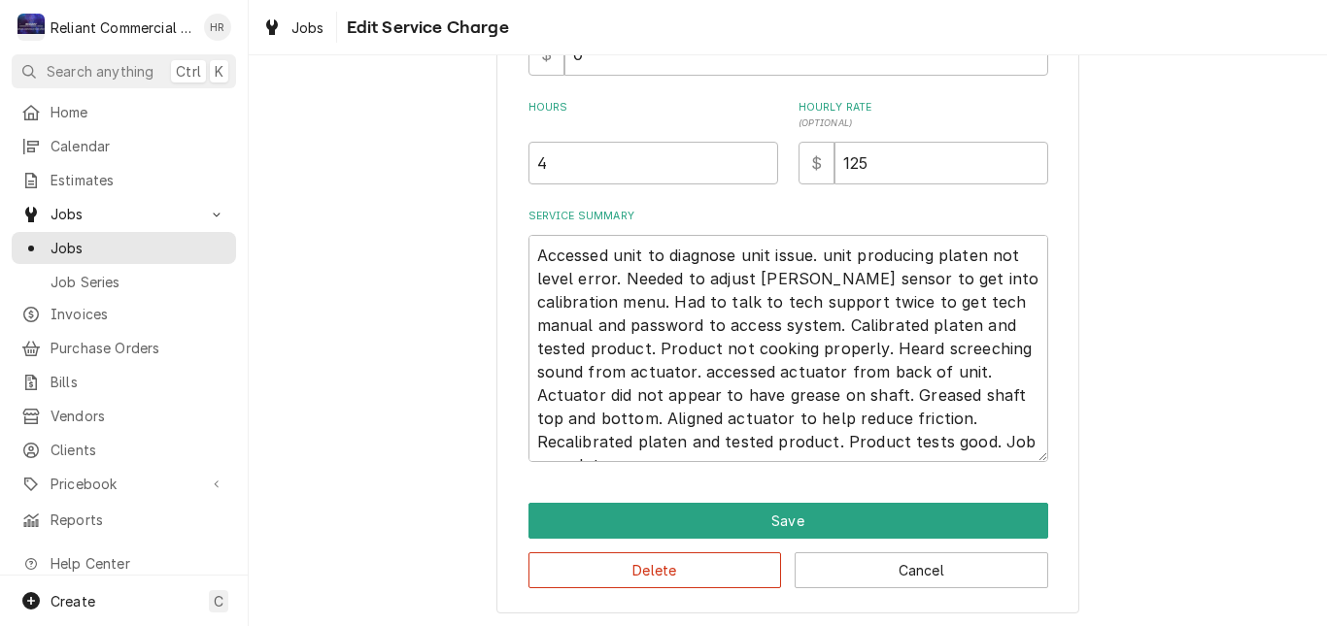
scroll to position [534, 0]
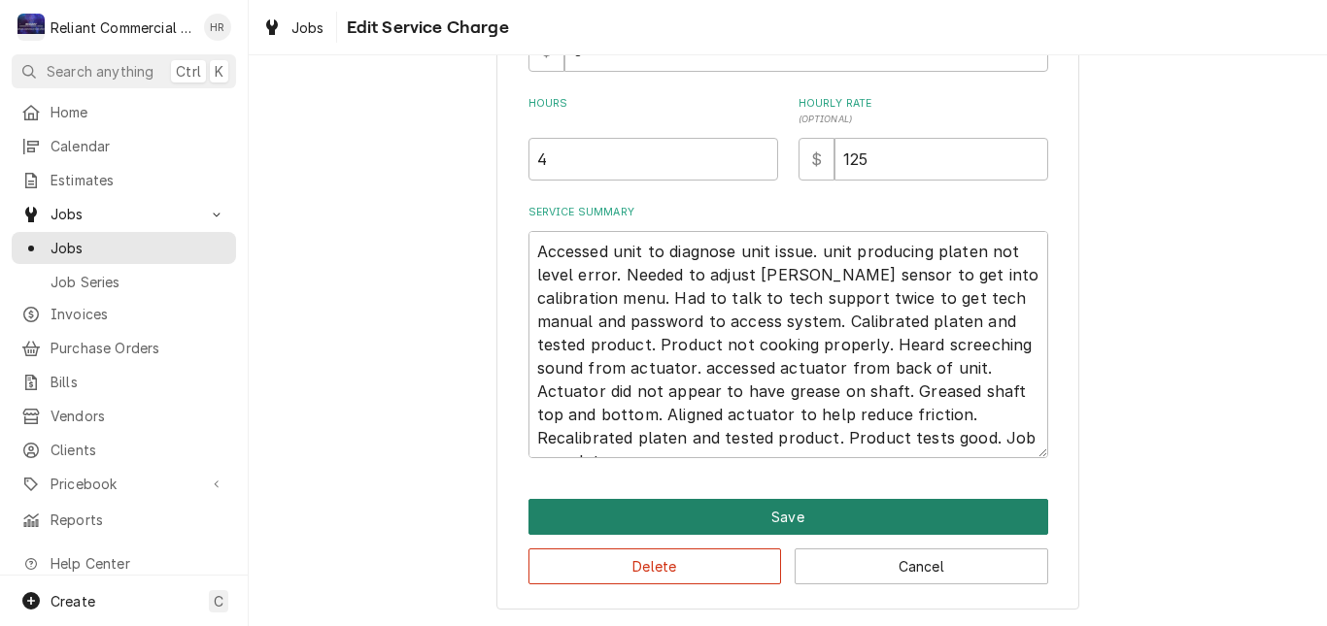
click at [802, 511] on button "Save" at bounding box center [788, 517] width 520 height 36
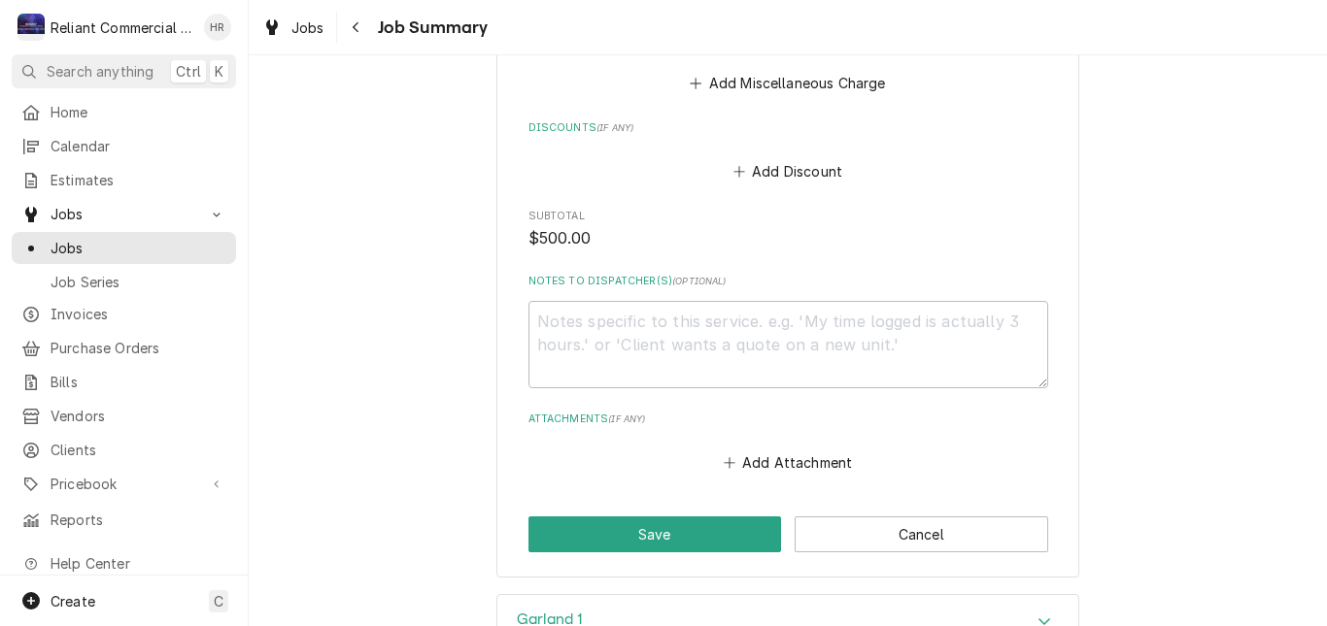
scroll to position [1305, 0]
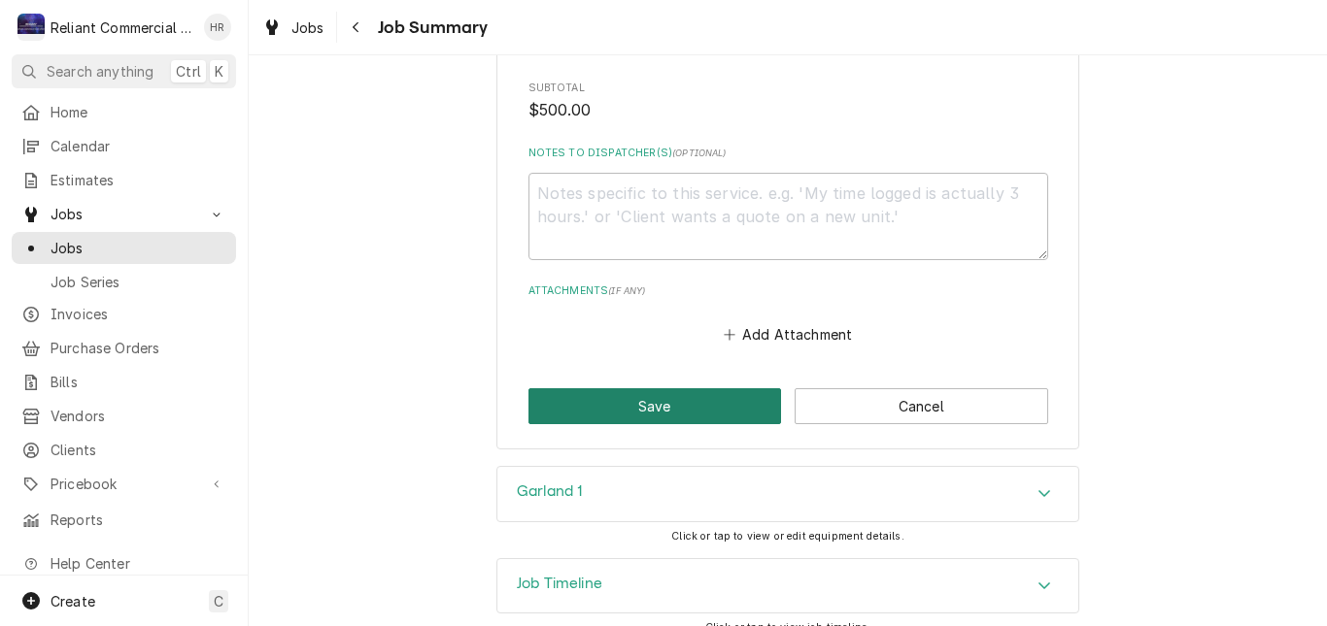
click at [696, 388] on button "Save" at bounding box center [654, 406] width 253 height 36
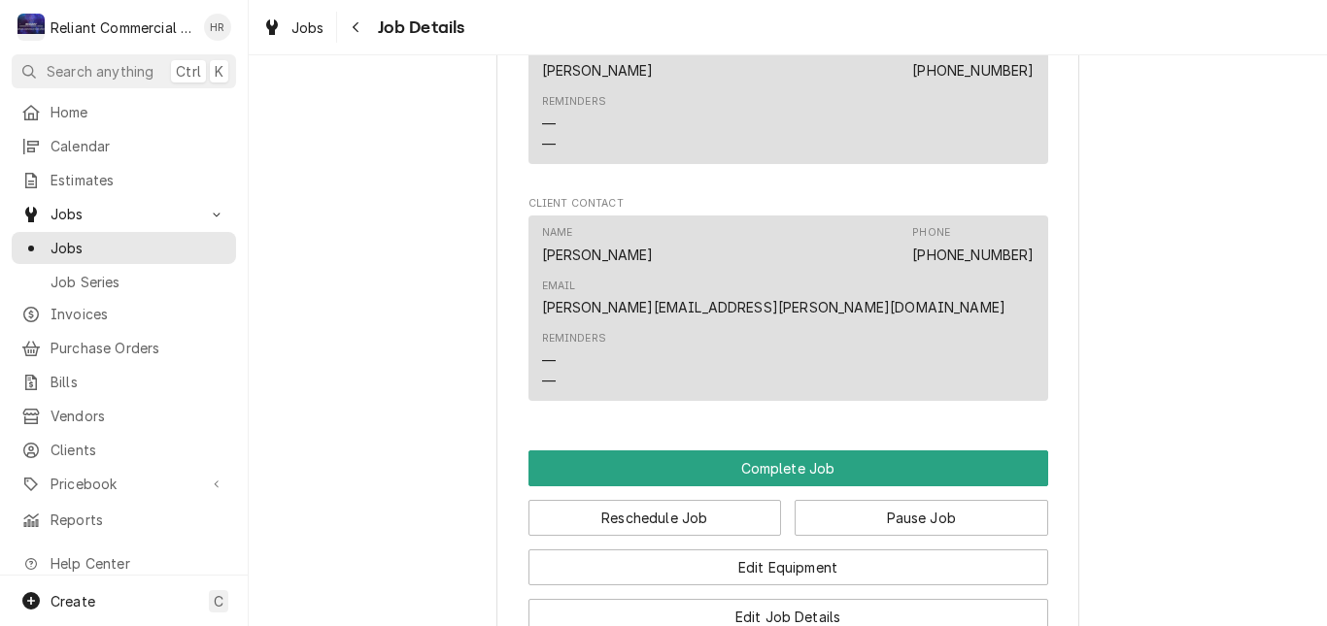
scroll to position [1651, 0]
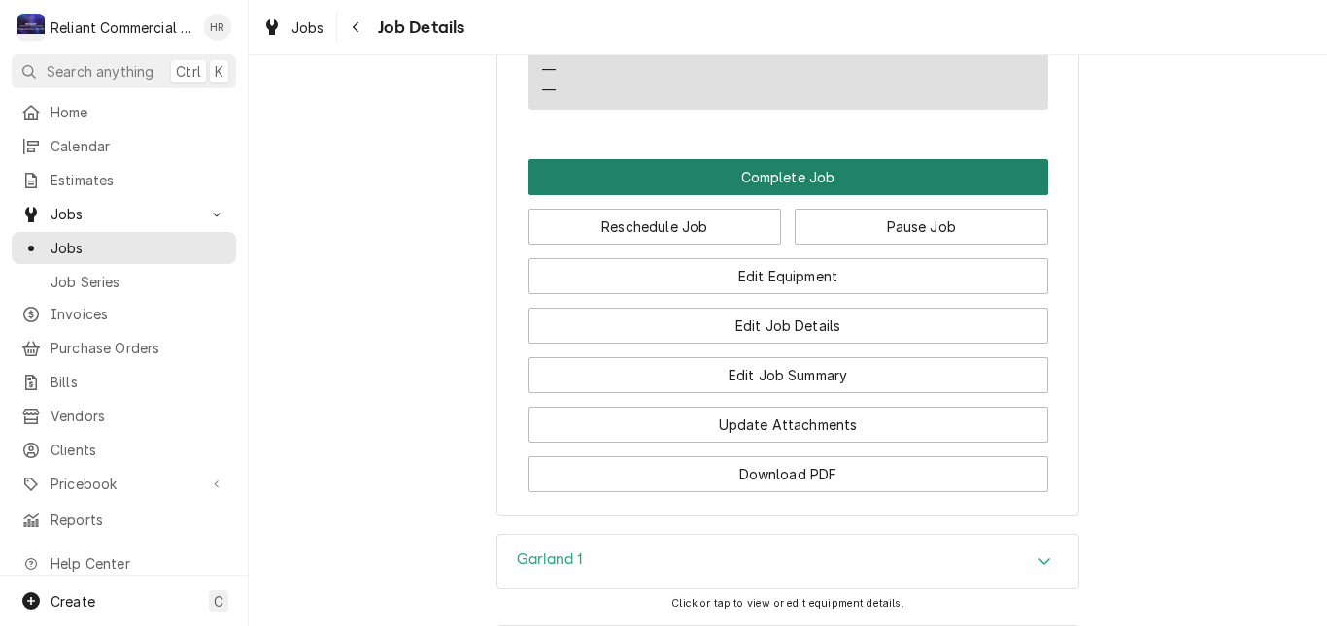
click at [792, 159] on button "Complete Job" at bounding box center [788, 177] width 520 height 36
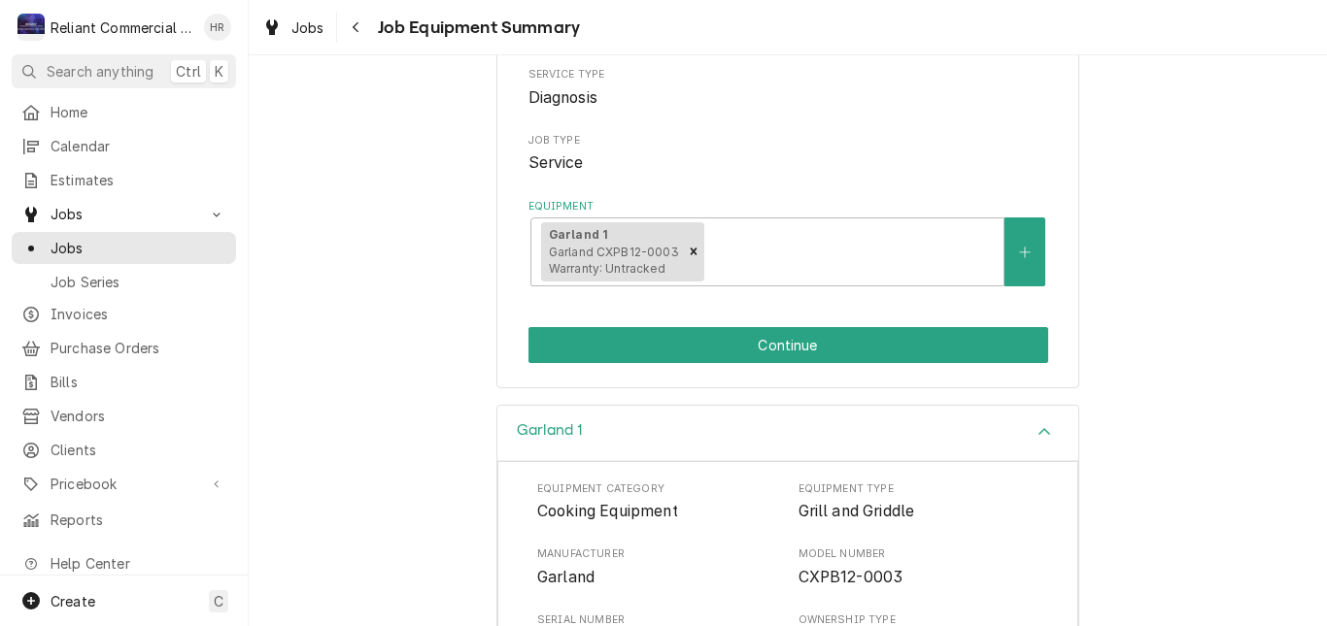
scroll to position [16, 0]
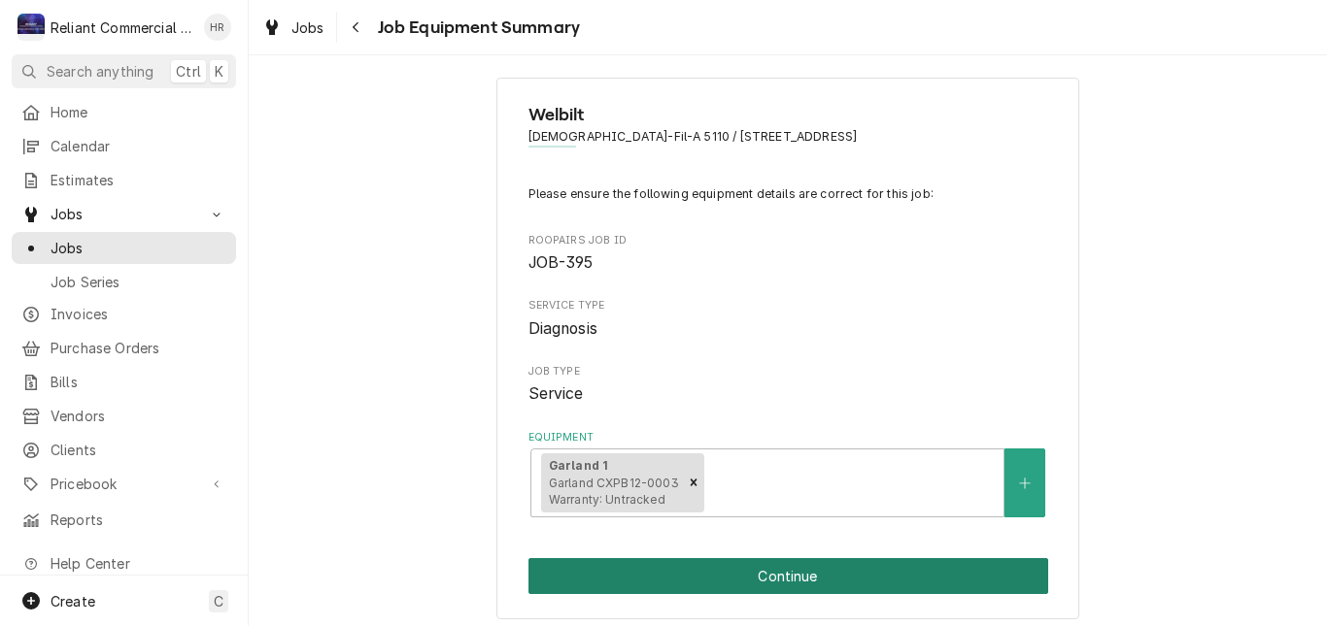
click at [824, 580] on button "Continue" at bounding box center [788, 576] width 520 height 36
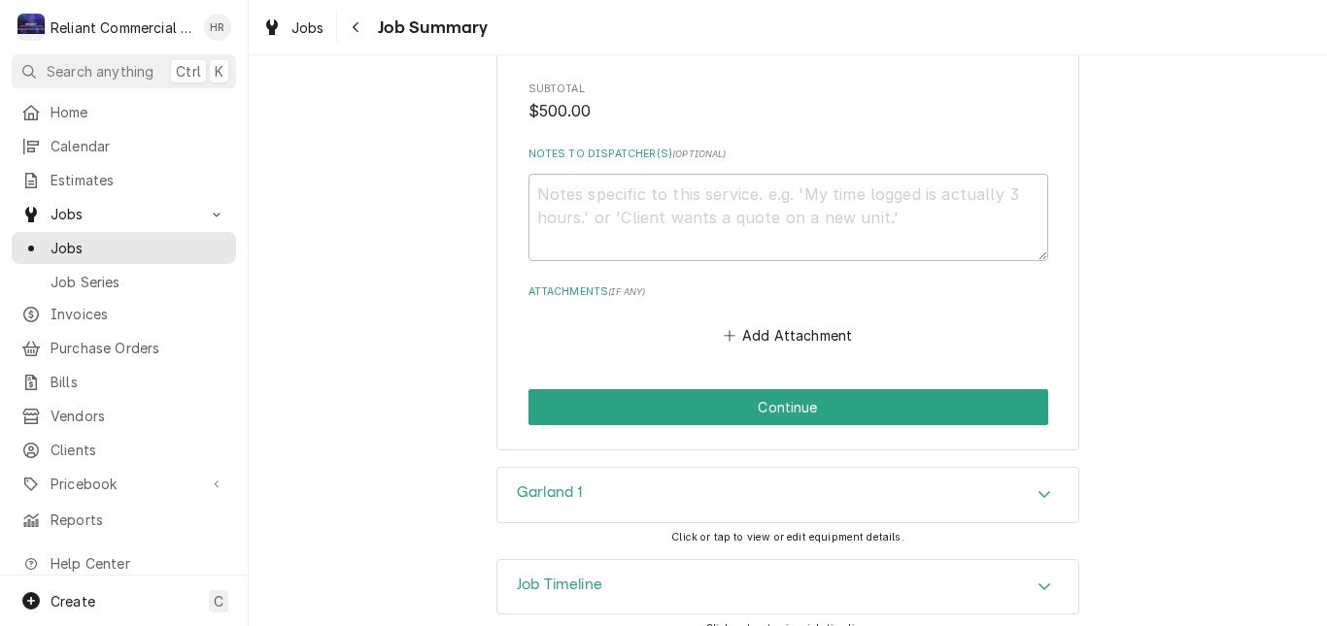
scroll to position [1305, 0]
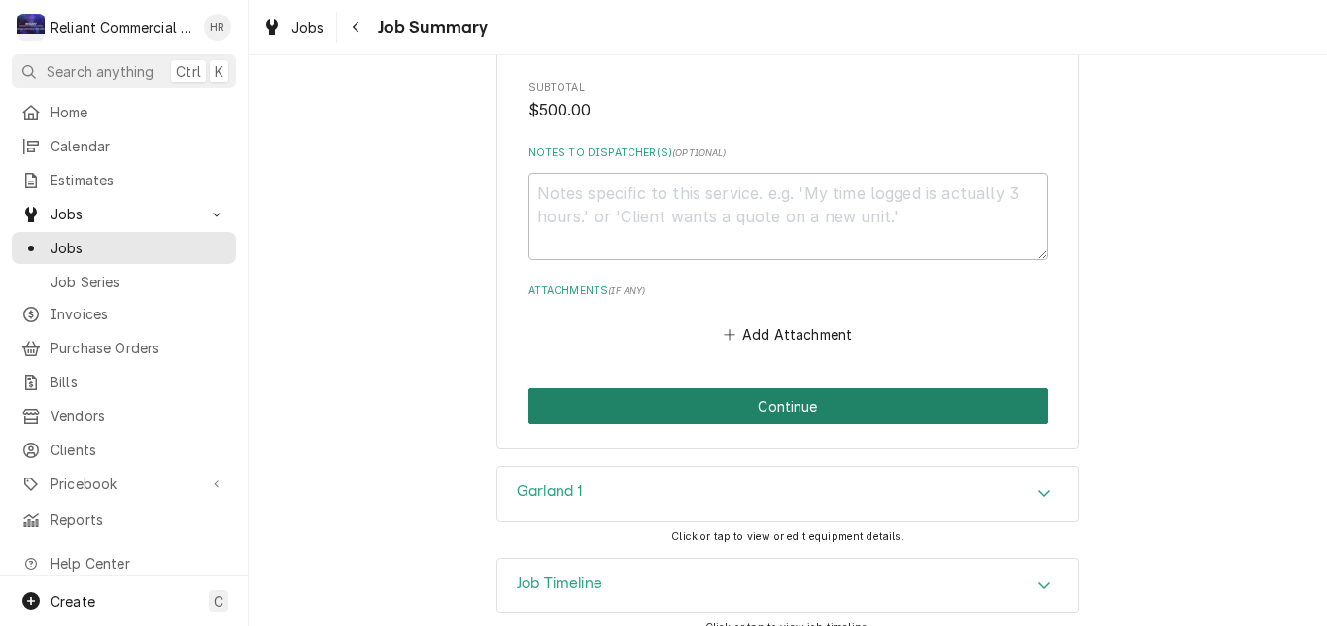
click at [795, 395] on button "Continue" at bounding box center [788, 406] width 520 height 36
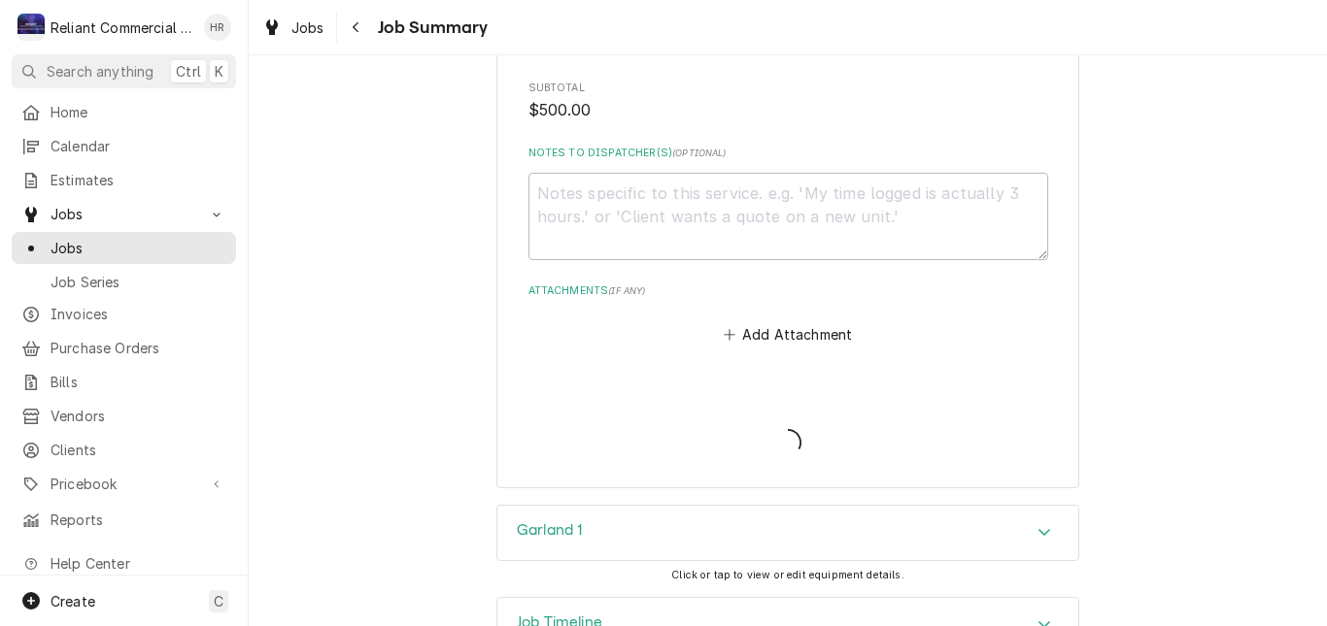
type textarea "x"
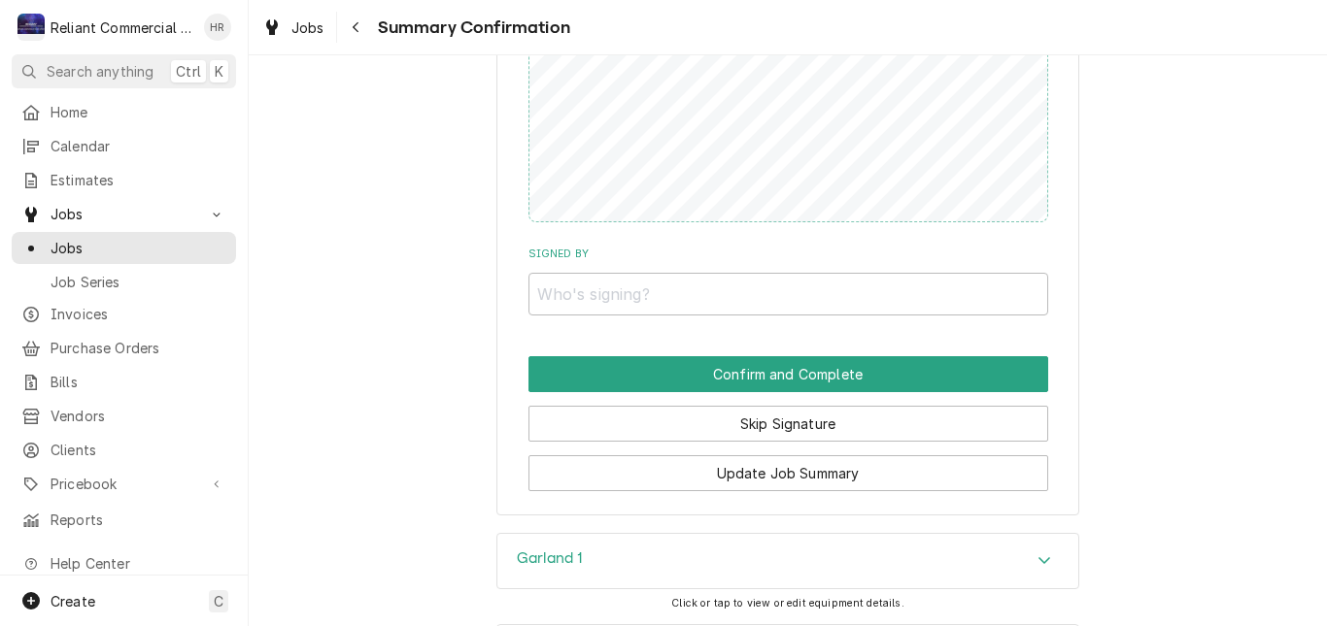
scroll to position [1263, 0]
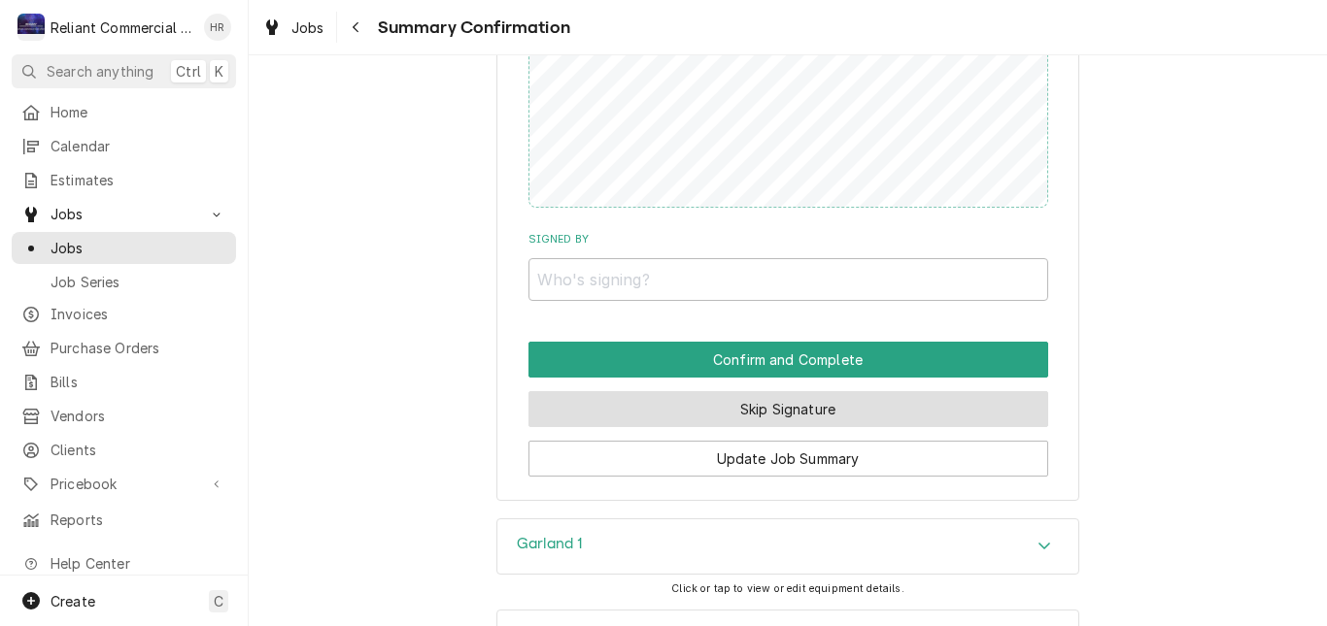
click at [831, 391] on button "Skip Signature" at bounding box center [788, 409] width 520 height 36
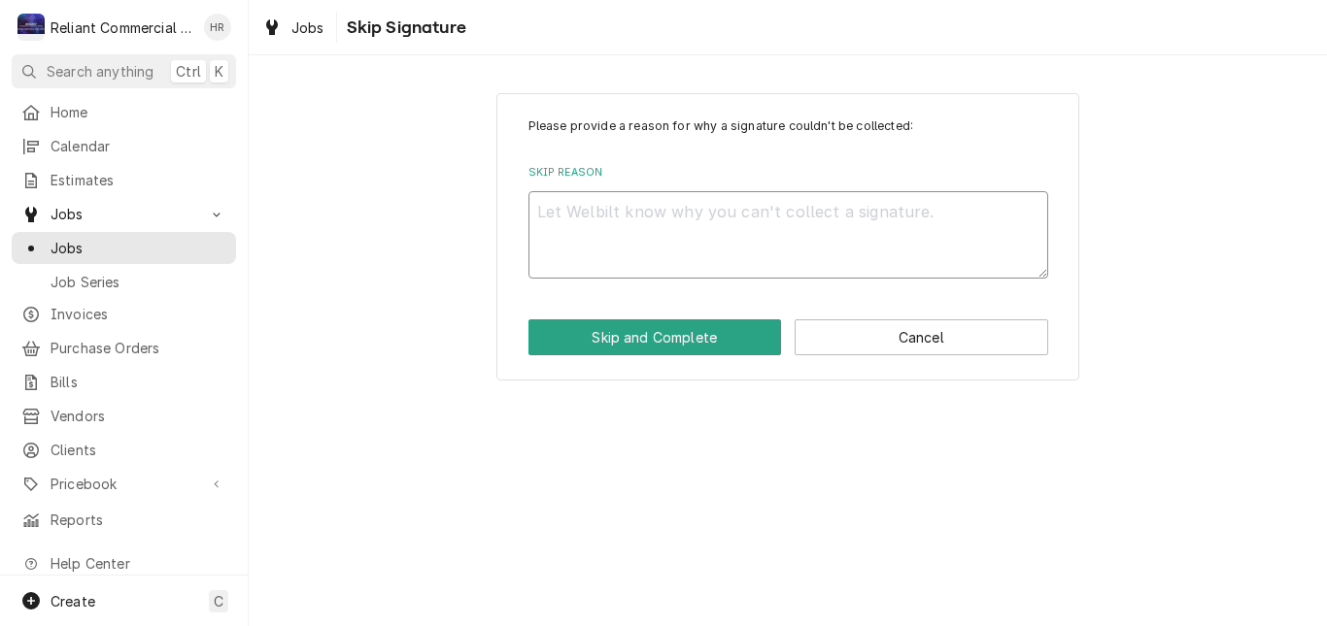
click at [704, 248] on textarea "Skip Reason" at bounding box center [788, 234] width 520 height 87
type textarea "x"
type textarea "H"
type textarea "x"
type textarea "He"
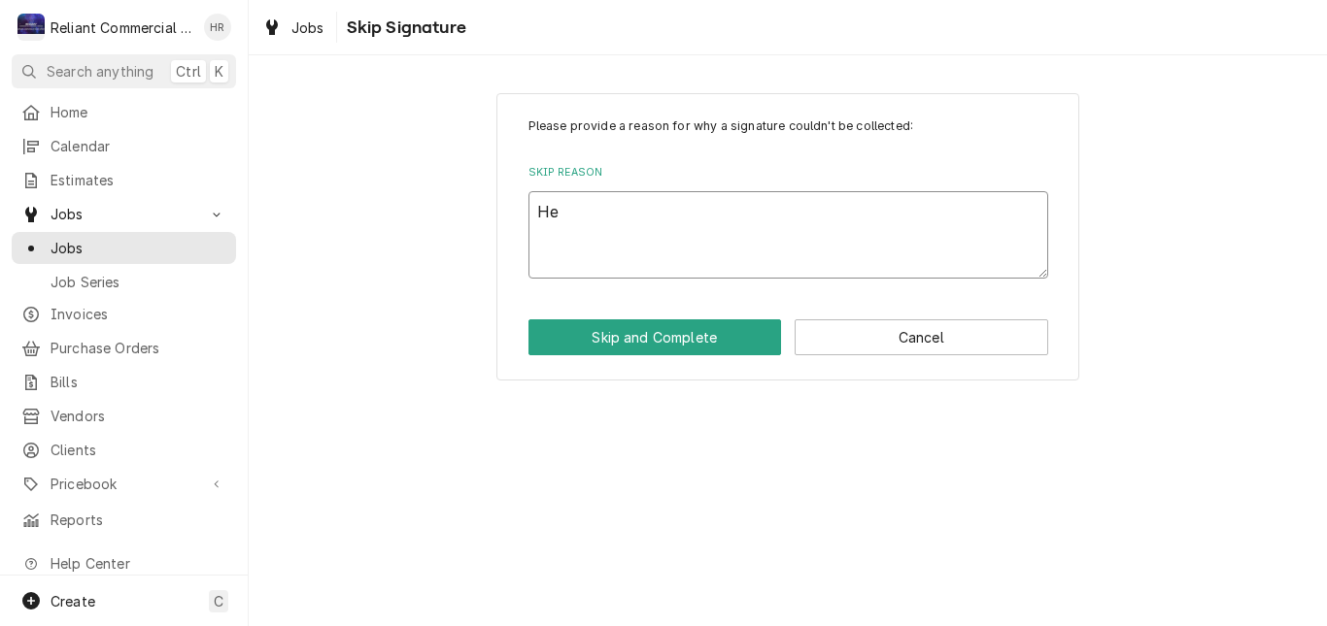
type textarea "x"
type textarea "Hea"
type textarea "x"
type textarea "Heat"
type textarea "x"
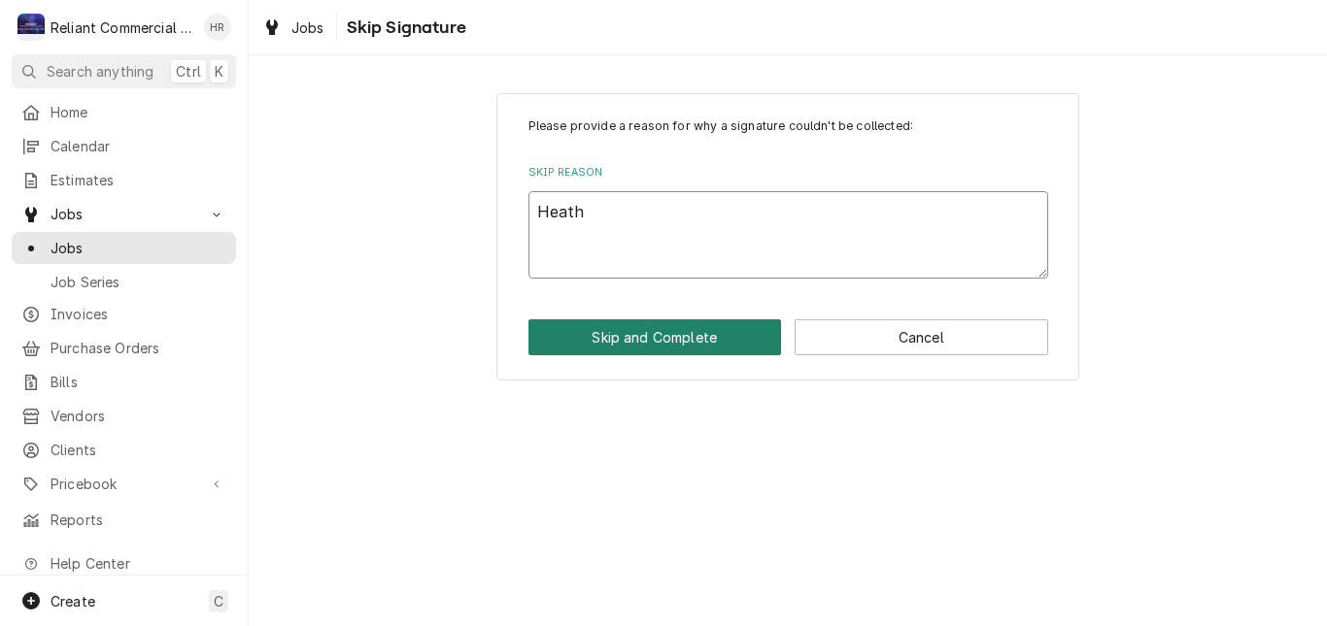
type textarea "Heath"
click at [668, 338] on button "Skip and Complete" at bounding box center [654, 338] width 253 height 36
type textarea "x"
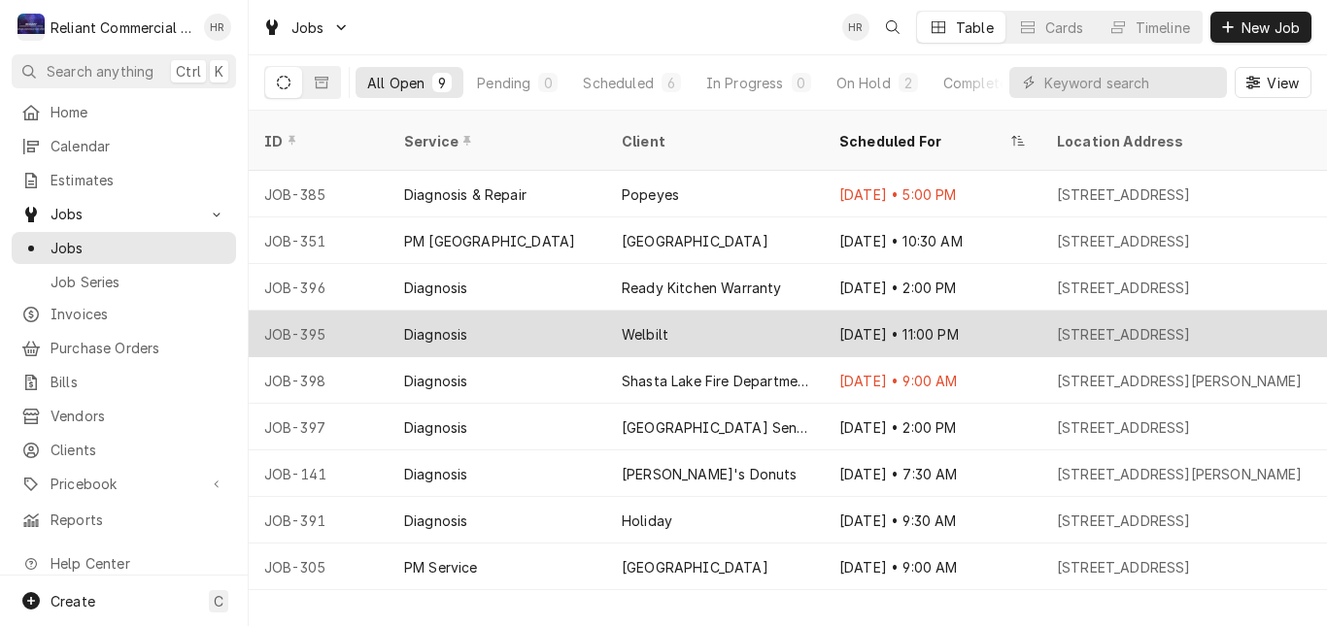
click at [719, 311] on div "Welbilt" at bounding box center [715, 334] width 218 height 47
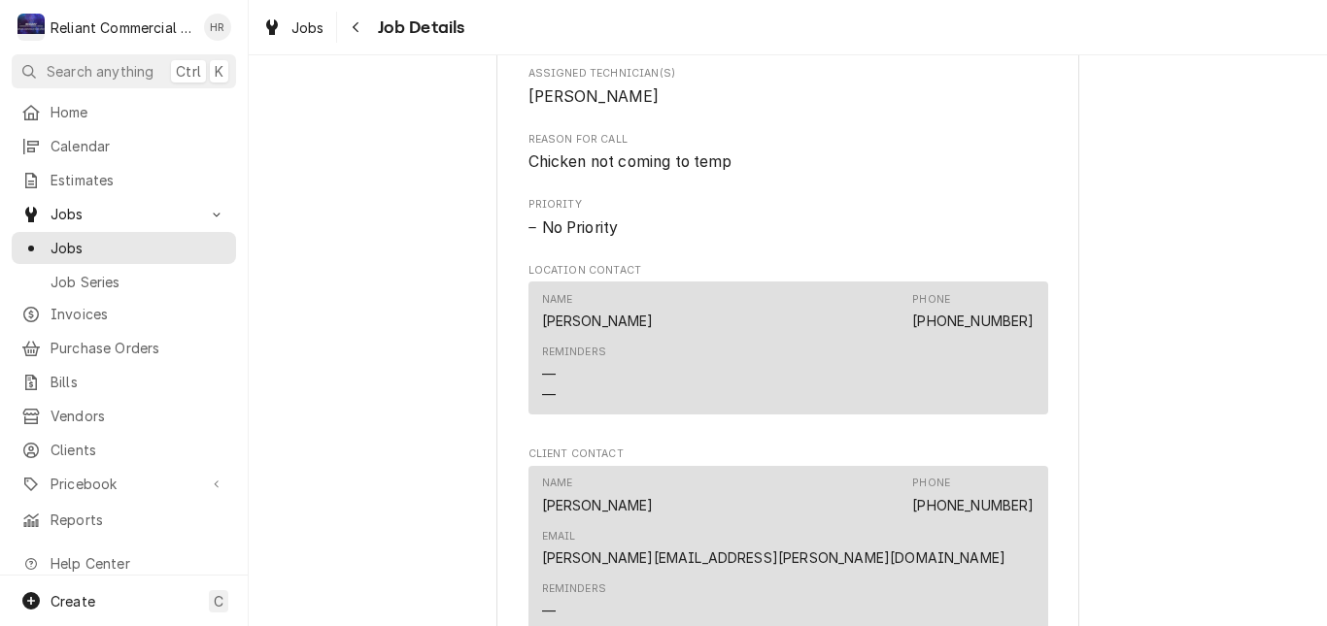
scroll to position [1360, 0]
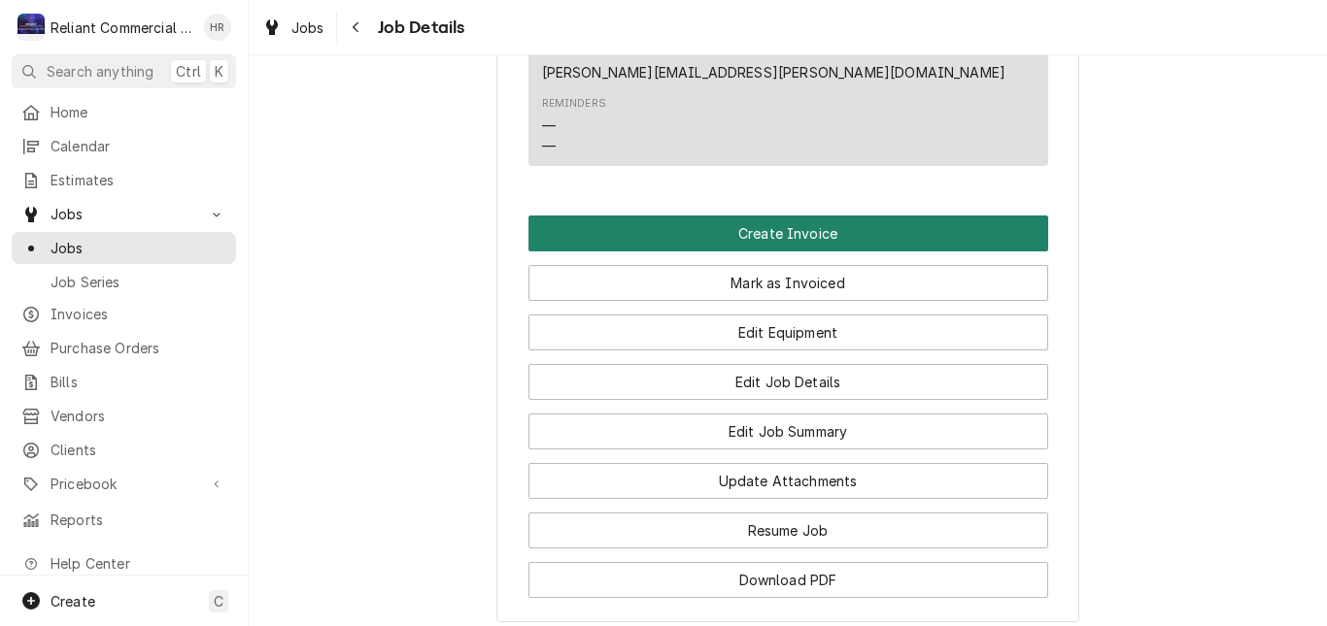
click at [790, 216] on button "Create Invoice" at bounding box center [788, 234] width 520 height 36
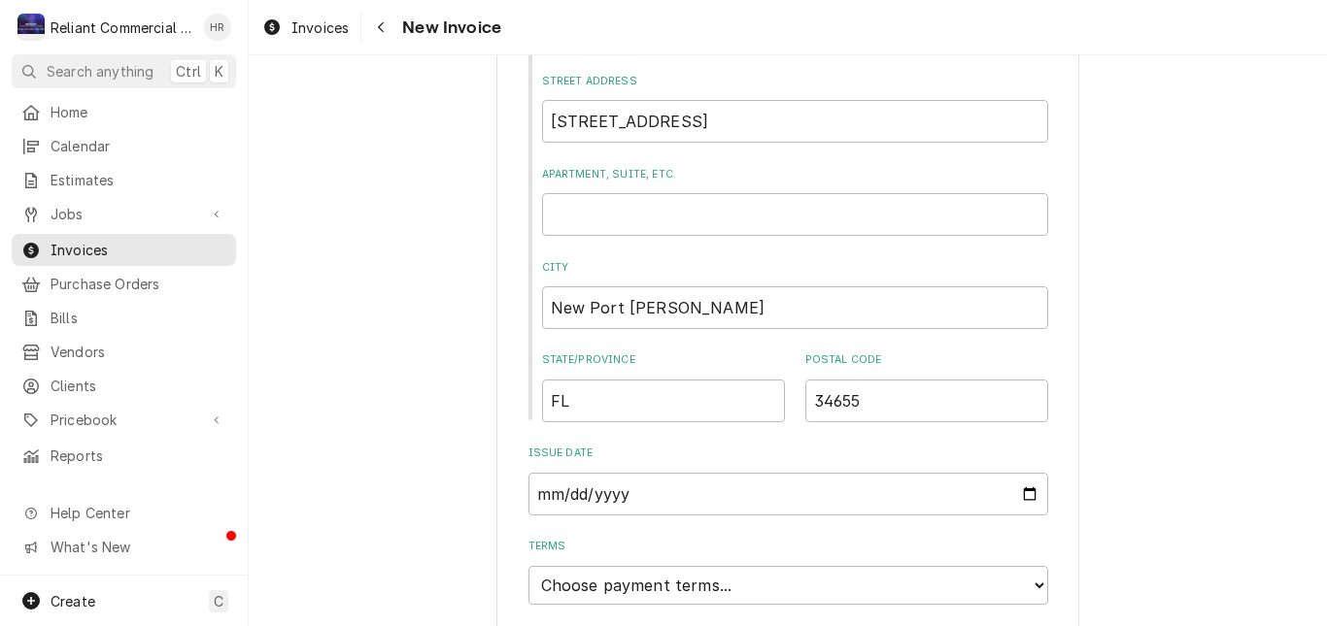
scroll to position [1005, 0]
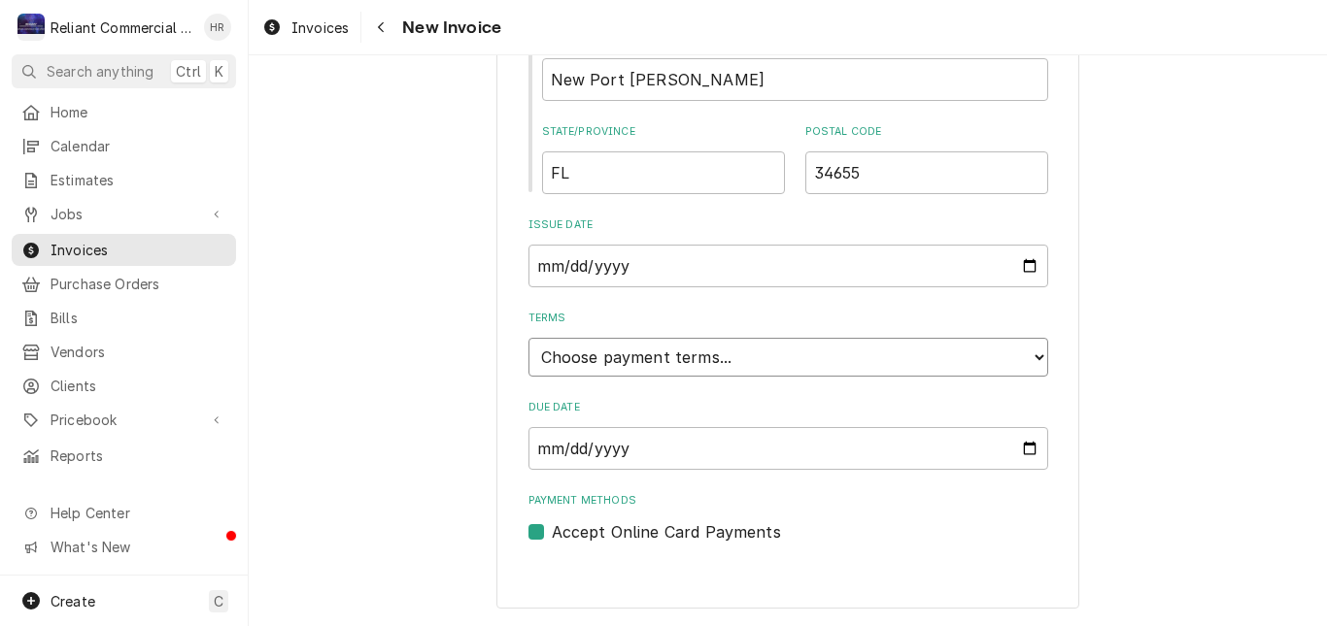
click at [1027, 358] on select "Choose payment terms... Same Day Net 7 Net 14 Net 21 Net 30 Net 45 Net 60 Net 90" at bounding box center [788, 357] width 520 height 39
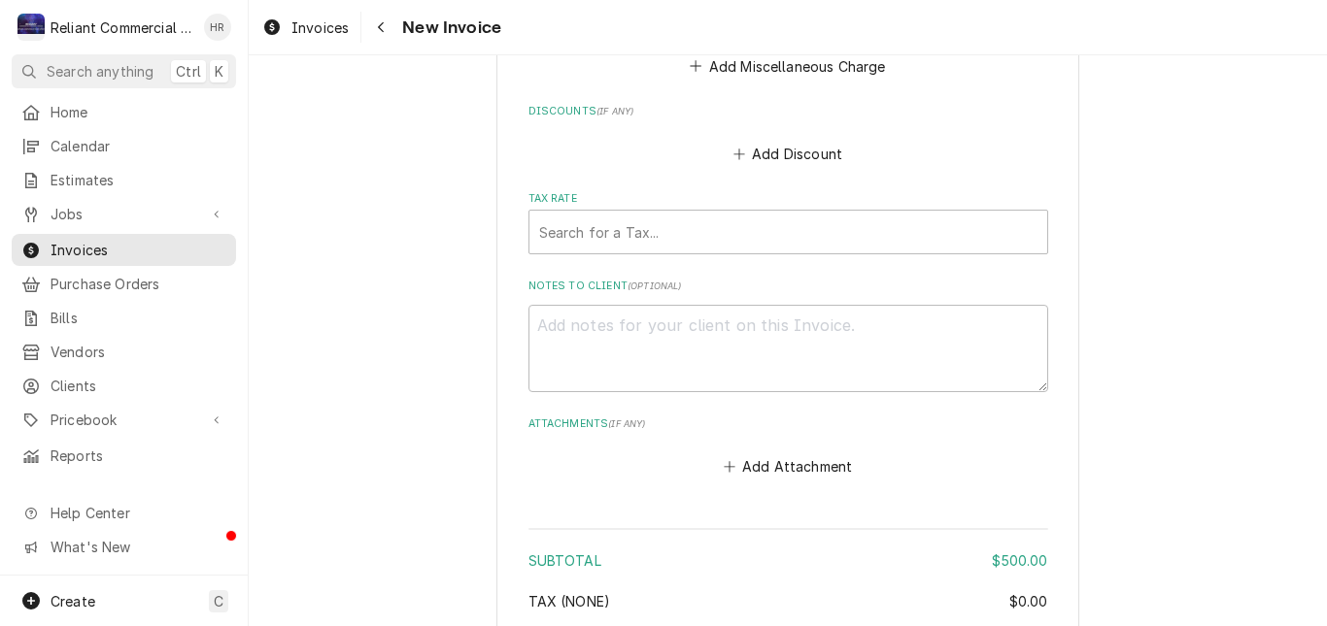
scroll to position [2365, 0]
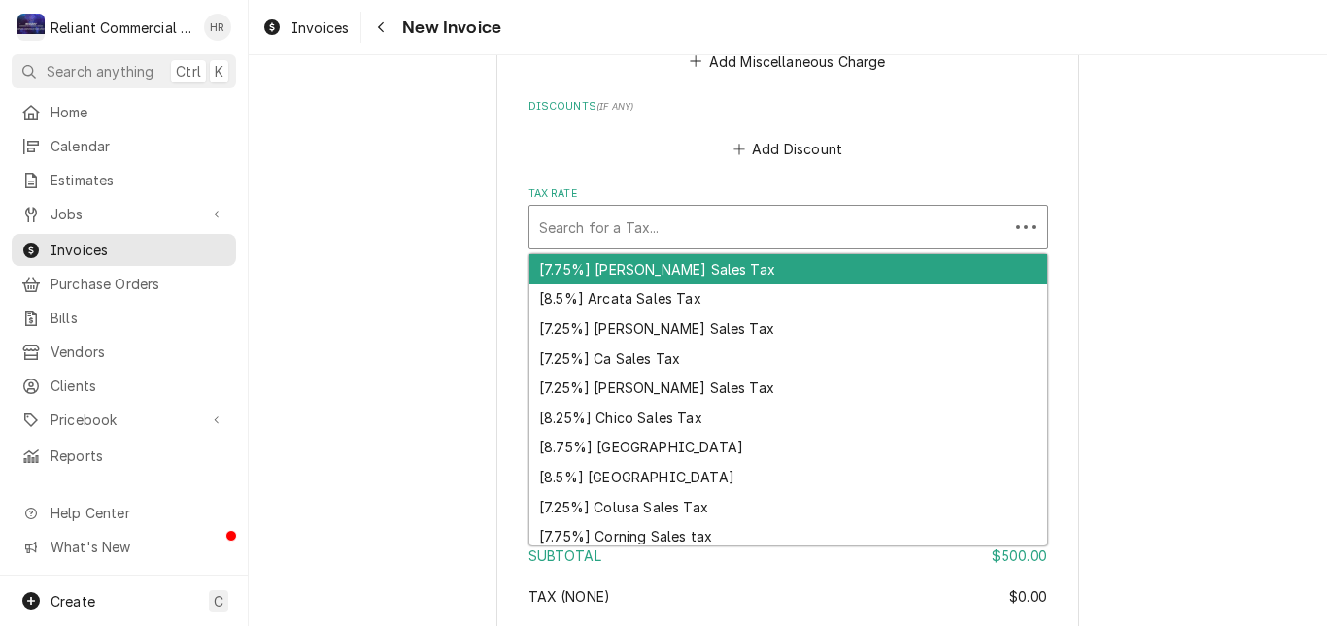
click at [756, 210] on div "Tax Rate" at bounding box center [768, 227] width 459 height 35
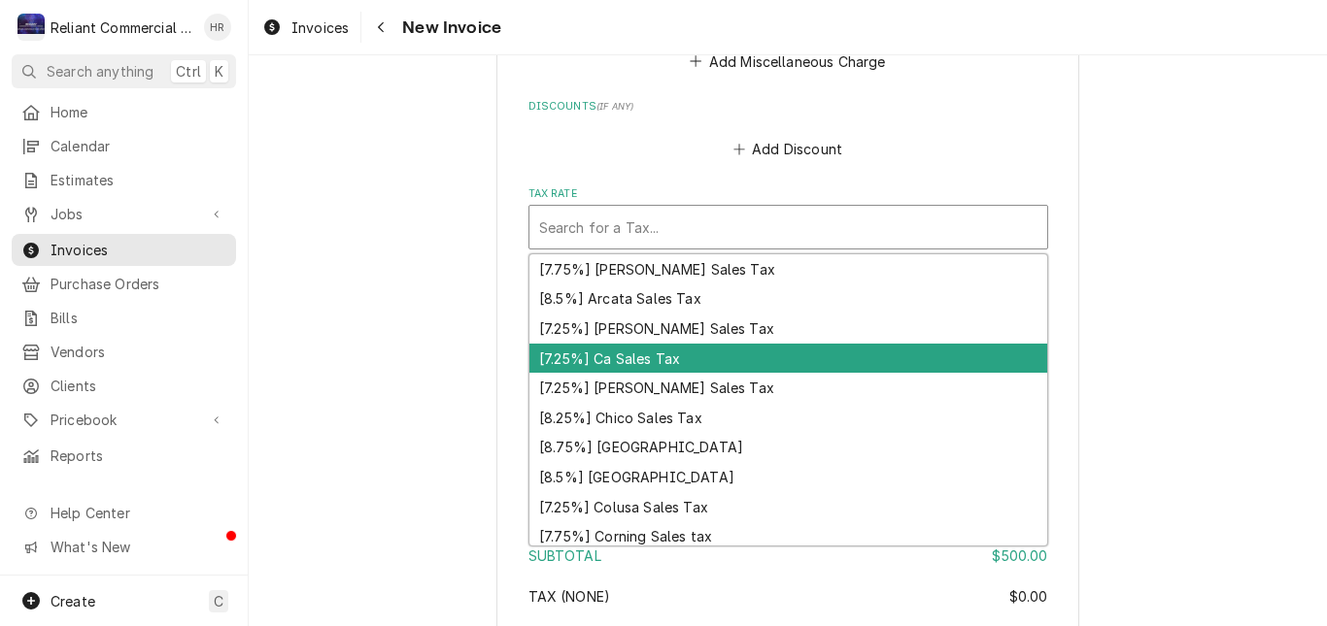
click at [647, 344] on div "[7.25%] Ca Sales Tax" at bounding box center [788, 359] width 518 height 30
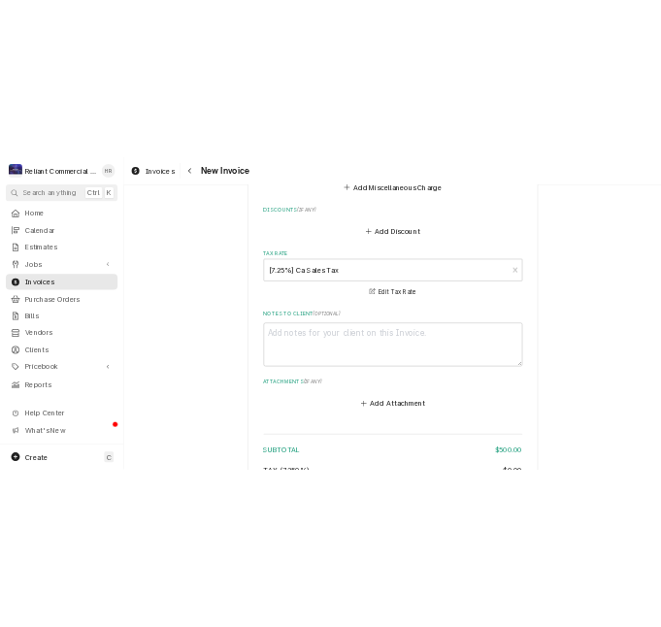
scroll to position [2633, 0]
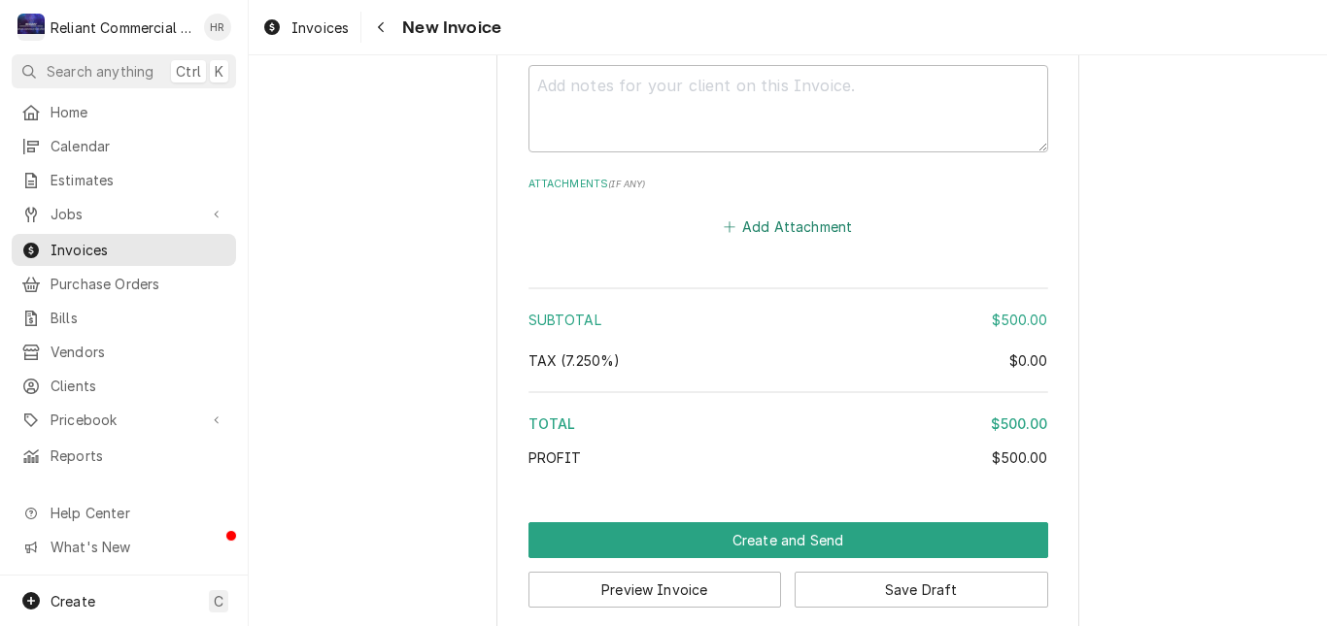
click at [779, 213] on button "Add Attachment" at bounding box center [788, 226] width 136 height 27
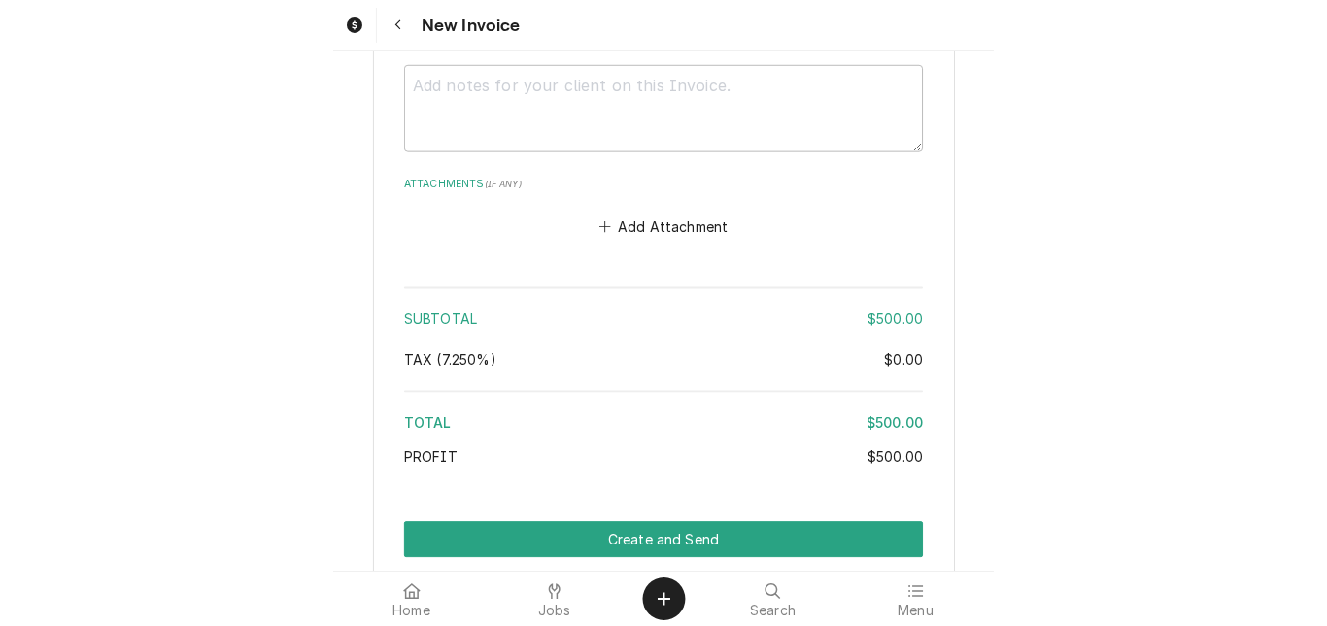
scroll to position [2683, 0]
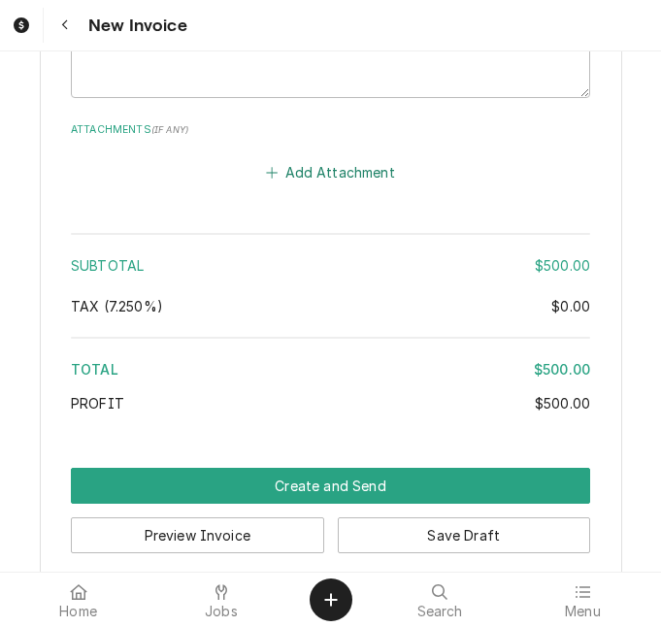
click at [308, 158] on button "Add Attachment" at bounding box center [331, 171] width 136 height 27
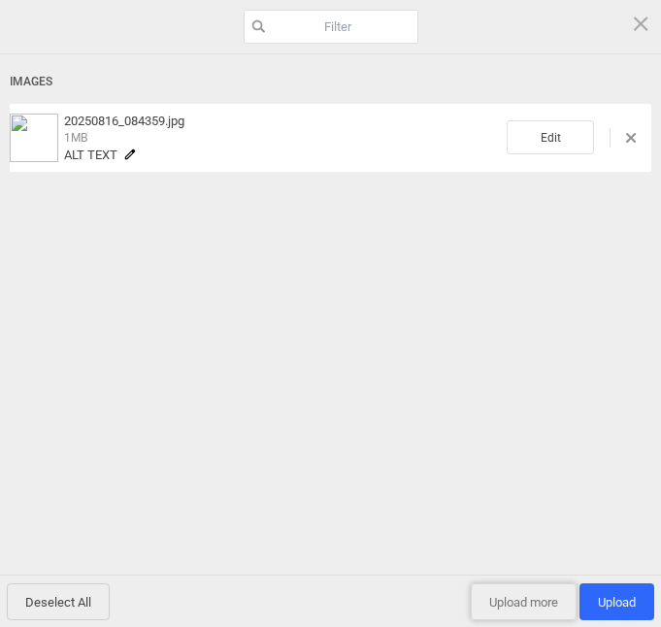
click at [504, 604] on span "Upload more" at bounding box center [524, 602] width 106 height 37
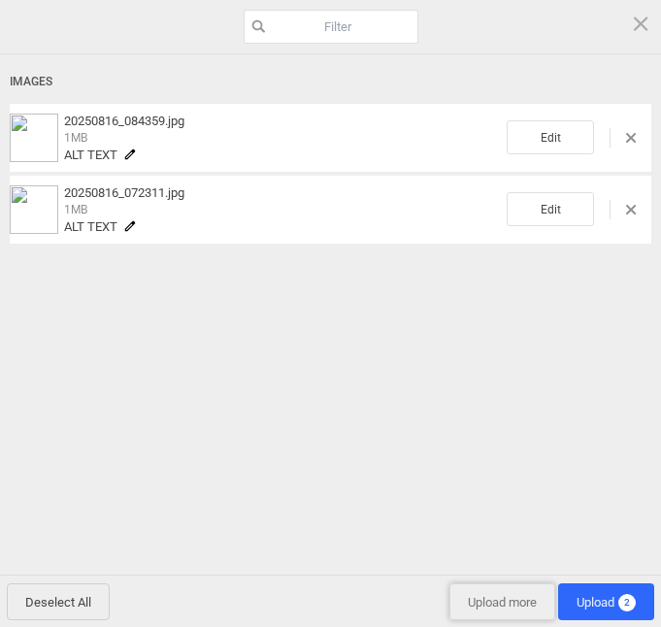
click at [485, 612] on span "Upload more" at bounding box center [503, 602] width 106 height 37
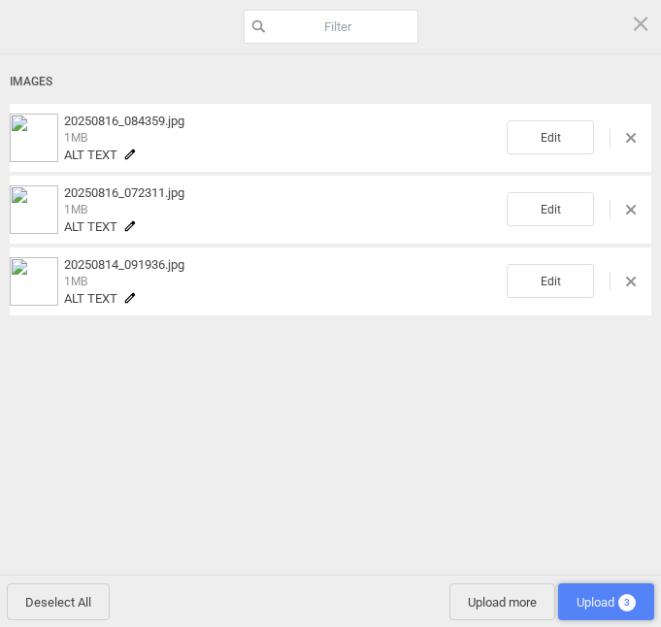
click at [580, 605] on span "Upload 3" at bounding box center [606, 602] width 59 height 15
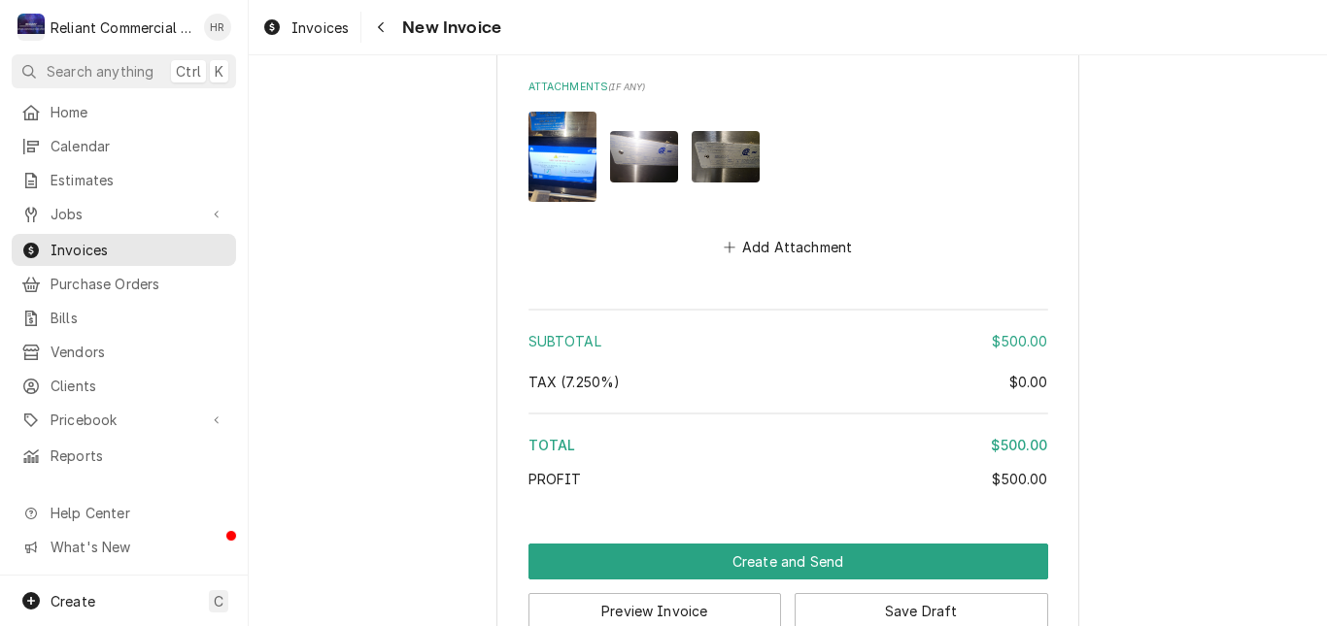
scroll to position [2751, 0]
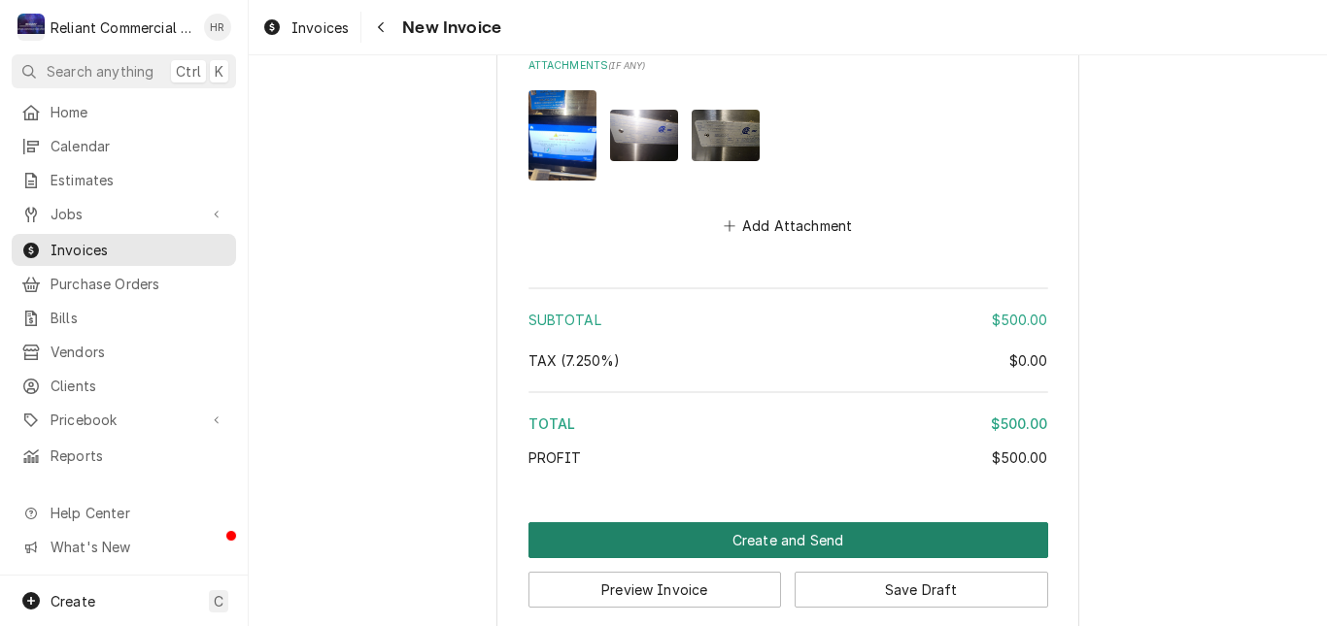
click at [829, 522] on button "Create and Send" at bounding box center [788, 540] width 520 height 36
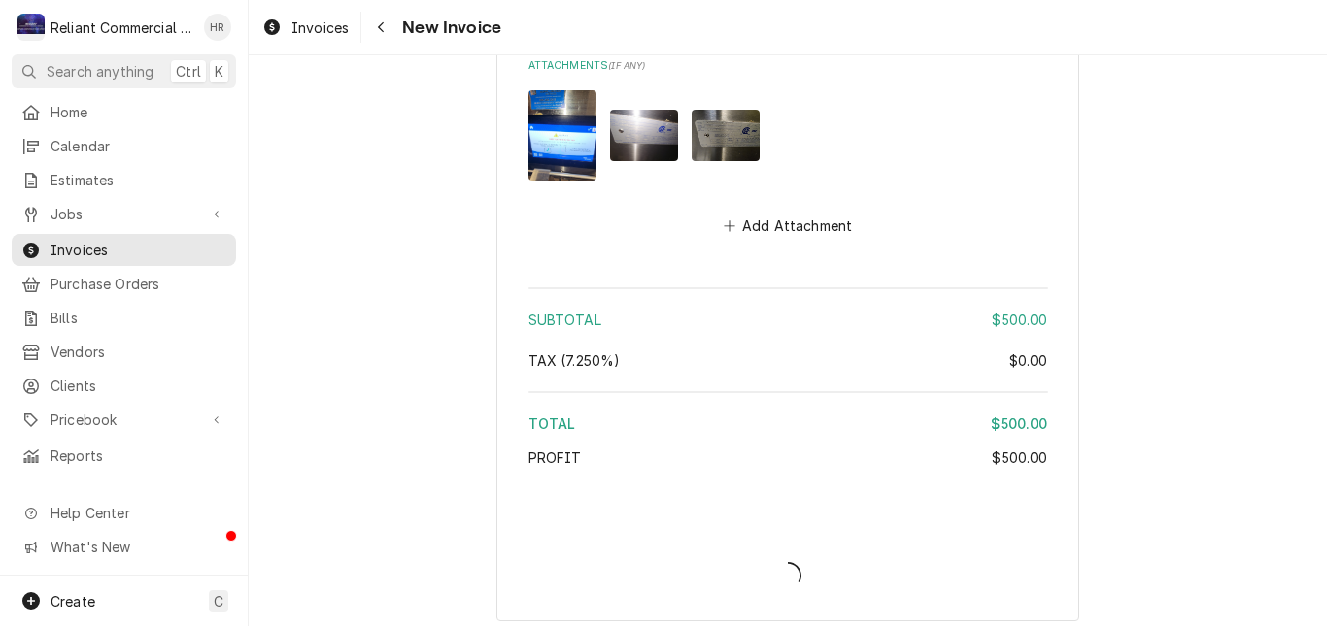
scroll to position [2741, 0]
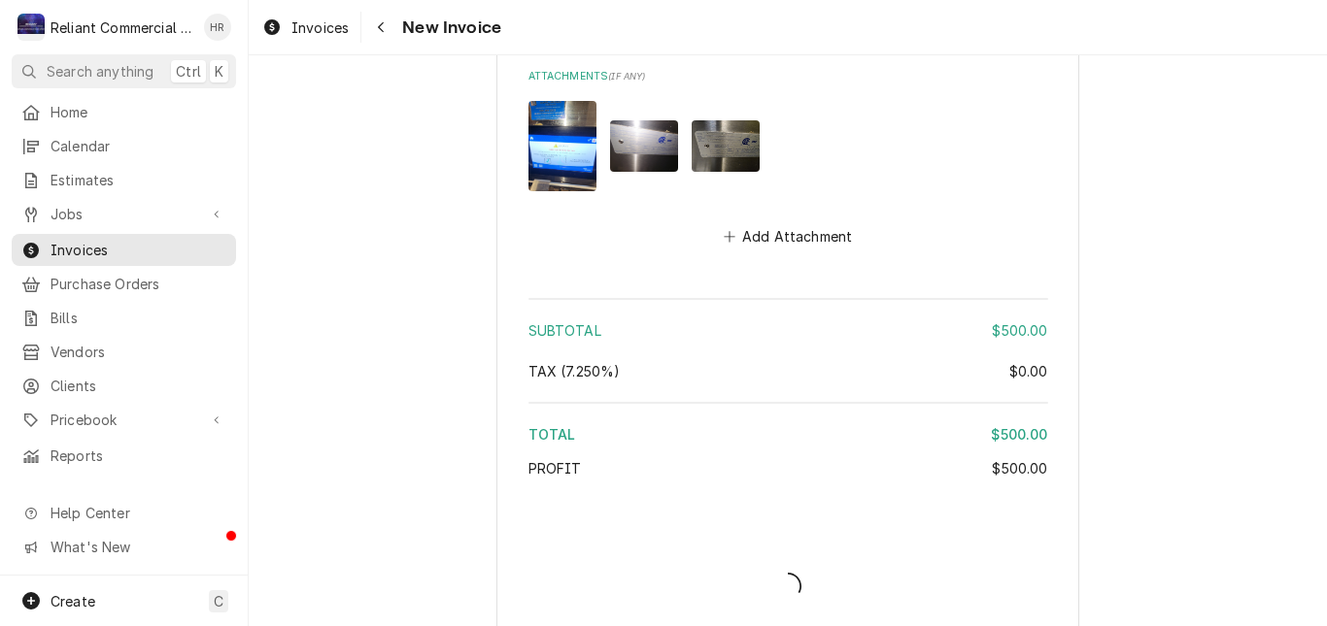
type textarea "x"
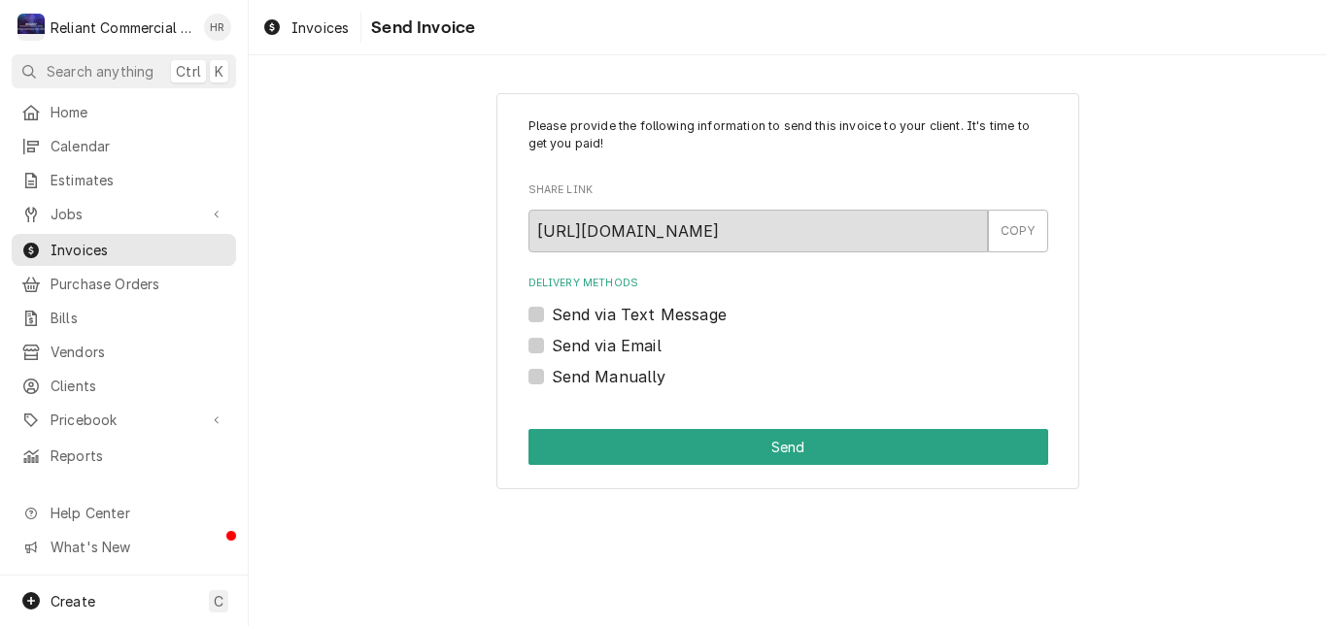
click at [552, 376] on label "Send Manually" at bounding box center [609, 376] width 115 height 23
click at [552, 376] on input "Send Manually" at bounding box center [812, 386] width 520 height 43
checkbox input "true"
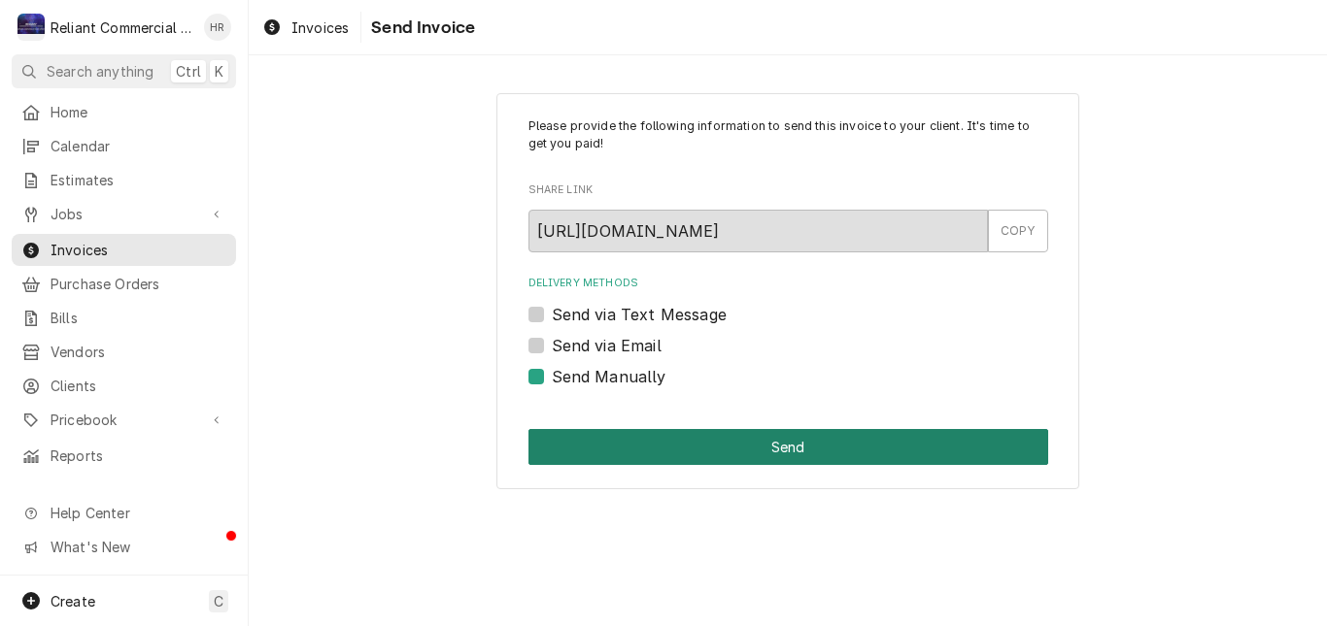
click at [773, 440] on button "Send" at bounding box center [788, 447] width 520 height 36
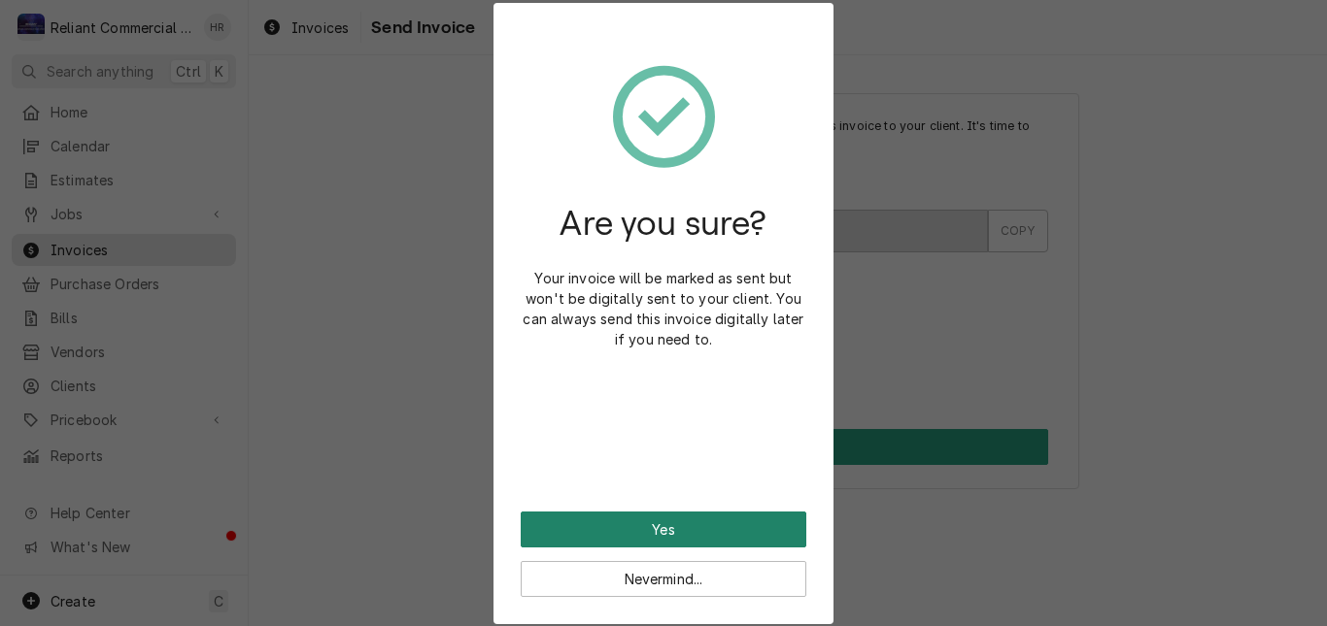
click at [681, 531] on button "Yes" at bounding box center [664, 530] width 286 height 36
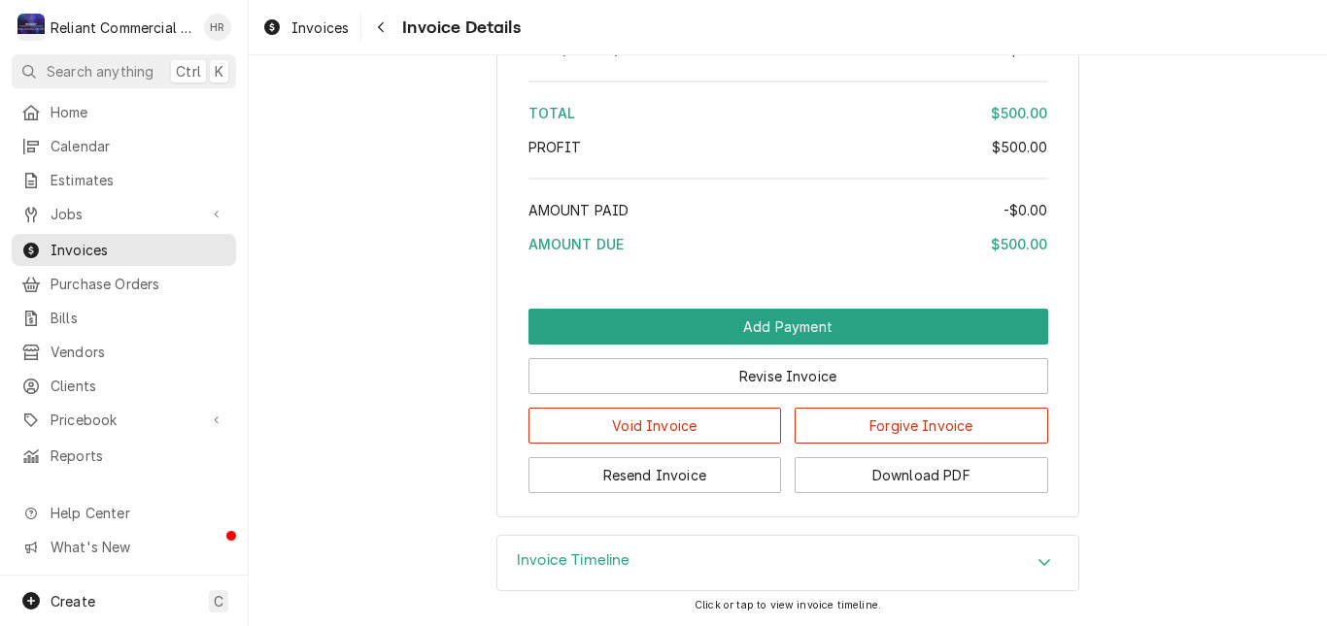
scroll to position [2300, 0]
click at [942, 478] on button "Download PDF" at bounding box center [920, 475] width 253 height 36
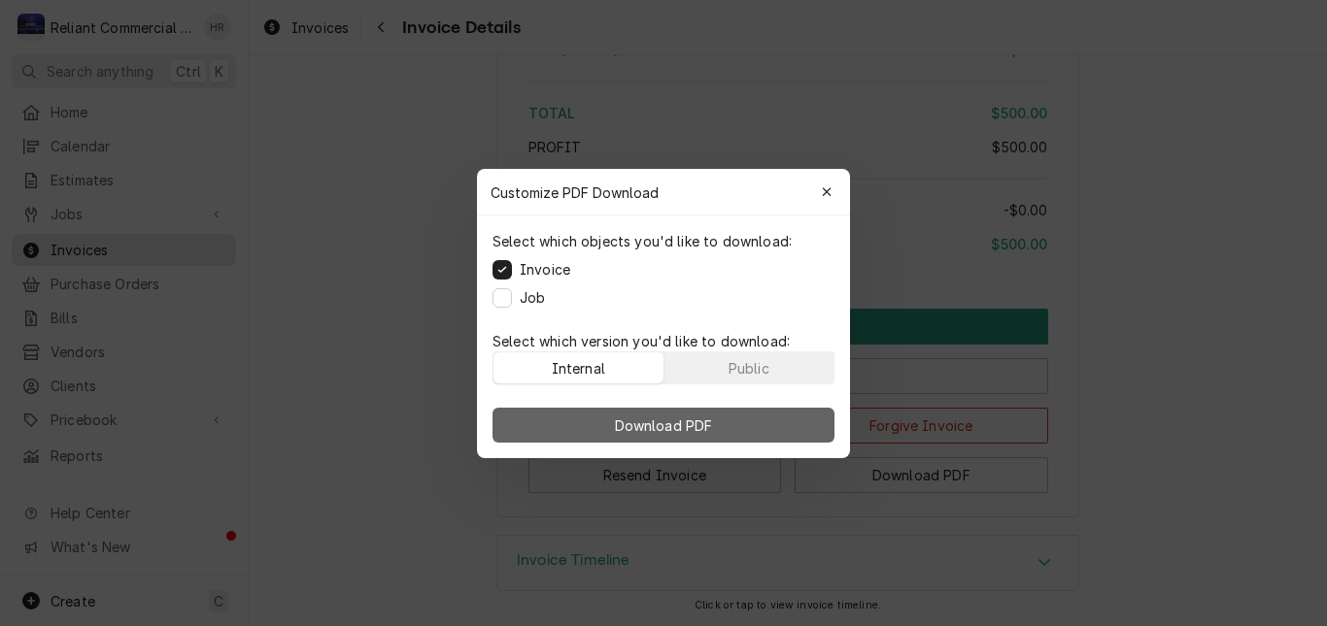
click at [645, 419] on span "Download PDF" at bounding box center [664, 425] width 106 height 20
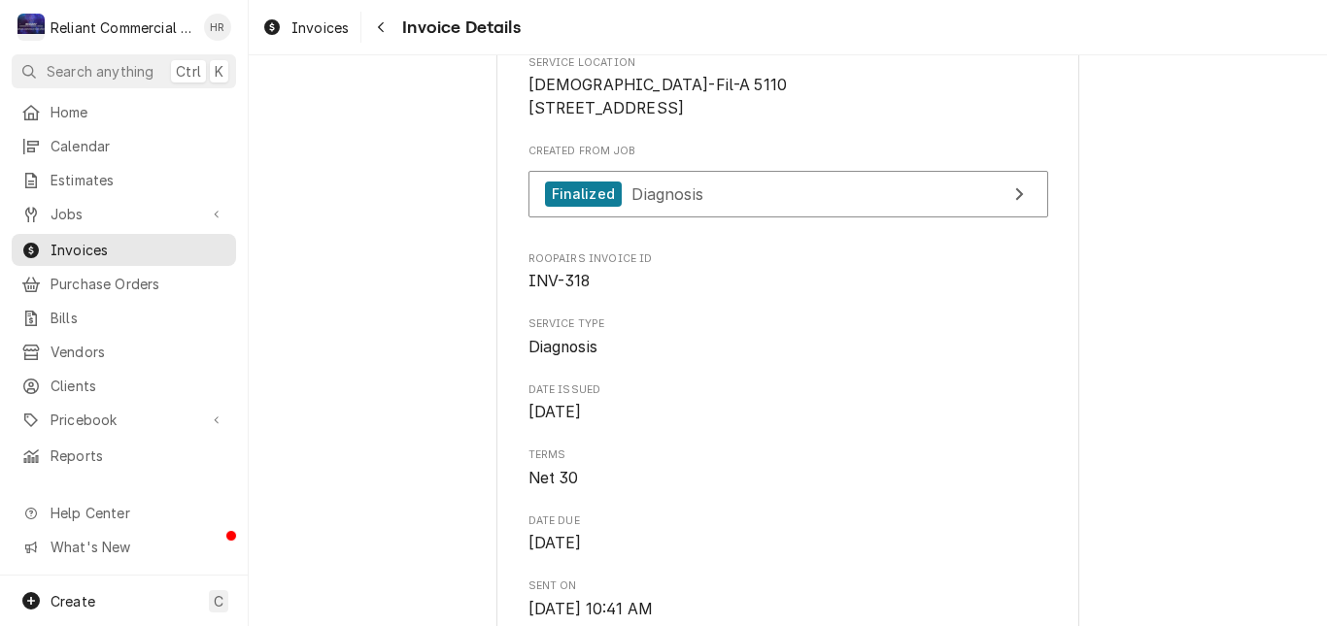
scroll to position [455, 0]
